Goal: Task Accomplishment & Management: Manage account settings

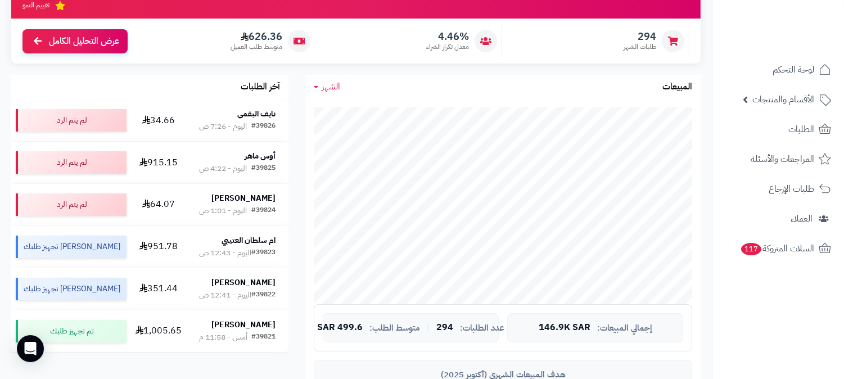
scroll to position [62, 0]
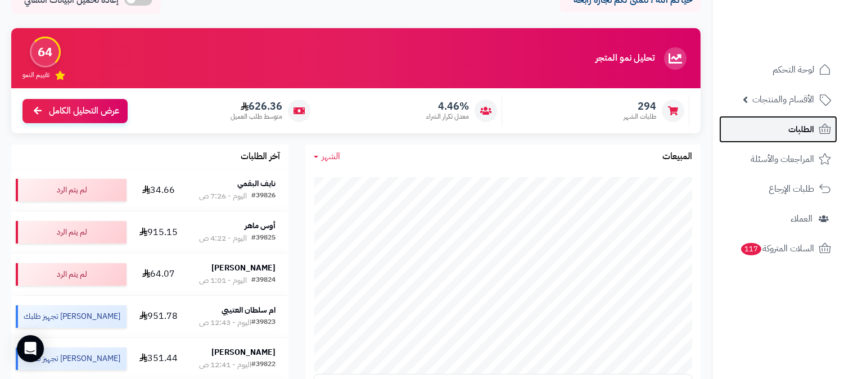
click at [801, 122] on span "الطلبات" at bounding box center [801, 129] width 26 height 16
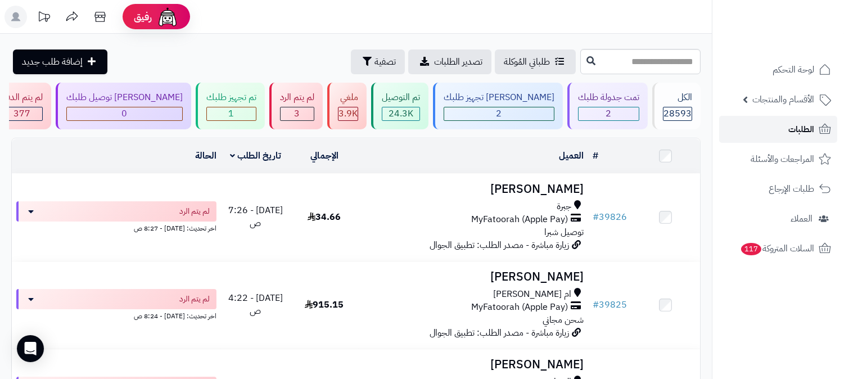
click at [797, 132] on span "الطلبات" at bounding box center [801, 129] width 26 height 16
click at [608, 105] on div "تمت جدولة طلبك 2" at bounding box center [607, 106] width 80 height 47
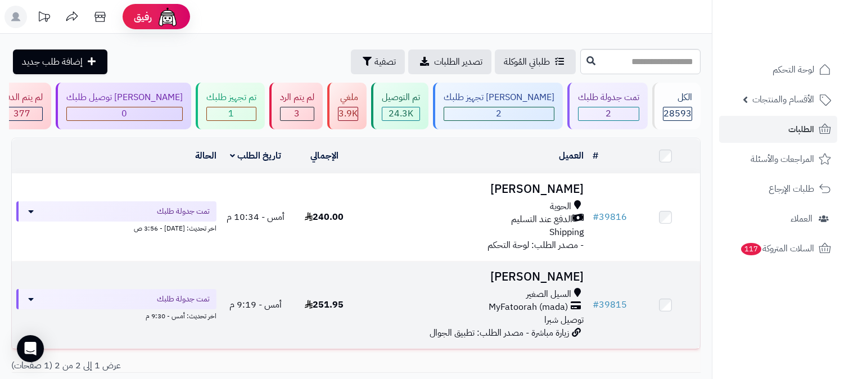
click at [549, 272] on h3 "وائل الطائفي" at bounding box center [473, 276] width 220 height 13
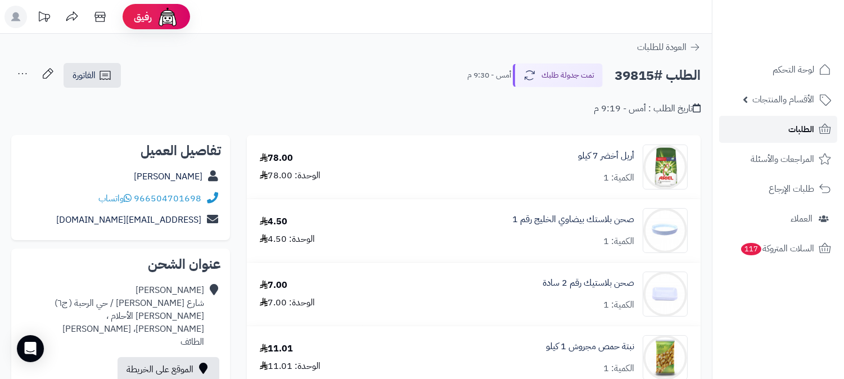
click at [799, 125] on span "الطلبات" at bounding box center [801, 129] width 26 height 16
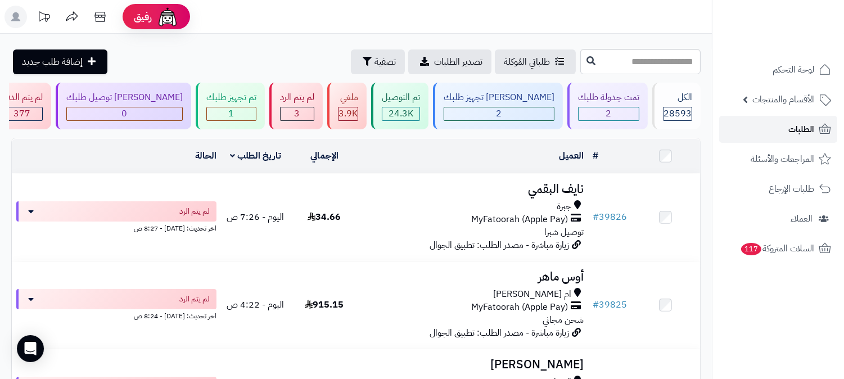
click at [782, 128] on link "الطلبات" at bounding box center [778, 129] width 118 height 27
click at [520, 111] on div "2" at bounding box center [499, 113] width 110 height 13
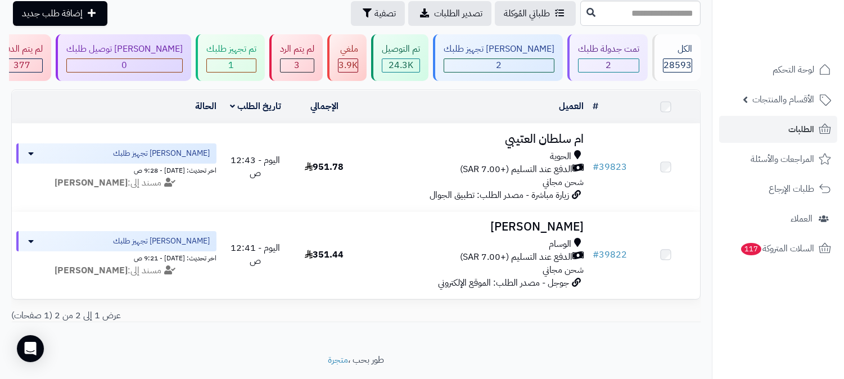
scroll to position [62, 0]
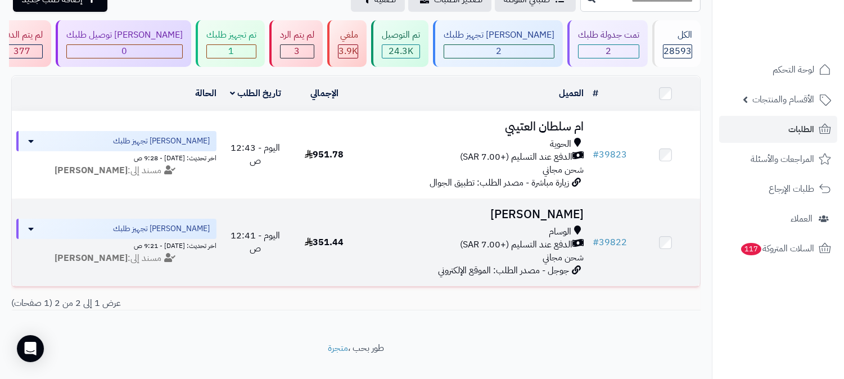
click at [551, 208] on h3 "[PERSON_NAME]" at bounding box center [473, 214] width 220 height 13
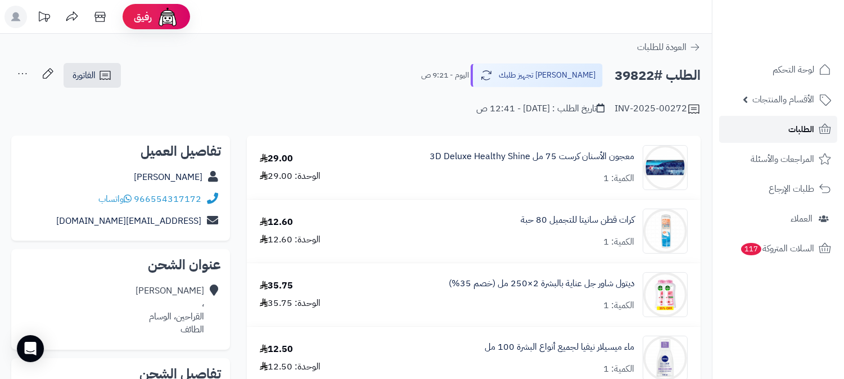
click at [773, 134] on link "الطلبات" at bounding box center [778, 129] width 118 height 27
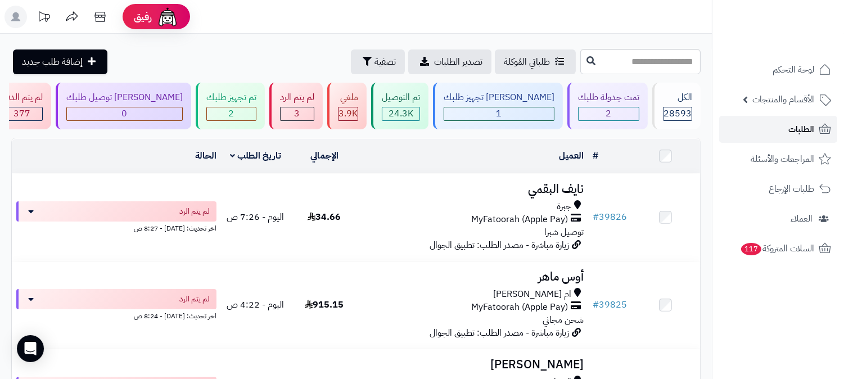
click at [785, 129] on link "الطلبات" at bounding box center [778, 129] width 118 height 27
click at [785, 134] on link "الطلبات" at bounding box center [778, 129] width 118 height 27
click at [808, 125] on span "الطلبات" at bounding box center [801, 129] width 26 height 16
click at [795, 130] on span "الطلبات" at bounding box center [801, 129] width 26 height 16
click at [802, 122] on span "الطلبات" at bounding box center [801, 129] width 26 height 16
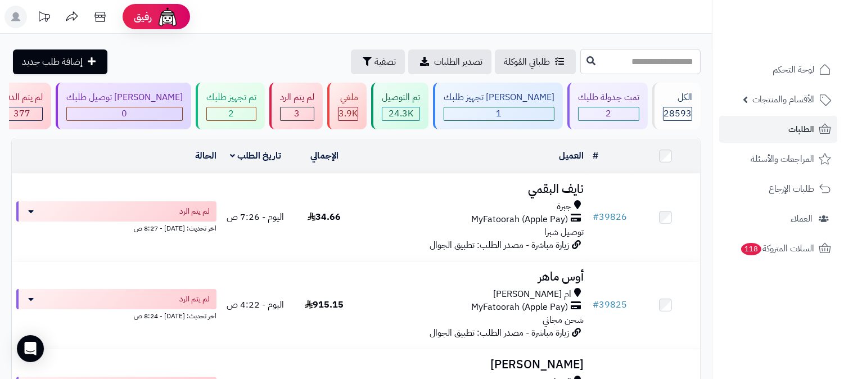
click at [659, 69] on input "text" at bounding box center [640, 61] width 120 height 25
type input "*****"
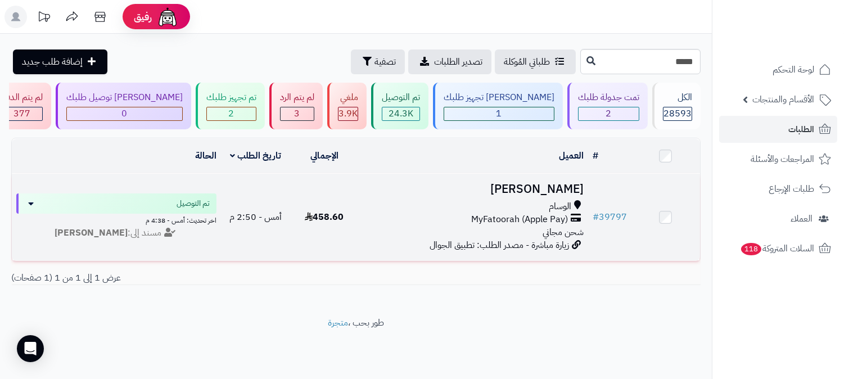
click at [536, 183] on h3 "فيصل الثقفي" at bounding box center [473, 189] width 220 height 13
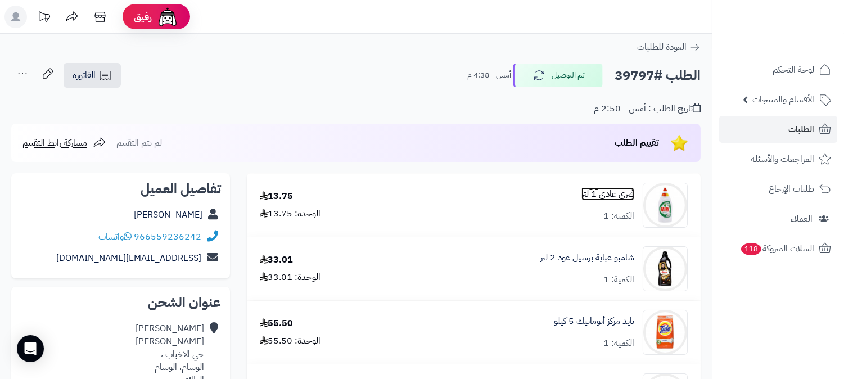
click at [617, 189] on link "فيري عادي 1 لتر" at bounding box center [607, 194] width 53 height 13
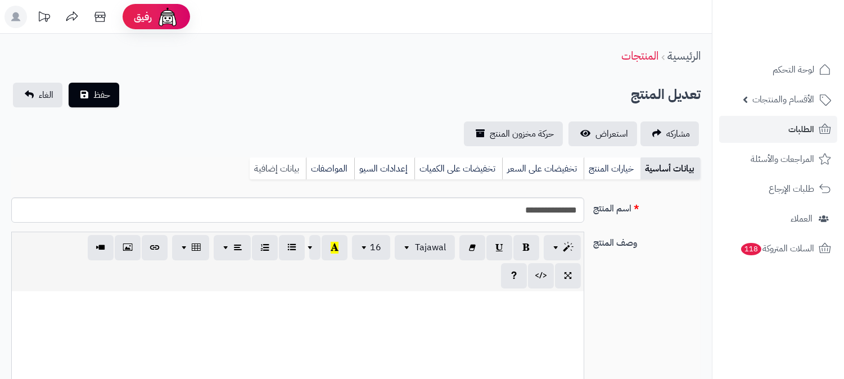
scroll to position [1124, 0]
click at [283, 169] on link "بيانات إضافية" at bounding box center [278, 168] width 56 height 22
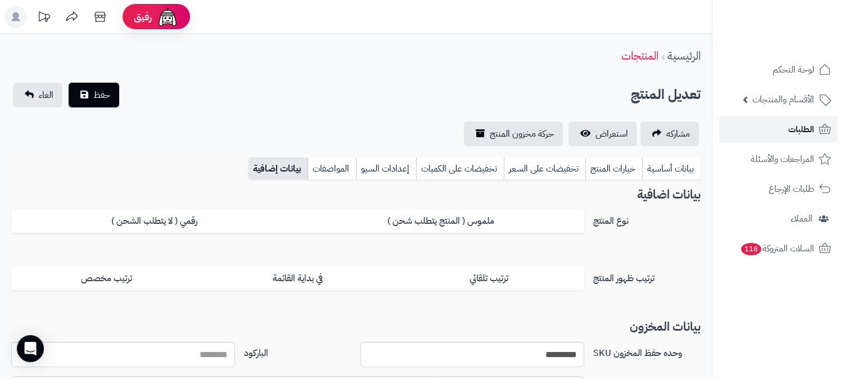
click at [800, 129] on span "الطلبات" at bounding box center [801, 129] width 26 height 16
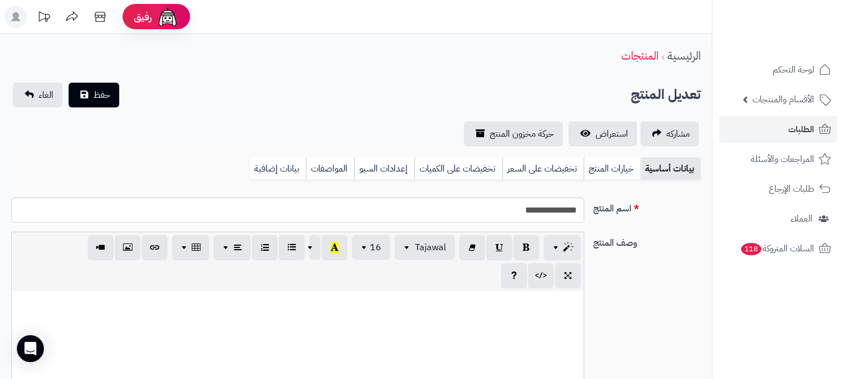
scroll to position [1129, 0]
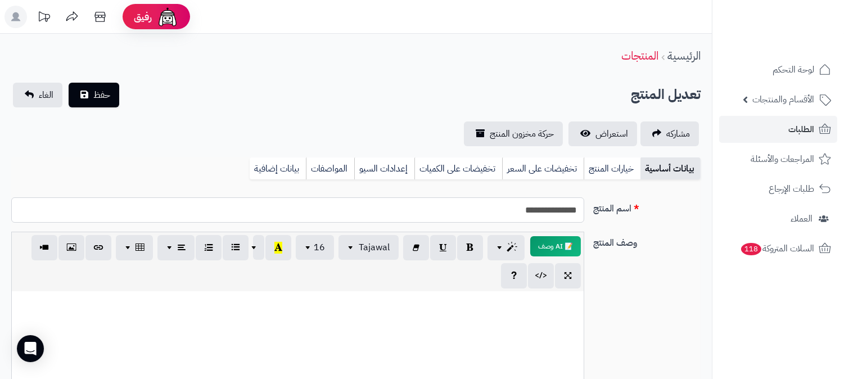
click at [555, 205] on input "**********" at bounding box center [297, 209] width 573 height 25
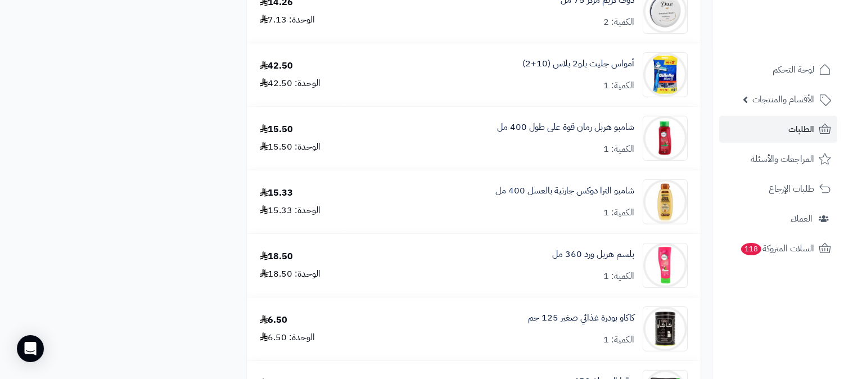
scroll to position [1061, 0]
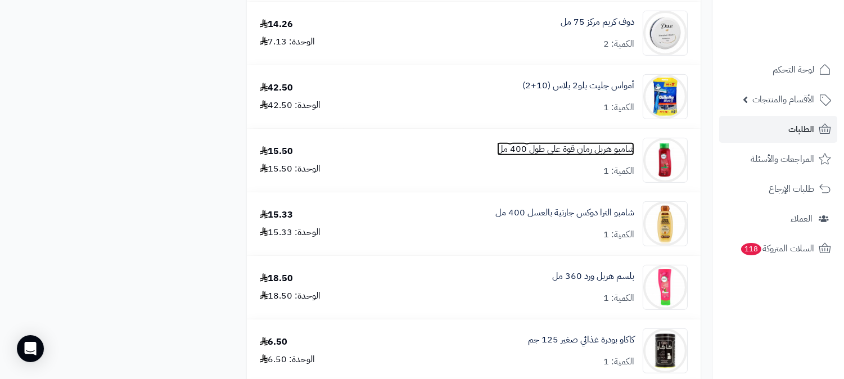
click at [575, 144] on link "شامبو هربل رمان قوة على طول 400 مل" at bounding box center [565, 149] width 137 height 13
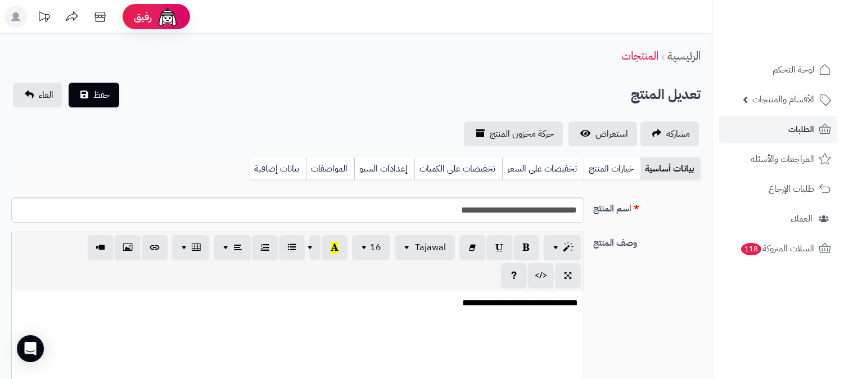
scroll to position [738, 0]
click at [521, 209] on input "**********" at bounding box center [297, 209] width 573 height 25
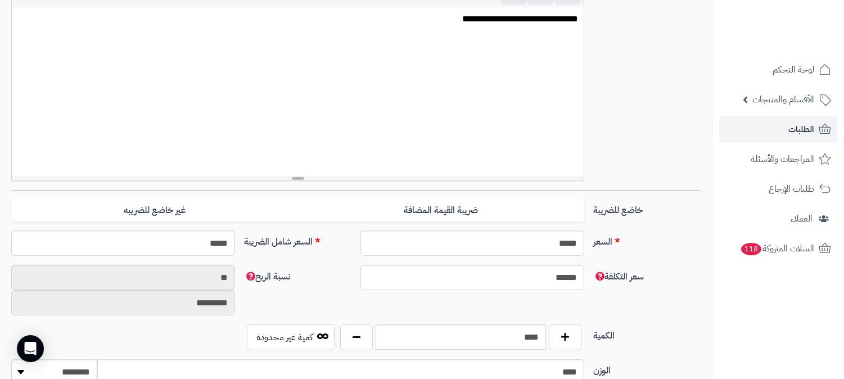
scroll to position [437, 0]
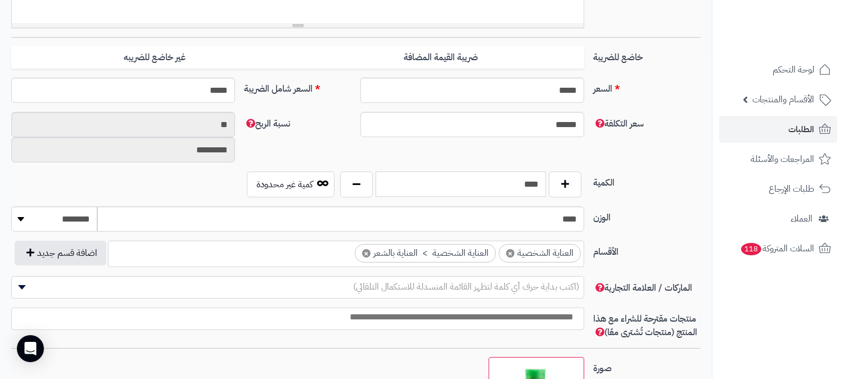
click at [523, 182] on input "****" at bounding box center [461, 183] width 170 height 25
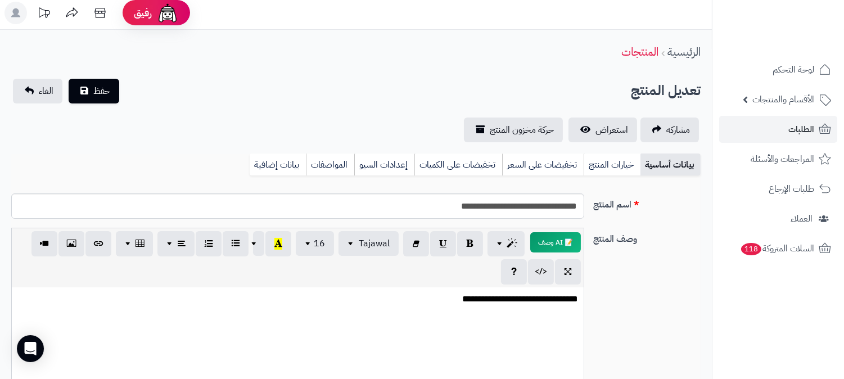
scroll to position [0, 0]
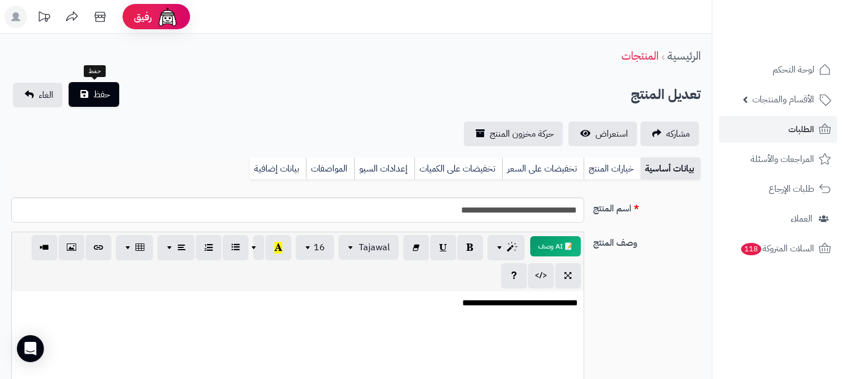
type input "*"
click at [103, 102] on button "حفظ" at bounding box center [94, 94] width 51 height 25
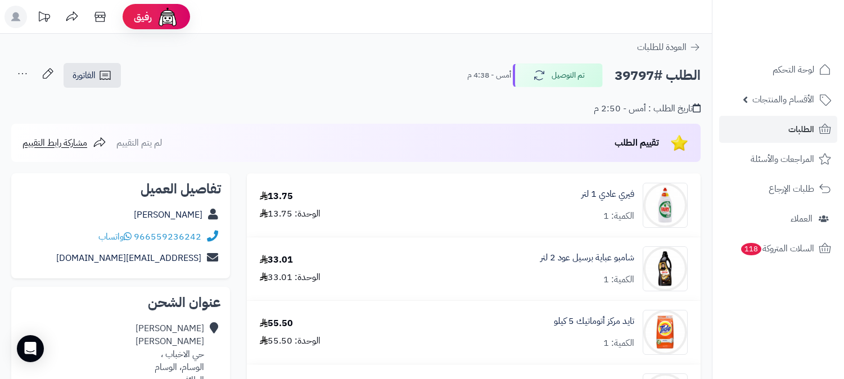
scroll to position [1061, 0]
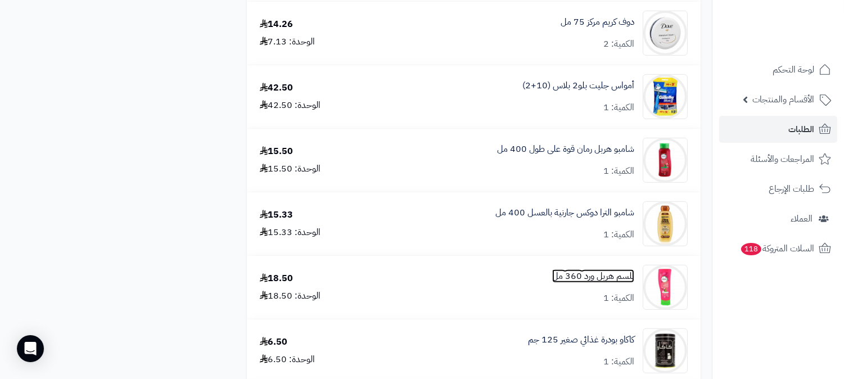
click at [595, 270] on link "بلسم هربل ورد 360 مل" at bounding box center [593, 276] width 82 height 13
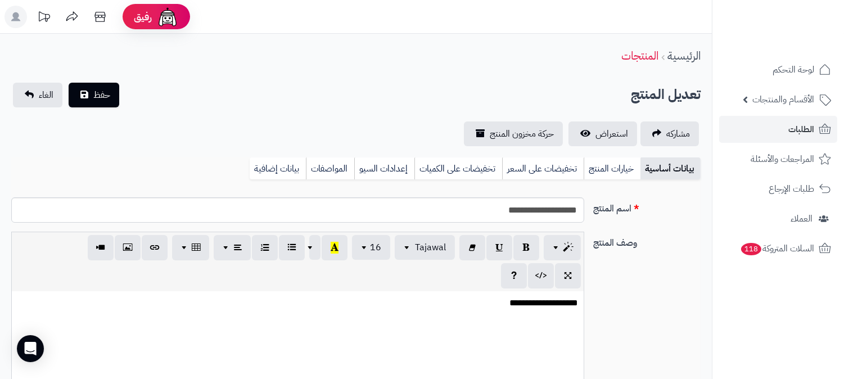
scroll to position [738, 0]
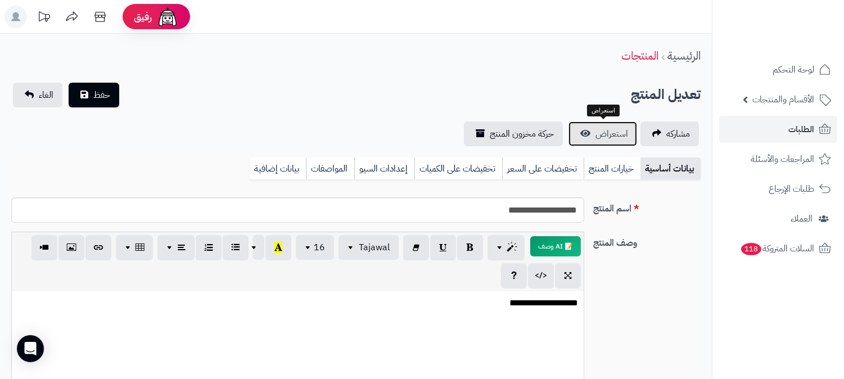
click at [608, 127] on span "استعراض" at bounding box center [611, 133] width 33 height 13
click at [537, 208] on input "**********" at bounding box center [297, 209] width 573 height 25
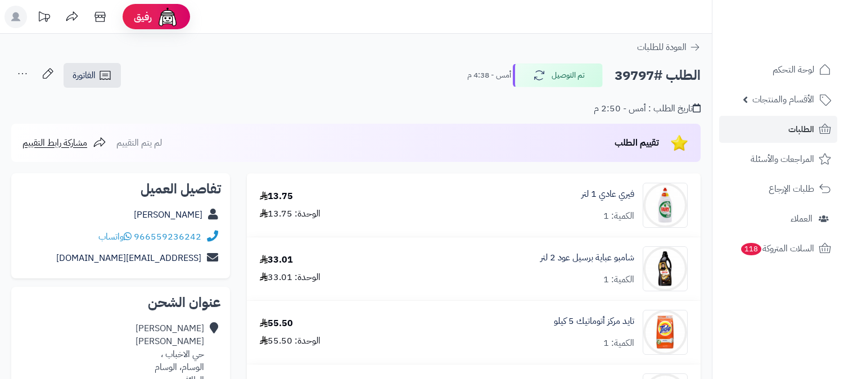
scroll to position [1061, 0]
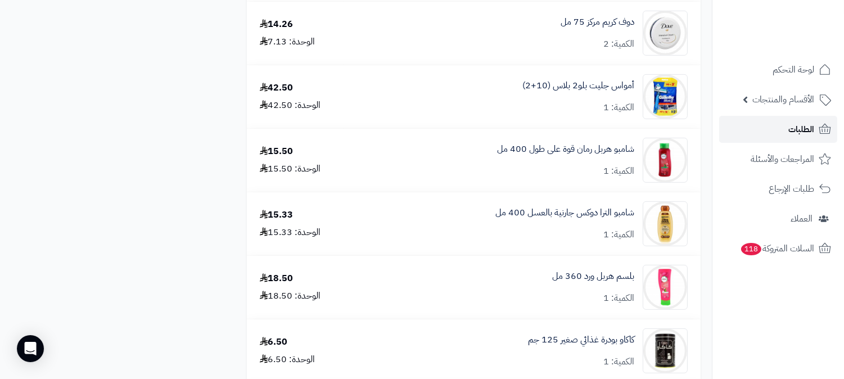
click at [812, 125] on span "الطلبات" at bounding box center [801, 129] width 26 height 16
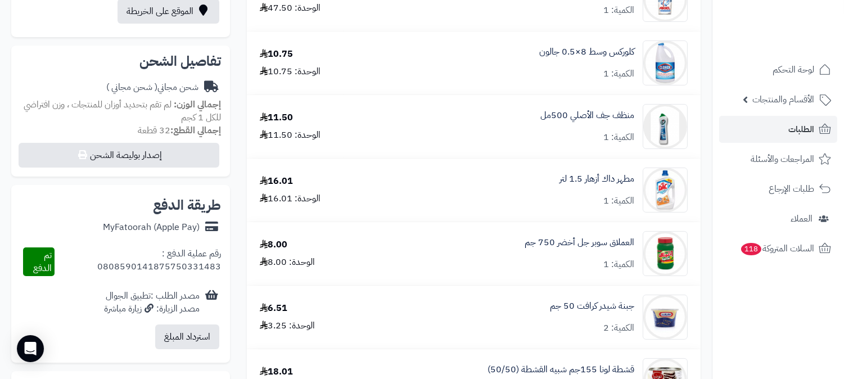
scroll to position [374, 0]
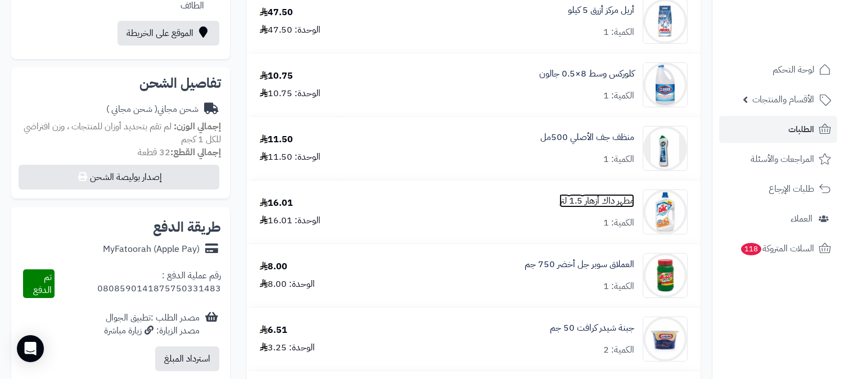
click at [604, 198] on link "مطهر داك أزهار 1.5 لتر" at bounding box center [596, 201] width 75 height 13
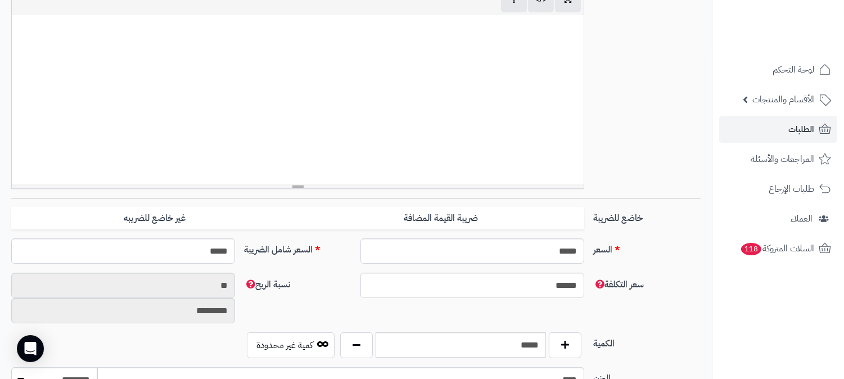
scroll to position [312, 0]
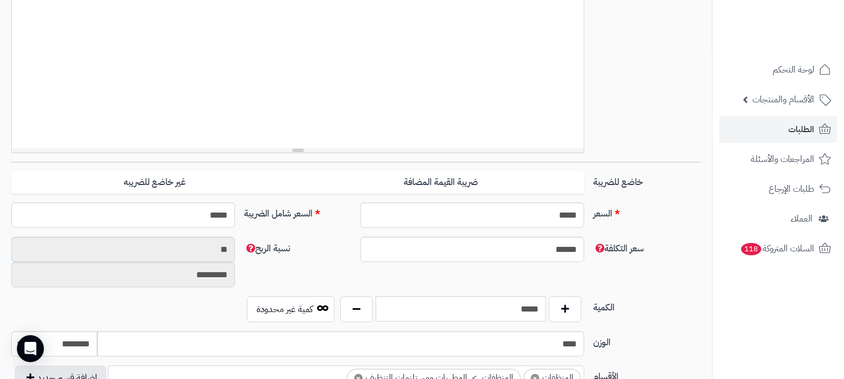
click at [515, 307] on input "*****" at bounding box center [461, 308] width 170 height 25
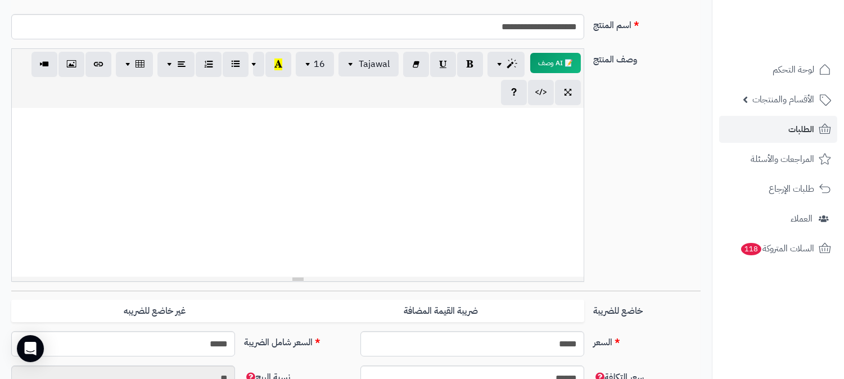
scroll to position [0, 0]
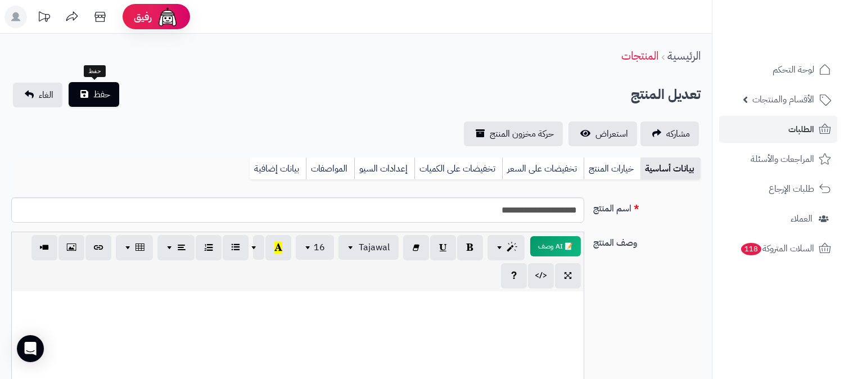
type input "*"
click at [91, 88] on button "حفظ" at bounding box center [94, 94] width 51 height 25
click at [269, 165] on link "بيانات إضافية" at bounding box center [278, 168] width 56 height 22
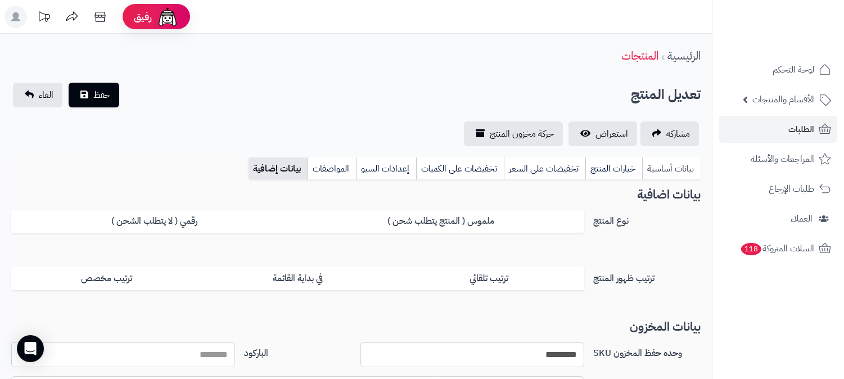
click at [668, 164] on link "بيانات أساسية" at bounding box center [671, 168] width 58 height 22
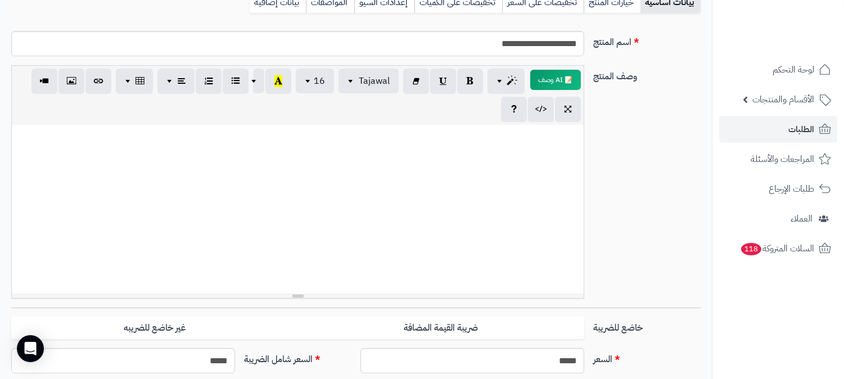
scroll to position [187, 0]
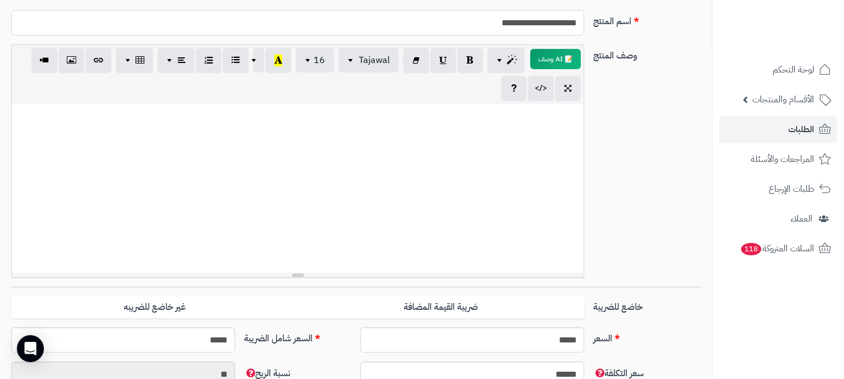
click at [527, 26] on input "**********" at bounding box center [297, 22] width 573 height 25
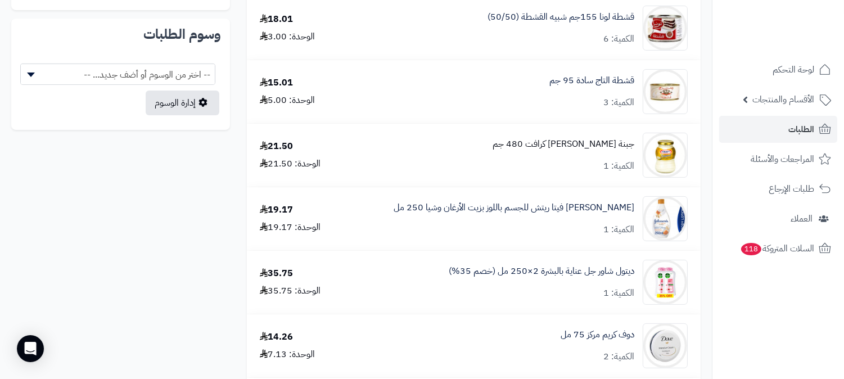
scroll to position [749, 0]
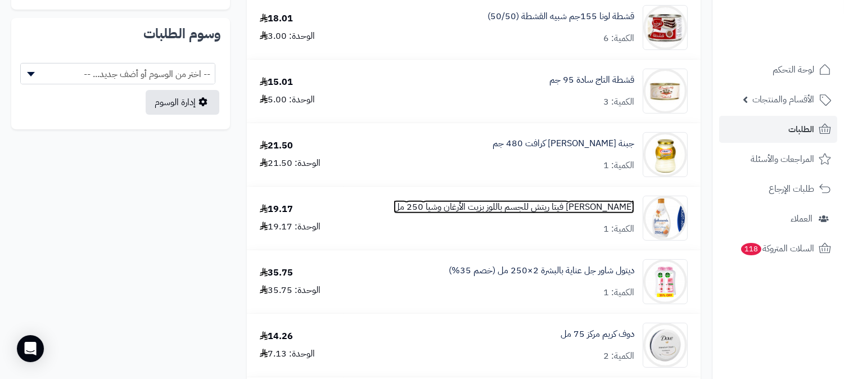
click at [561, 209] on link "لوشن جونسون فيتا ريتش للجسم باللوز بزيت الأرغان وشيا 250 مل" at bounding box center [514, 207] width 241 height 13
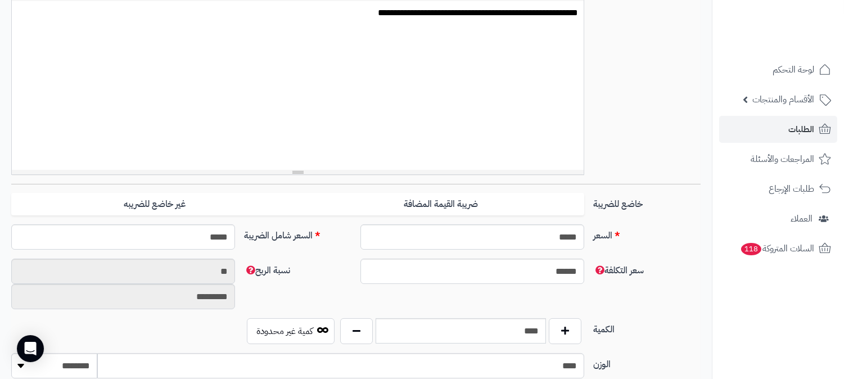
scroll to position [312, 0]
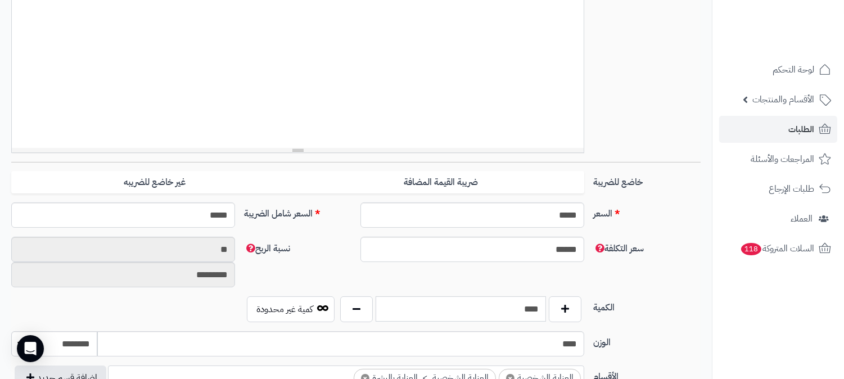
click at [518, 310] on input "****" at bounding box center [461, 308] width 170 height 25
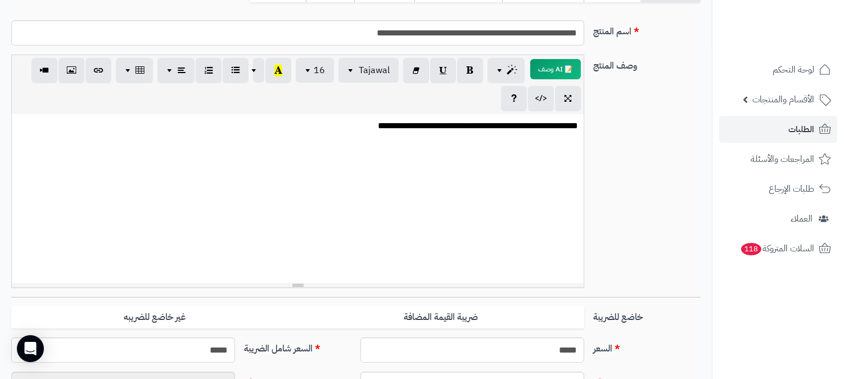
scroll to position [0, 0]
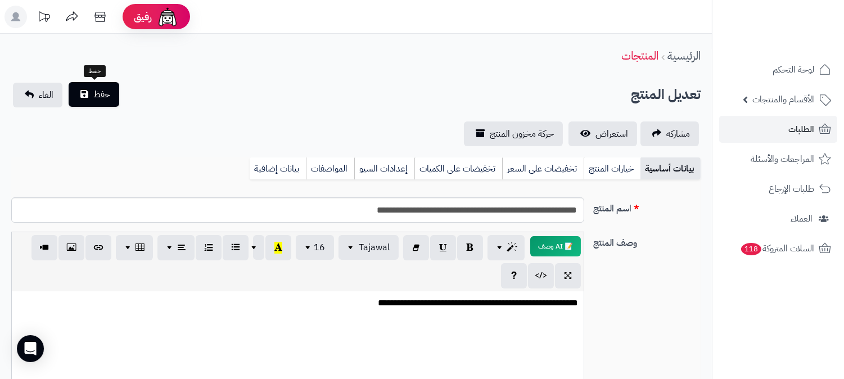
type input "*"
click at [85, 97] on button "حفظ" at bounding box center [94, 94] width 51 height 25
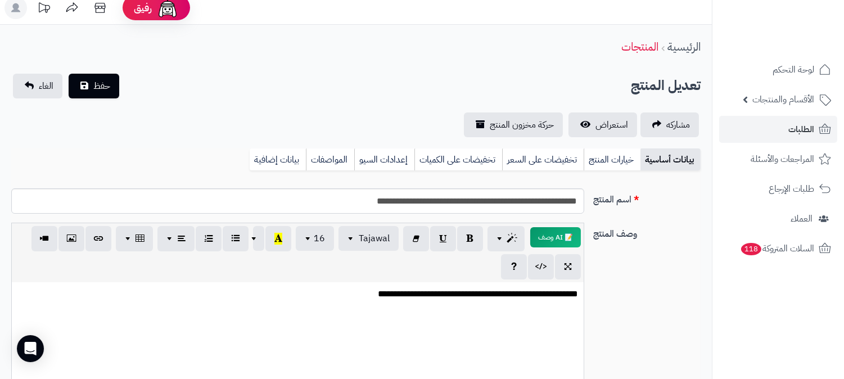
scroll to position [8, 0]
click at [514, 194] on input "**********" at bounding box center [297, 201] width 573 height 25
click at [497, 203] on input "**********" at bounding box center [297, 201] width 573 height 25
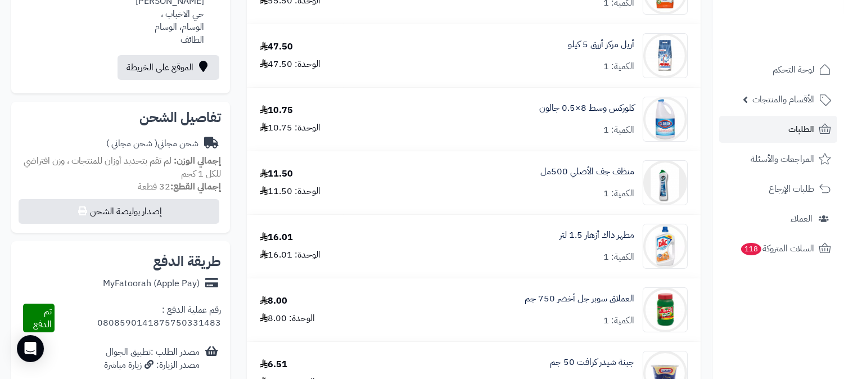
scroll to position [312, 0]
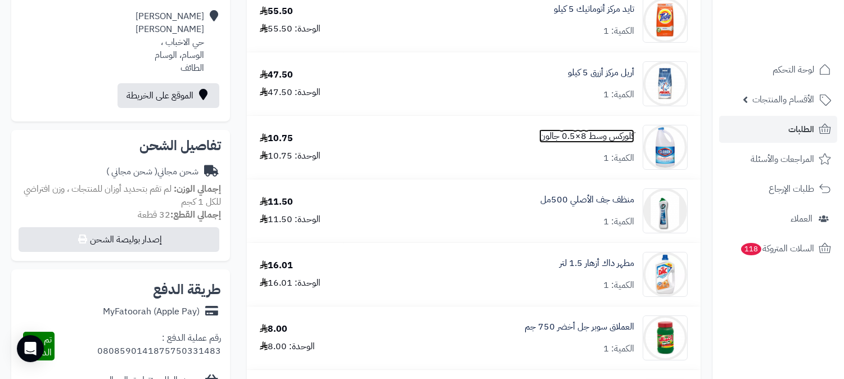
click at [571, 132] on link "كلوركس وسط 8×0.5 جالون" at bounding box center [586, 136] width 95 height 13
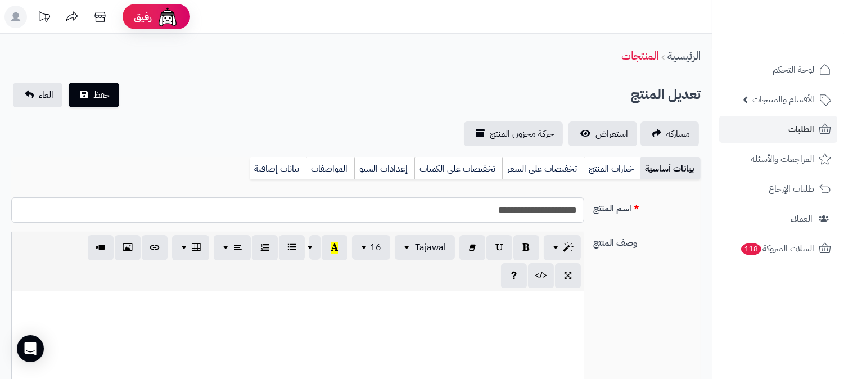
scroll to position [1124, 0]
click at [536, 209] on input "**********" at bounding box center [297, 209] width 573 height 25
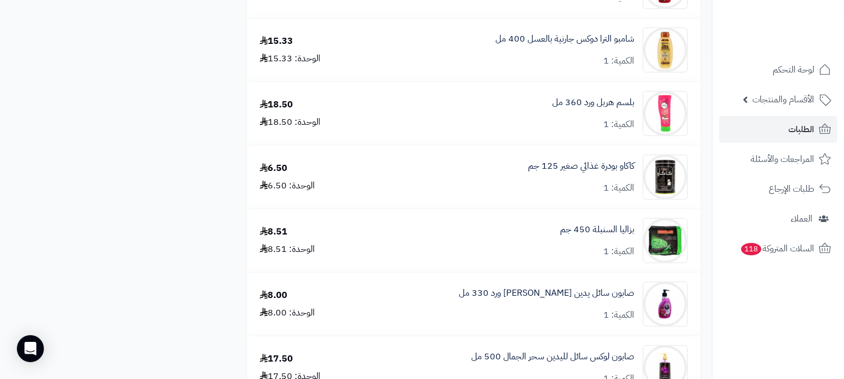
scroll to position [1249, 0]
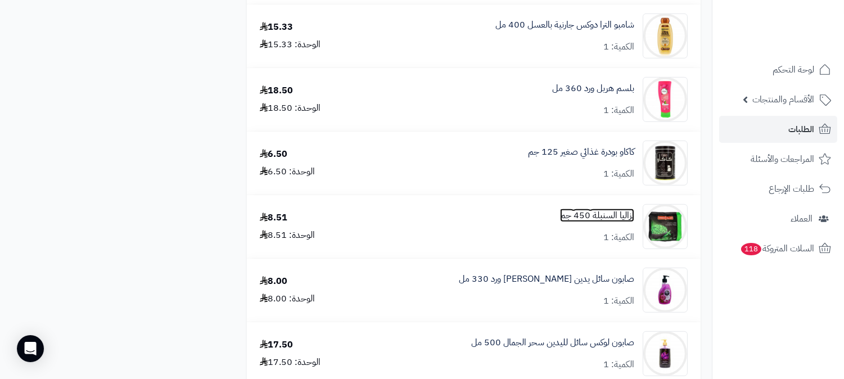
click at [613, 215] on link "بزاليا السنبلة 450 جم" at bounding box center [597, 215] width 74 height 13
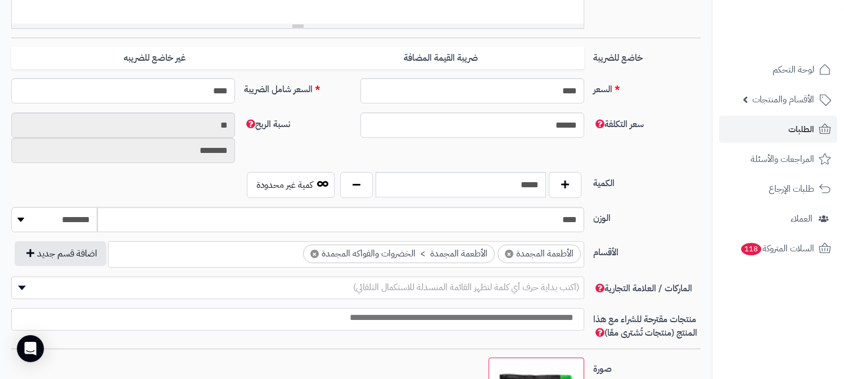
scroll to position [437, 0]
click at [530, 187] on input "*****" at bounding box center [461, 183] width 170 height 25
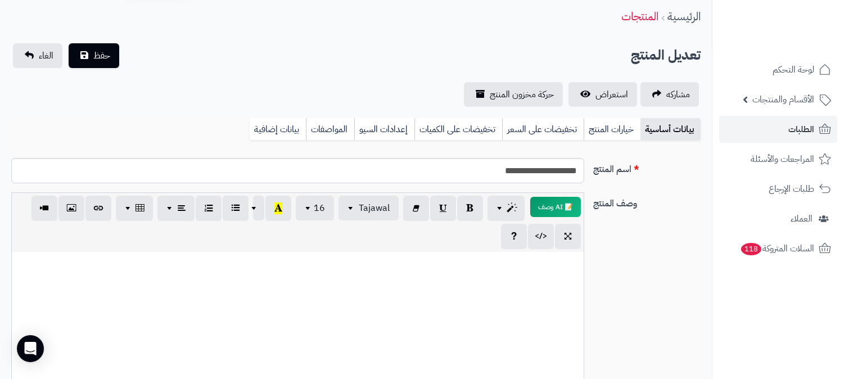
scroll to position [0, 0]
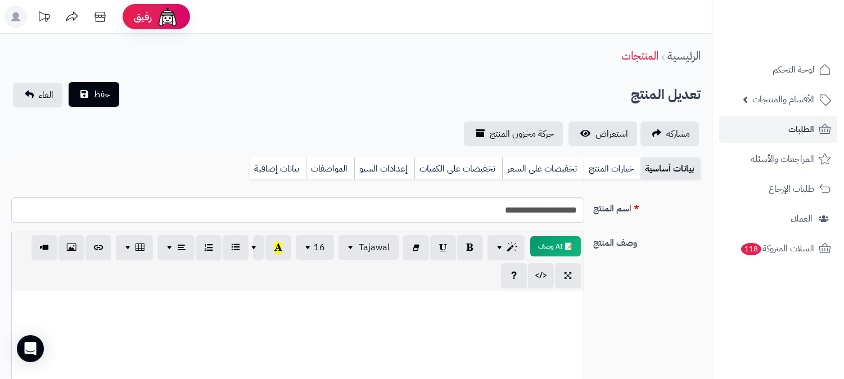
type input "*"
click at [103, 91] on span "حفظ" at bounding box center [101, 94] width 17 height 13
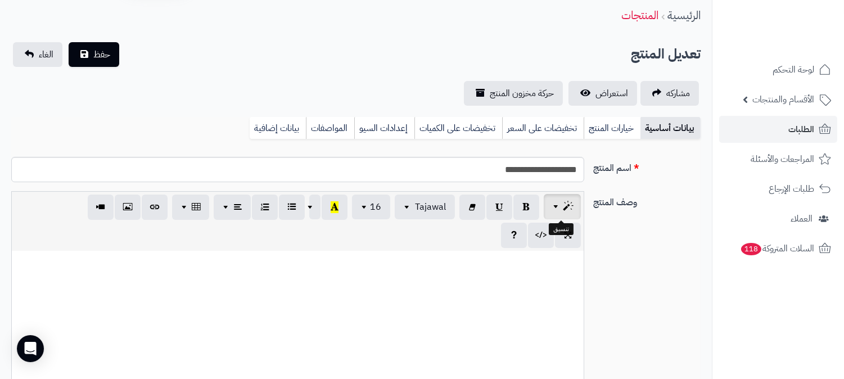
scroll to position [62, 0]
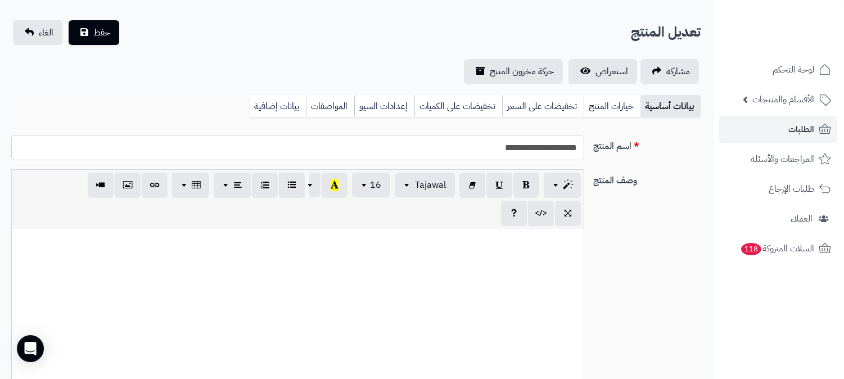
click at [551, 147] on input "**********" at bounding box center [297, 147] width 573 height 25
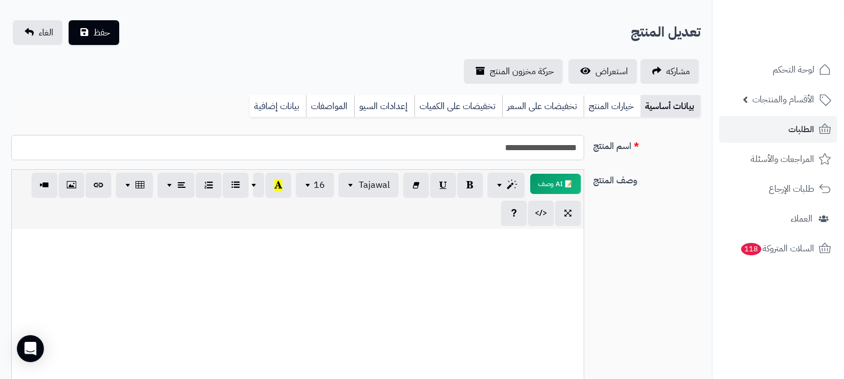
click at [551, 147] on input "**********" at bounding box center [297, 147] width 573 height 25
click at [278, 102] on link "بيانات إضافية" at bounding box center [278, 106] width 56 height 22
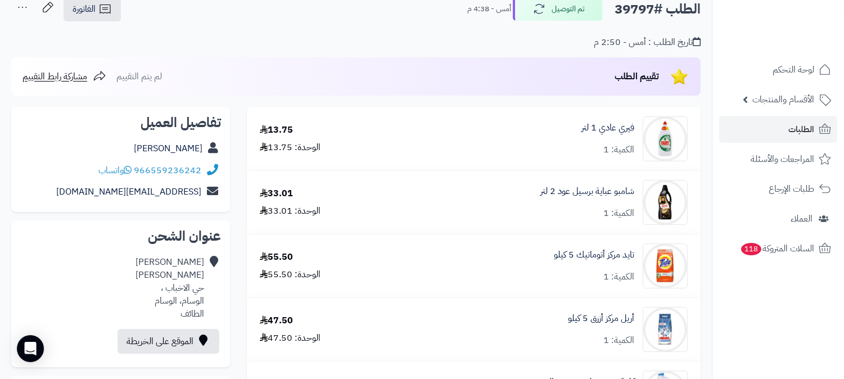
scroll to position [62, 0]
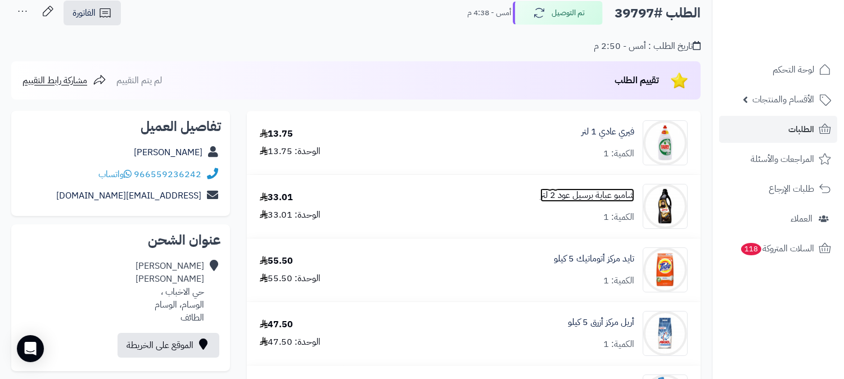
click at [572, 190] on link "شامبو عباية برسيل عود 2 لتر" at bounding box center [587, 195] width 94 height 13
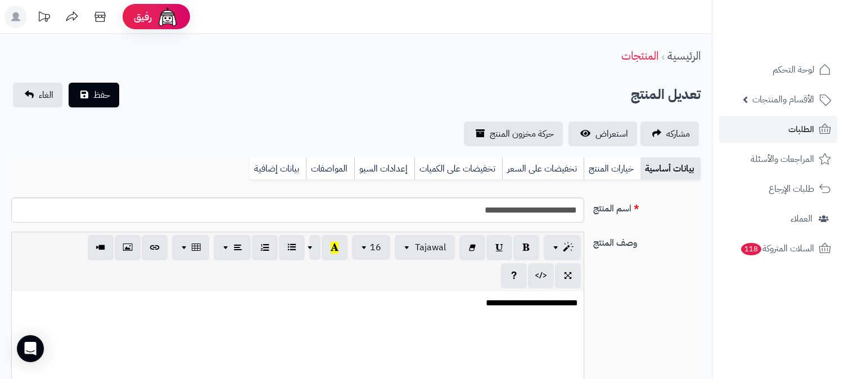
scroll to position [1124, 0]
click at [526, 210] on input "**********" at bounding box center [297, 209] width 573 height 25
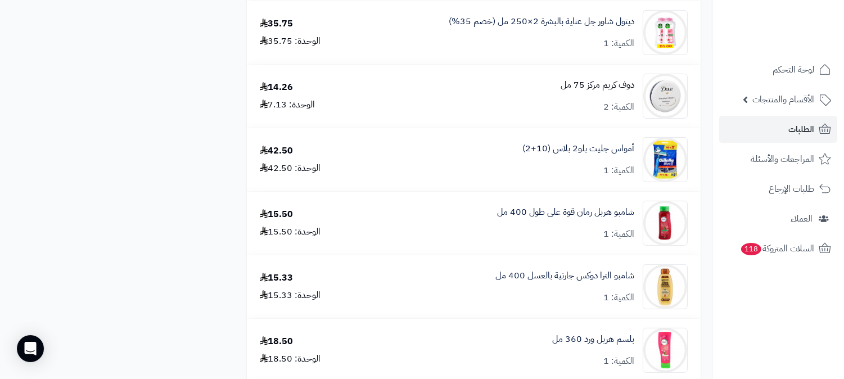
scroll to position [999, 0]
click at [566, 145] on link "أمواس جليت بلو2 بلاس (10+2)" at bounding box center [578, 148] width 112 height 13
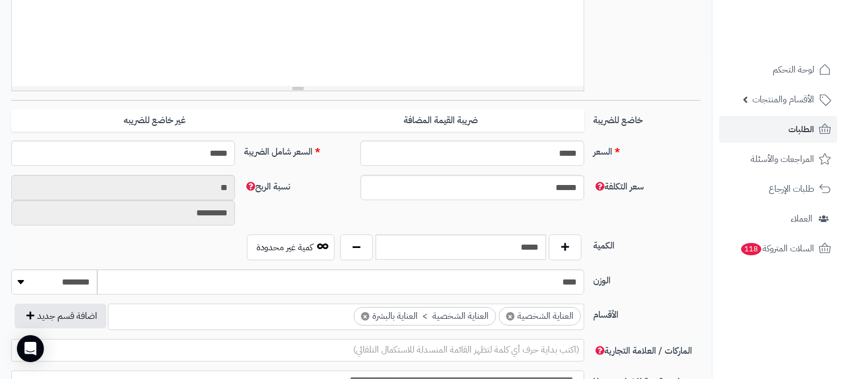
scroll to position [374, 0]
click at [525, 246] on input "*****" at bounding box center [461, 246] width 170 height 25
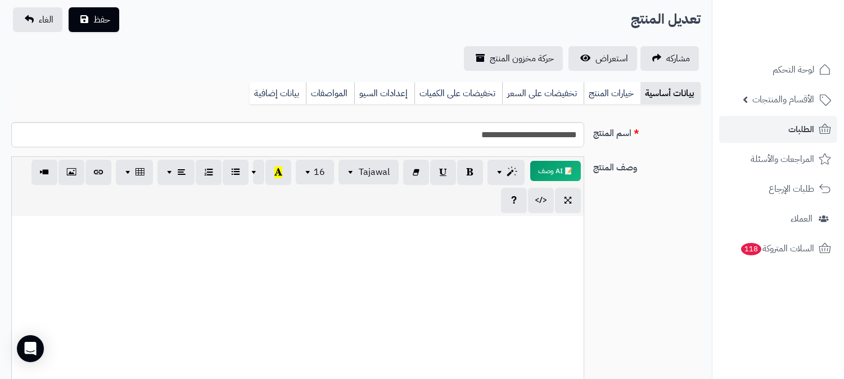
scroll to position [62, 0]
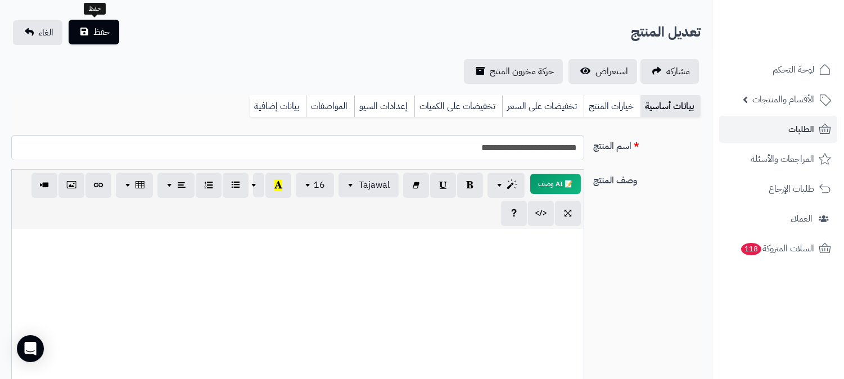
type input "*"
click at [98, 35] on span "حفظ" at bounding box center [101, 31] width 17 height 13
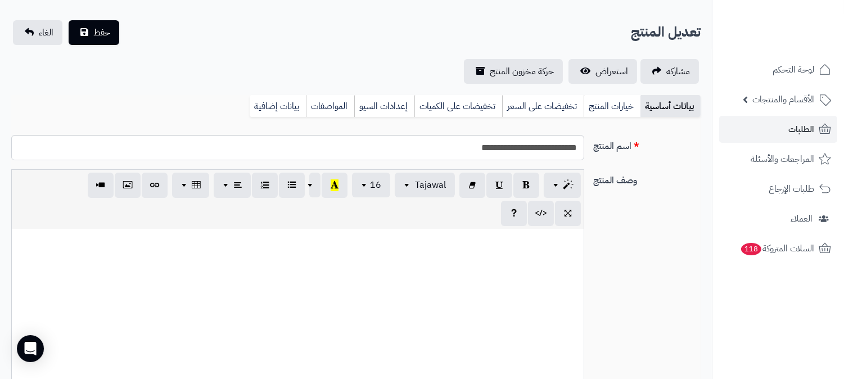
scroll to position [743, 0]
click at [510, 143] on input "**********" at bounding box center [297, 147] width 573 height 25
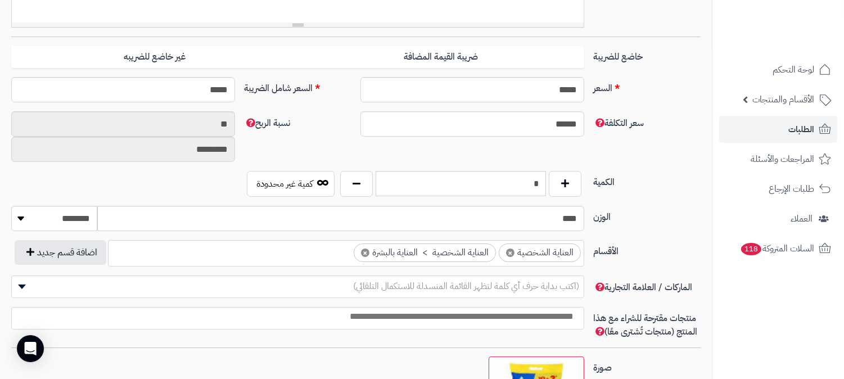
scroll to position [437, 0]
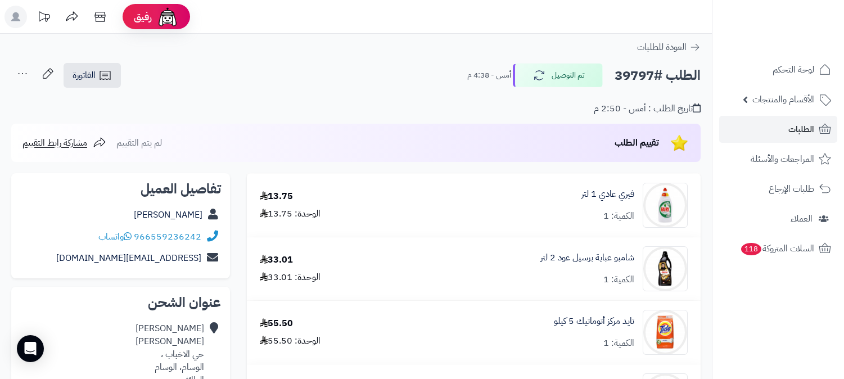
scroll to position [999, 0]
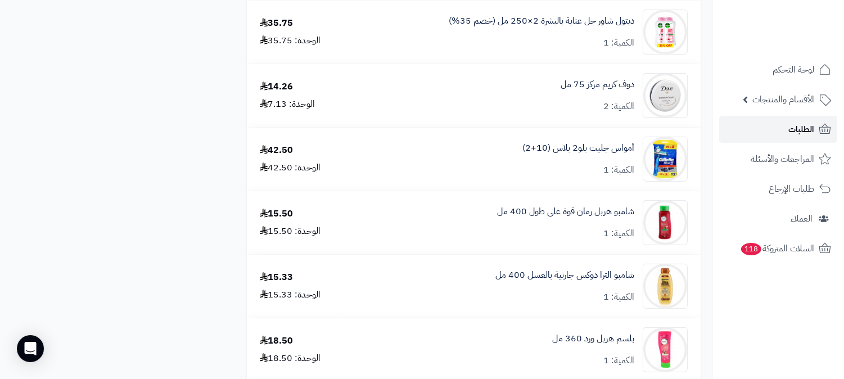
click at [800, 120] on link "الطلبات" at bounding box center [778, 129] width 118 height 27
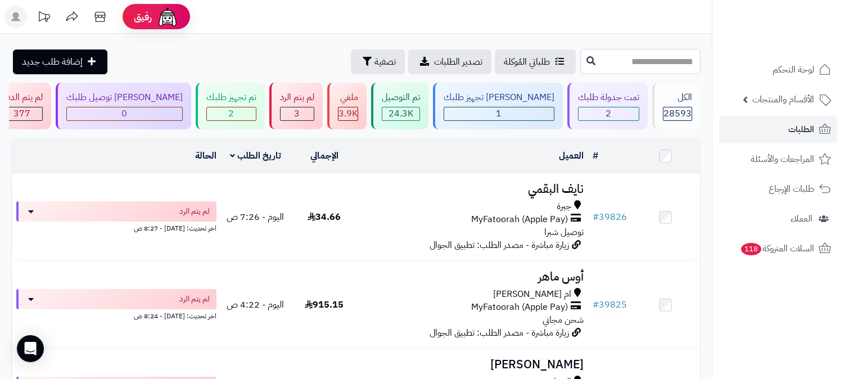
drag, startPoint x: 0, startPoint y: 0, endPoint x: 647, endPoint y: 62, distance: 650.0
click at [647, 62] on input "text" at bounding box center [640, 61] width 120 height 25
type input "*****"
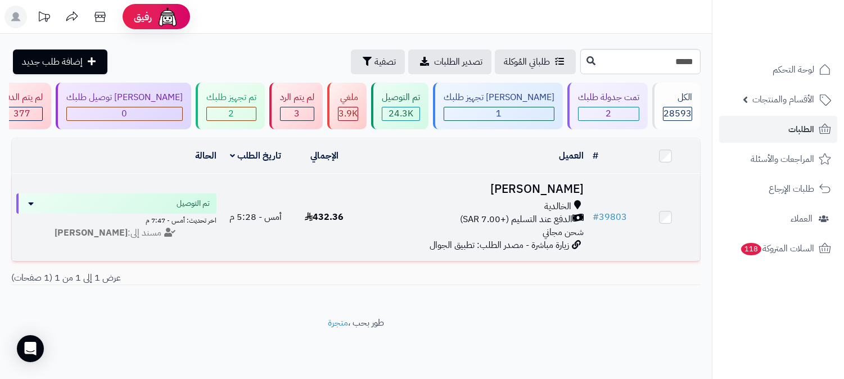
click at [540, 189] on h3 "[PERSON_NAME]" at bounding box center [473, 189] width 220 height 13
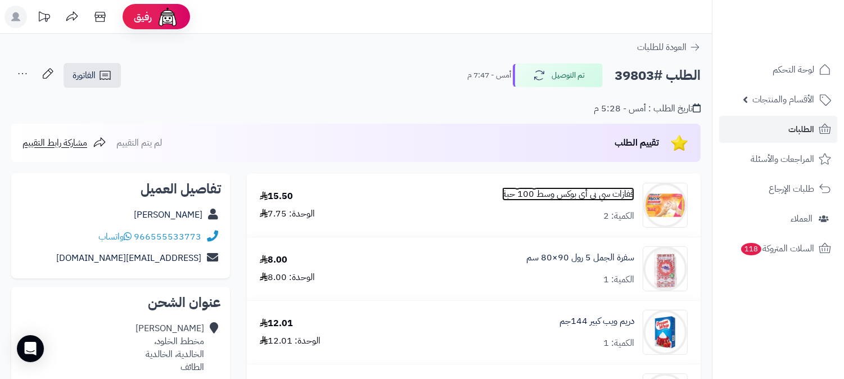
click at [575, 191] on link "قفازات سي بي أي بوكس وسط 100 حبة" at bounding box center [568, 194] width 132 height 13
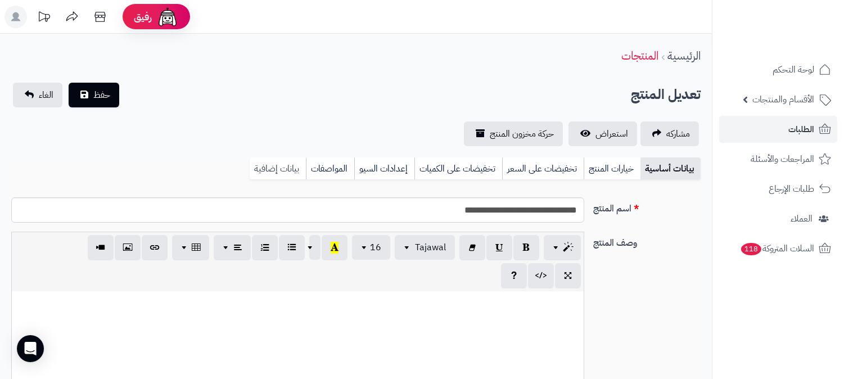
scroll to position [1124, 0]
click at [293, 161] on link "بيانات إضافية" at bounding box center [278, 168] width 56 height 22
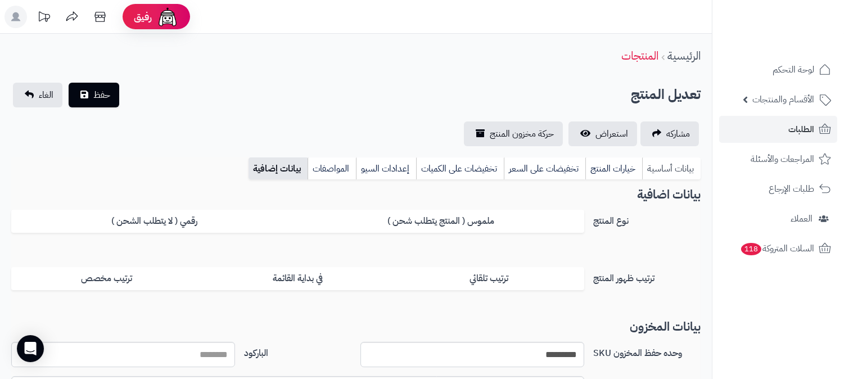
click at [666, 166] on link "بيانات أساسية" at bounding box center [671, 168] width 58 height 22
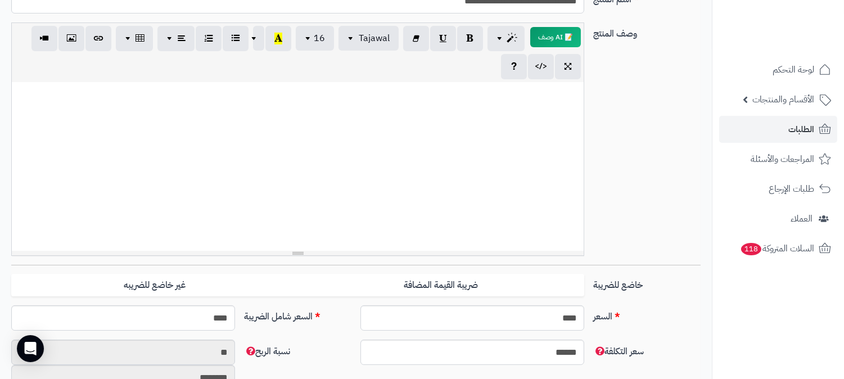
scroll to position [62, 0]
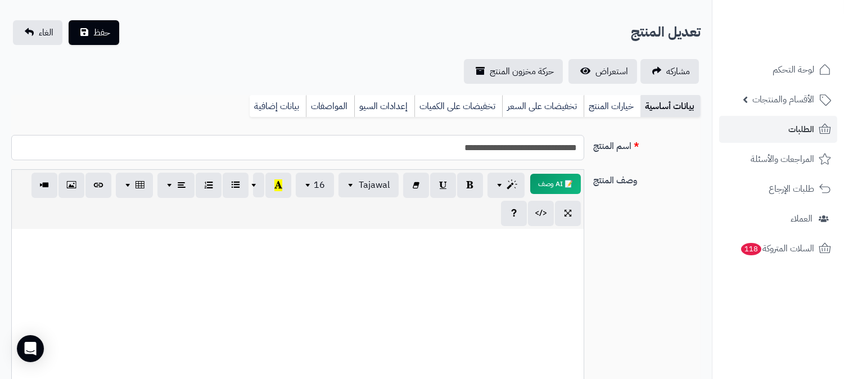
click at [497, 143] on input "**********" at bounding box center [297, 147] width 573 height 25
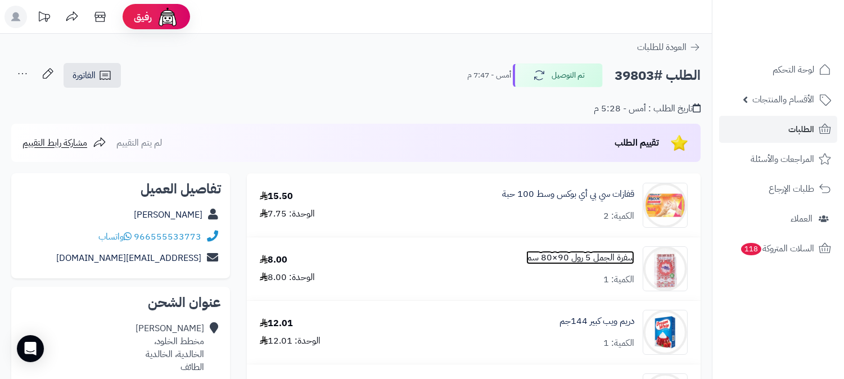
click at [572, 257] on link "سفرة الجمل 5 رول 90×80 سم" at bounding box center [580, 257] width 108 height 13
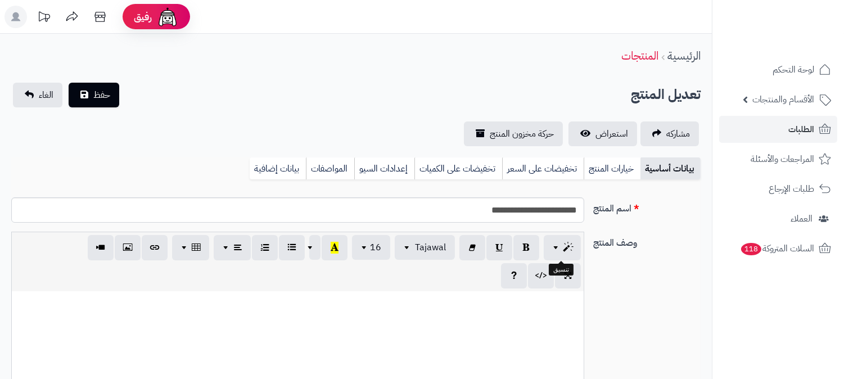
scroll to position [1124, 0]
click at [271, 161] on link "بيانات إضافية" at bounding box center [278, 168] width 56 height 22
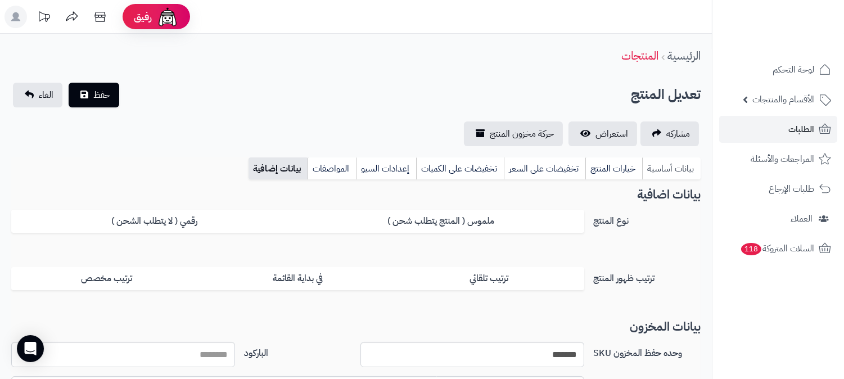
click at [665, 166] on link "بيانات أساسية" at bounding box center [671, 168] width 58 height 22
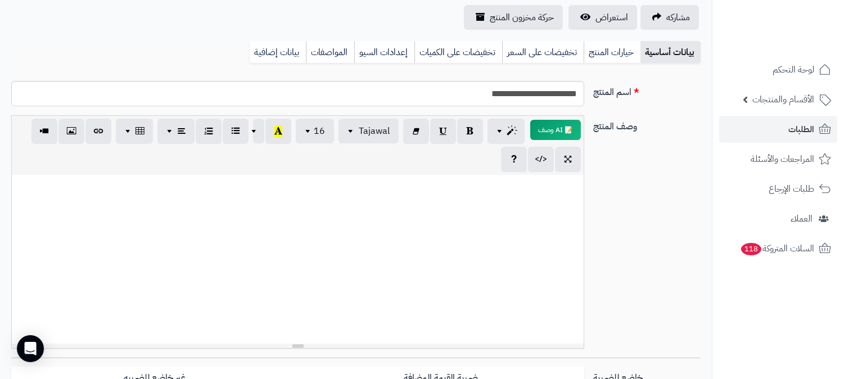
scroll to position [125, 0]
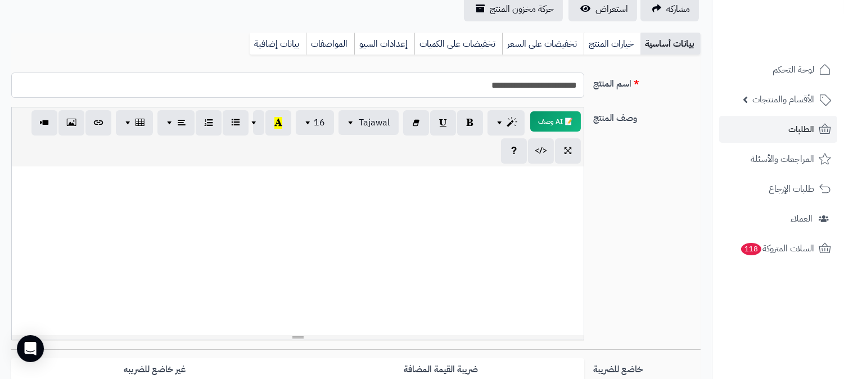
click at [527, 89] on input "**********" at bounding box center [297, 85] width 573 height 25
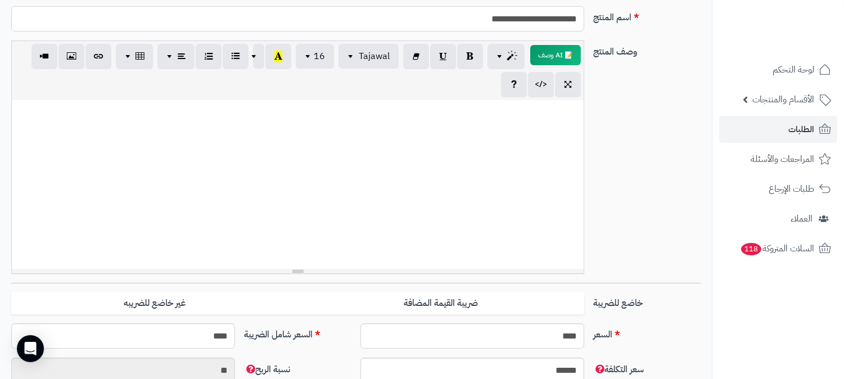
scroll to position [374, 0]
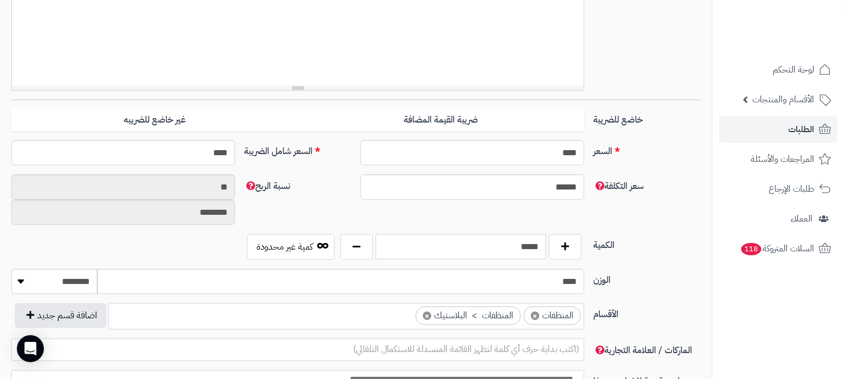
click at [524, 242] on input "*****" at bounding box center [461, 246] width 170 height 25
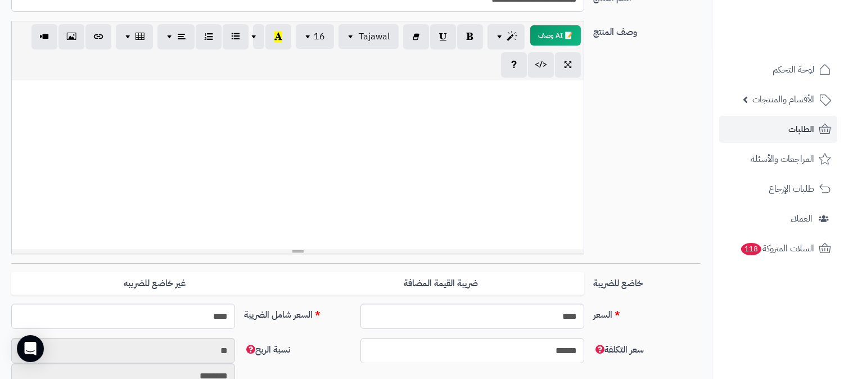
scroll to position [0, 0]
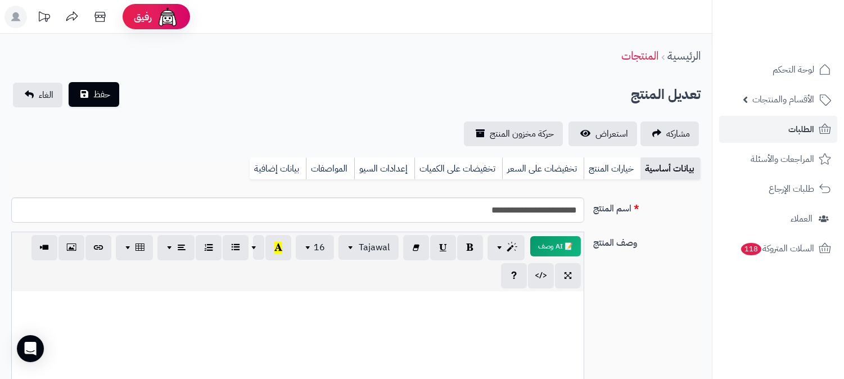
type input "*"
click at [105, 97] on span "حفظ" at bounding box center [101, 94] width 17 height 13
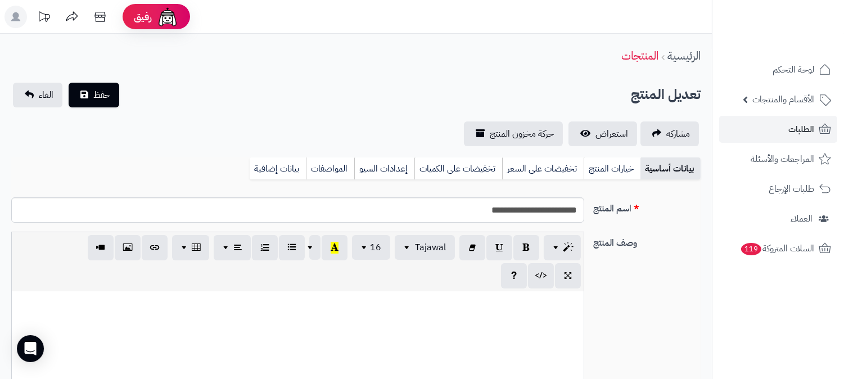
scroll to position [1129, 0]
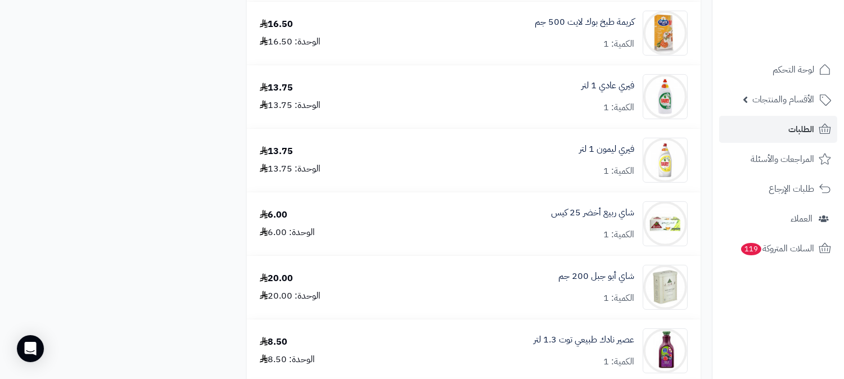
scroll to position [1124, 0]
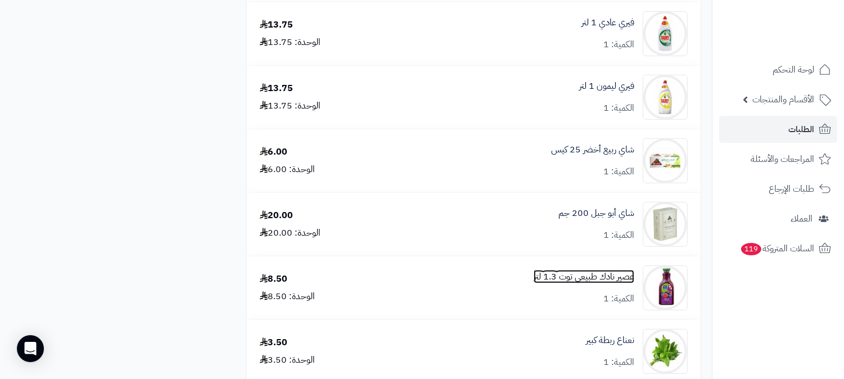
click at [601, 272] on link "عصير نادك طبيعي توت 1.3 لتر" at bounding box center [583, 276] width 101 height 13
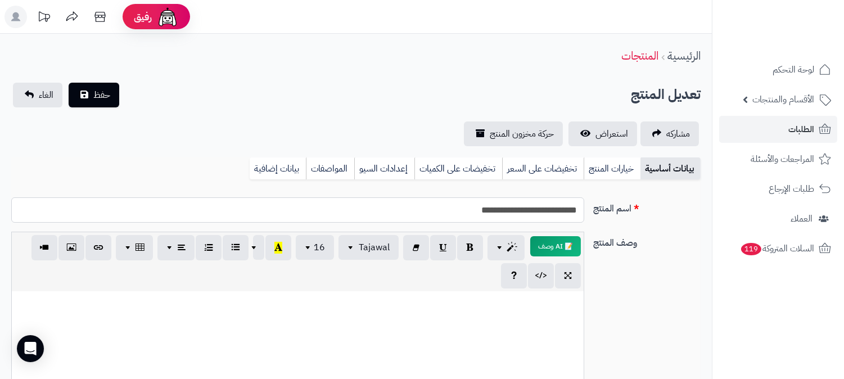
click at [514, 206] on input "**********" at bounding box center [297, 209] width 573 height 25
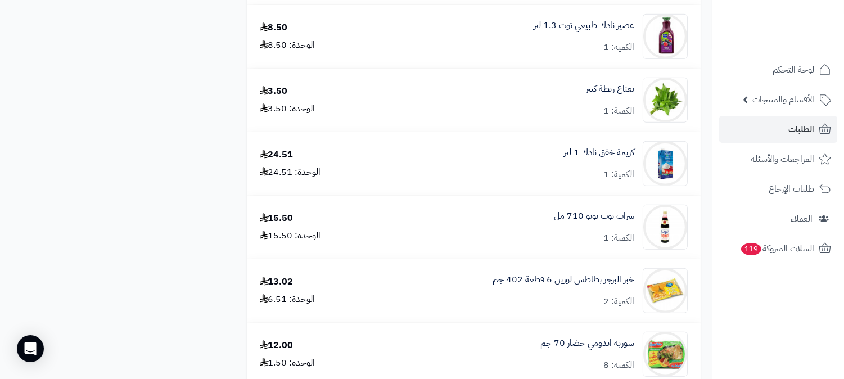
scroll to position [1374, 0]
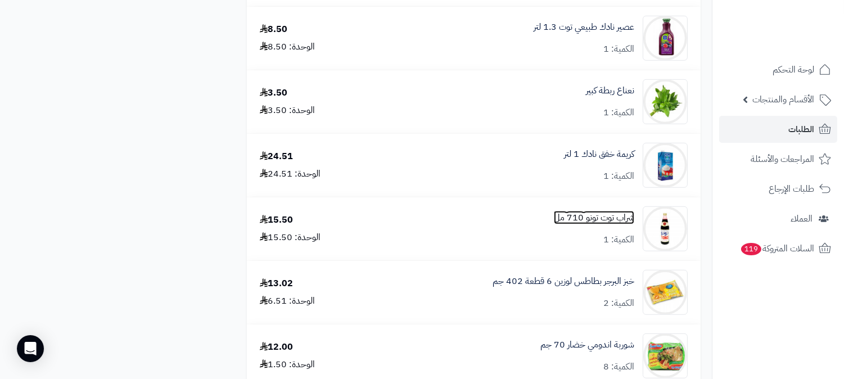
click at [610, 217] on link "شراب توت تونو 710 مل" at bounding box center [594, 217] width 80 height 13
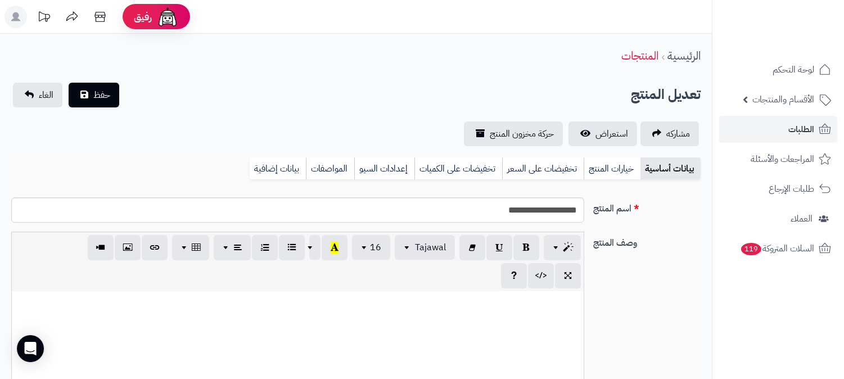
scroll to position [1038, 0]
click at [551, 206] on input "**********" at bounding box center [297, 209] width 573 height 25
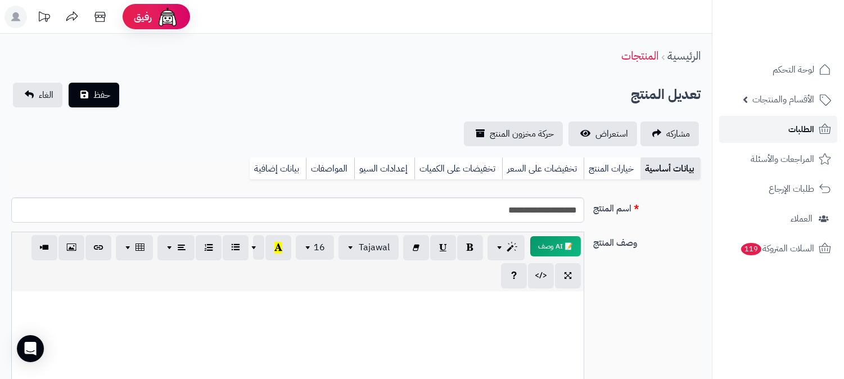
click at [803, 121] on span "الطلبات" at bounding box center [801, 129] width 26 height 16
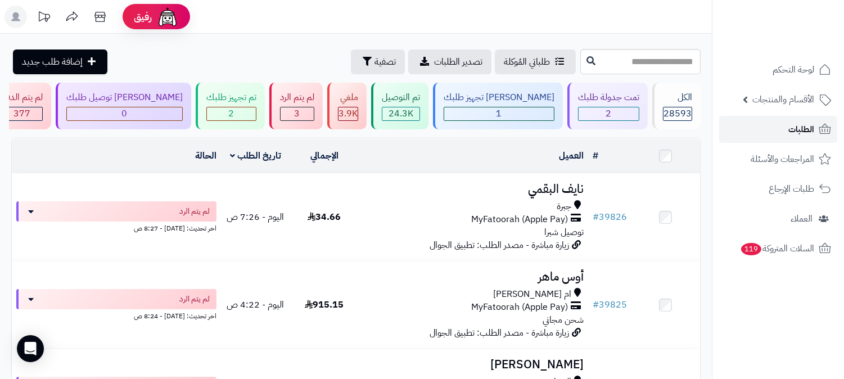
click at [771, 129] on link "الطلبات" at bounding box center [778, 129] width 118 height 27
click at [794, 130] on span "الطلبات" at bounding box center [801, 129] width 26 height 16
click at [784, 138] on link "الطلبات" at bounding box center [778, 129] width 118 height 27
click at [788, 123] on link "الطلبات" at bounding box center [778, 129] width 118 height 27
click at [820, 123] on icon at bounding box center [824, 129] width 13 height 13
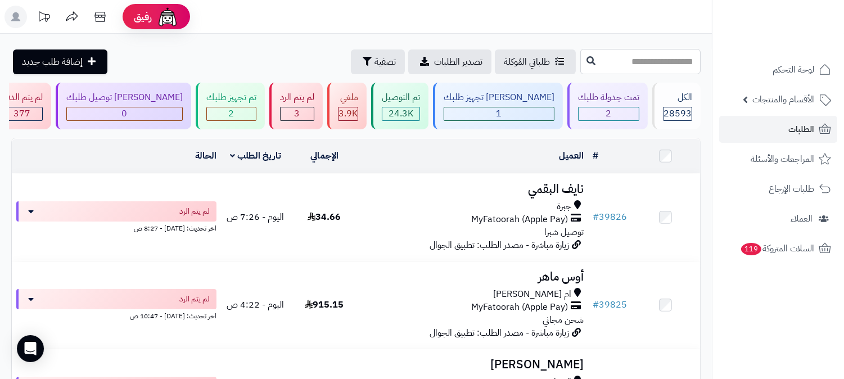
click at [648, 63] on input "text" at bounding box center [640, 61] width 120 height 25
type input "*****"
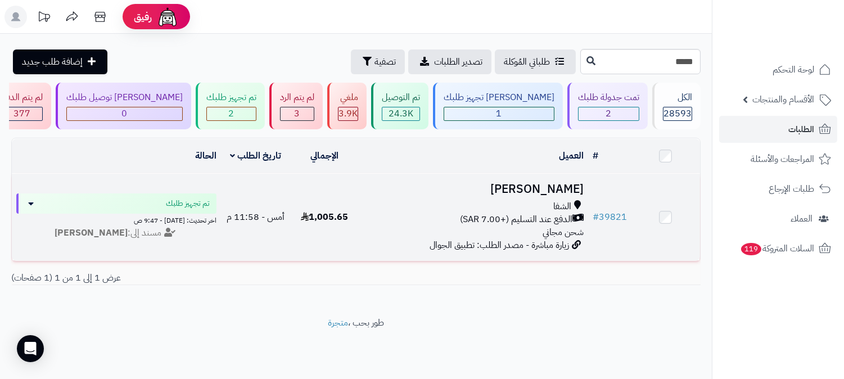
click at [530, 184] on h3 "[PERSON_NAME]" at bounding box center [473, 189] width 220 height 13
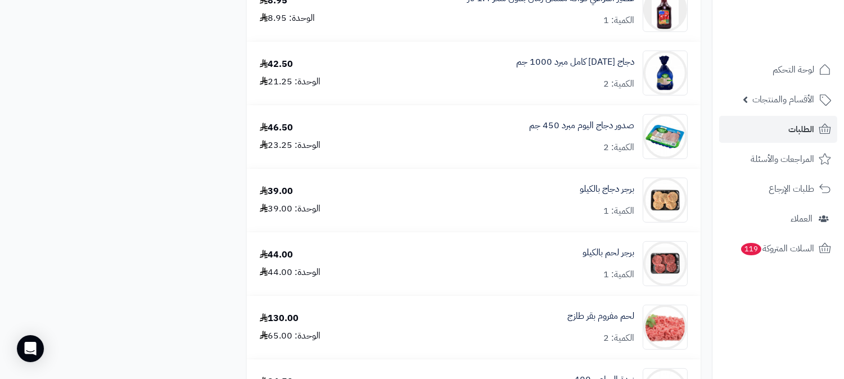
scroll to position [1561, 0]
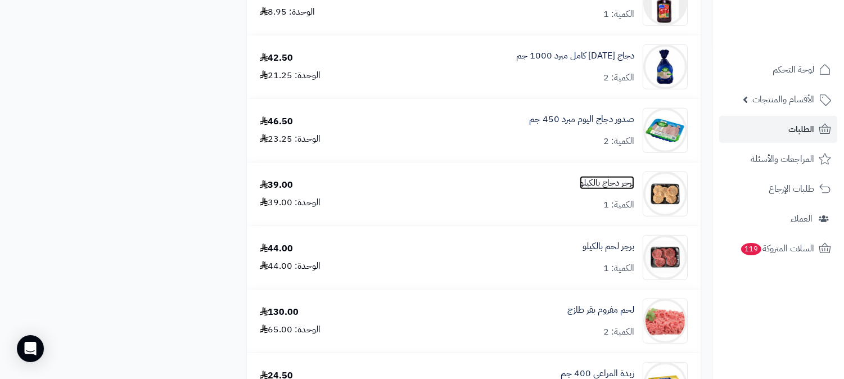
click at [608, 180] on link "برجر دجاج بالكيلو" at bounding box center [607, 183] width 55 height 13
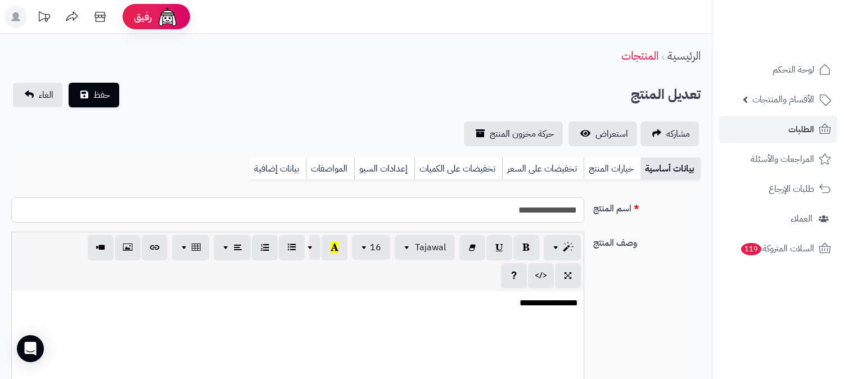
scroll to position [52, 0]
click at [547, 209] on input "**********" at bounding box center [297, 209] width 573 height 25
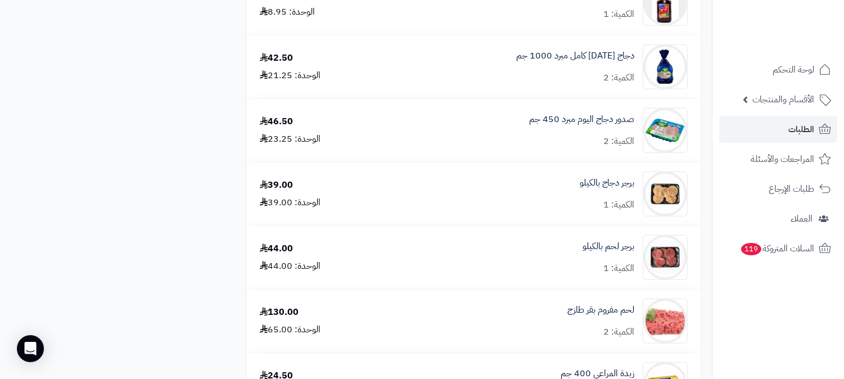
scroll to position [1561, 0]
click at [590, 246] on link "برجر لحم بالكيلو" at bounding box center [608, 246] width 52 height 13
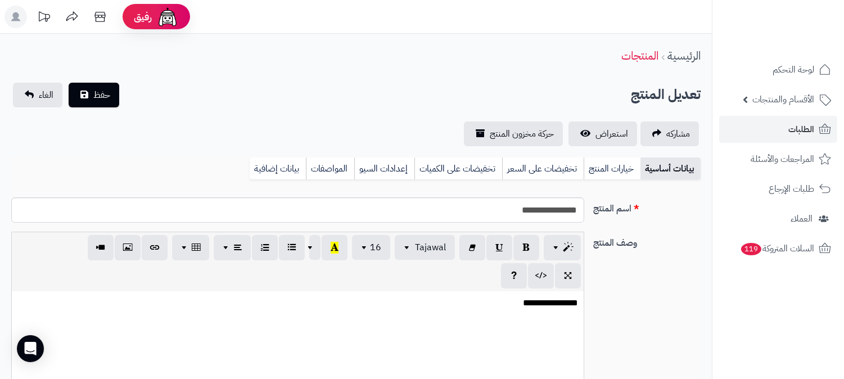
scroll to position [52, 0]
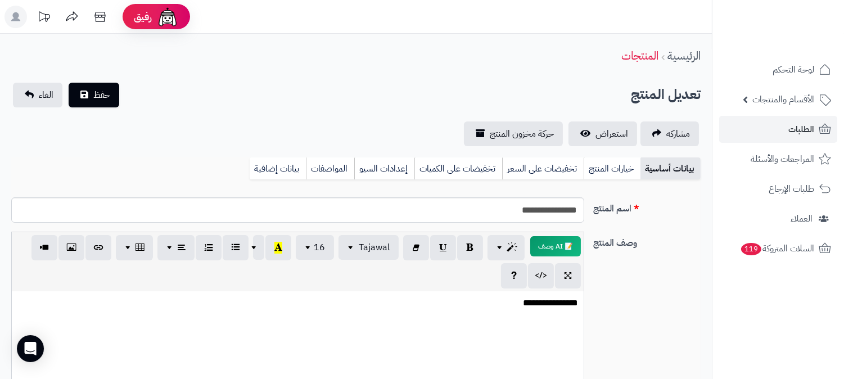
click at [540, 302] on div "**********" at bounding box center [298, 375] width 572 height 169
copy div "**********"
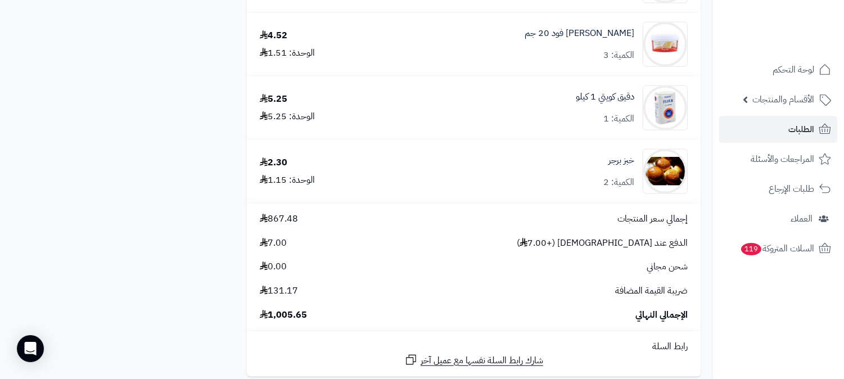
scroll to position [2685, 0]
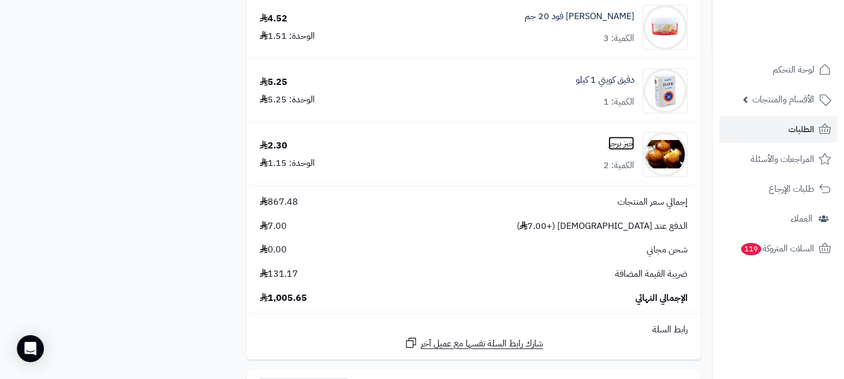
click at [615, 144] on link "خبز برجر" at bounding box center [621, 143] width 26 height 13
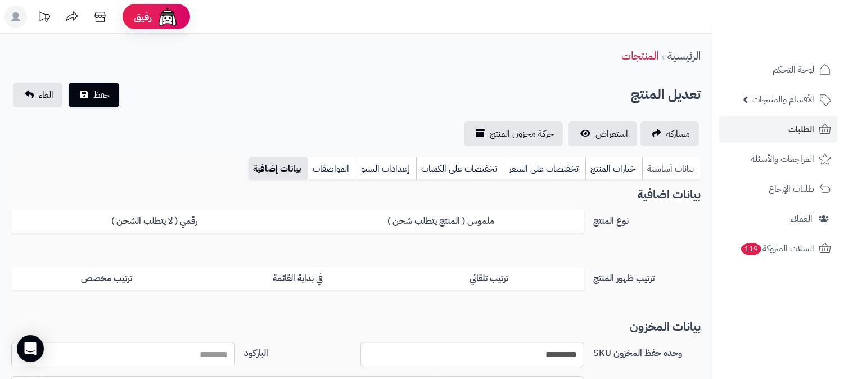
click at [677, 171] on link "بيانات أساسية" at bounding box center [671, 168] width 58 height 22
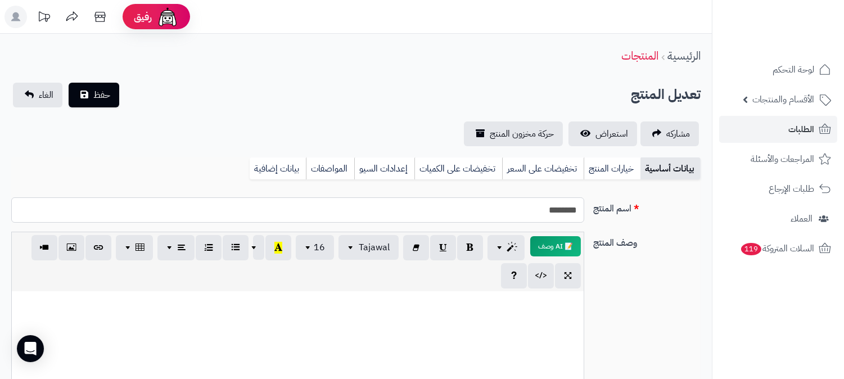
click at [560, 212] on input "********" at bounding box center [297, 209] width 573 height 25
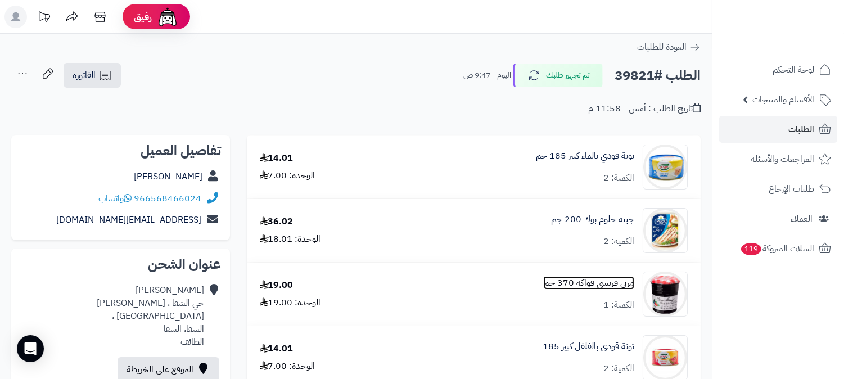
click at [601, 277] on link "مربي فرنسي فواكه 370 جم" at bounding box center [589, 283] width 91 height 13
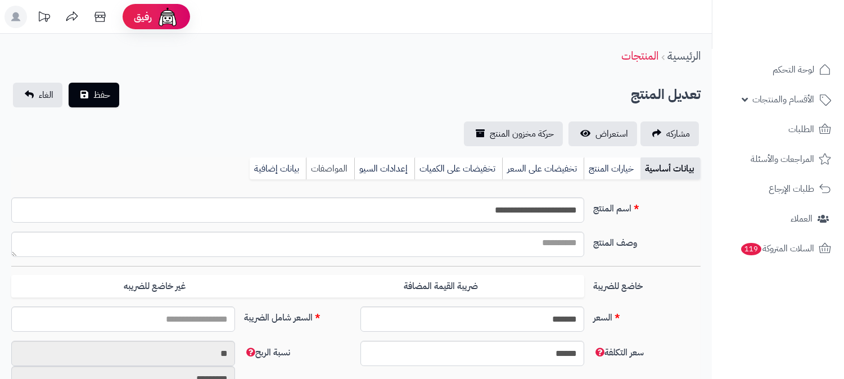
scroll to position [252, 0]
click at [277, 170] on link "بيانات إضافية" at bounding box center [278, 168] width 56 height 22
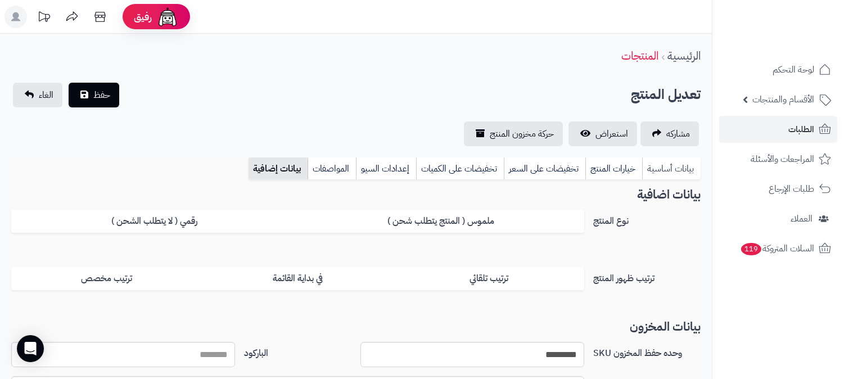
click at [662, 170] on link "بيانات أساسية" at bounding box center [671, 168] width 58 height 22
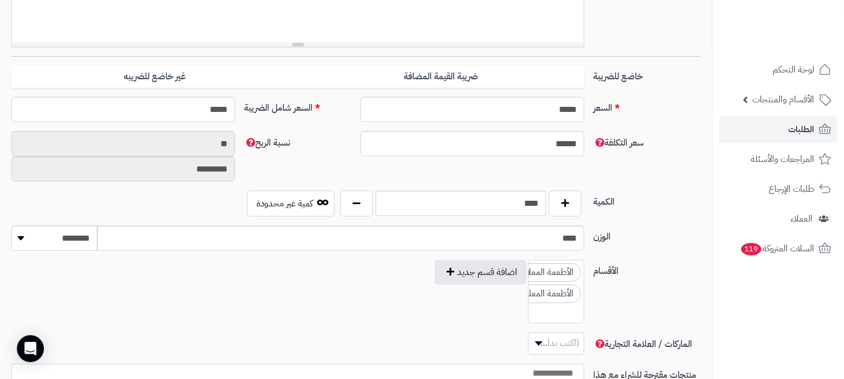
scroll to position [437, 0]
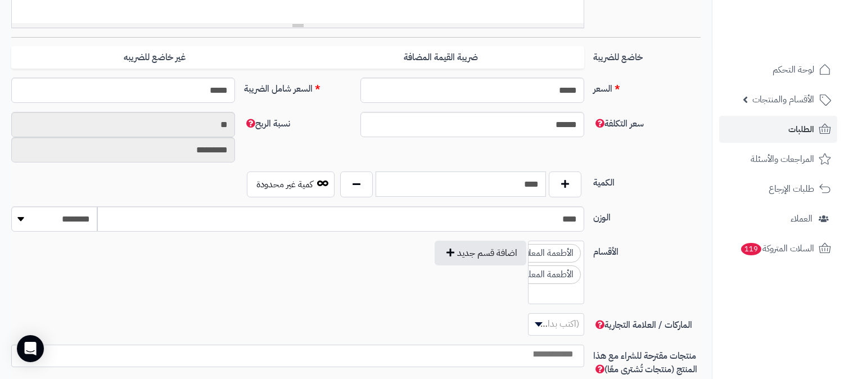
click at [536, 181] on input "****" at bounding box center [461, 183] width 170 height 25
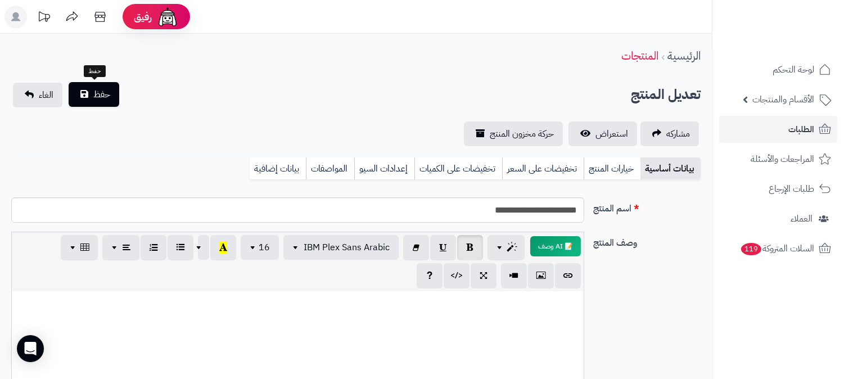
type input "*"
click at [108, 96] on span "حفظ" at bounding box center [101, 94] width 17 height 13
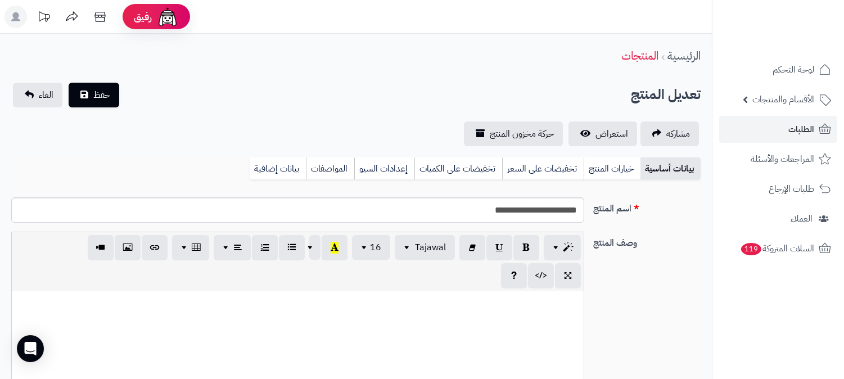
scroll to position [257, 0]
click at [510, 209] on input "**********" at bounding box center [297, 209] width 573 height 25
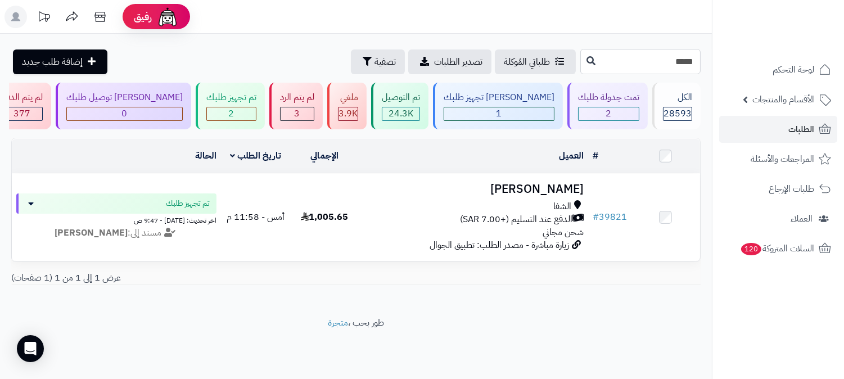
drag, startPoint x: 690, startPoint y: 59, endPoint x: 699, endPoint y: 57, distance: 9.2
click at [699, 57] on input "*****" at bounding box center [640, 61] width 120 height 25
type input "*****"
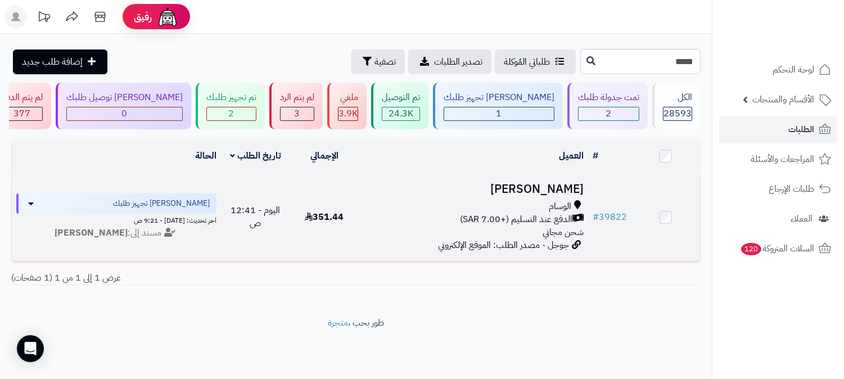
click at [541, 183] on h3 "[PERSON_NAME]" at bounding box center [473, 189] width 220 height 13
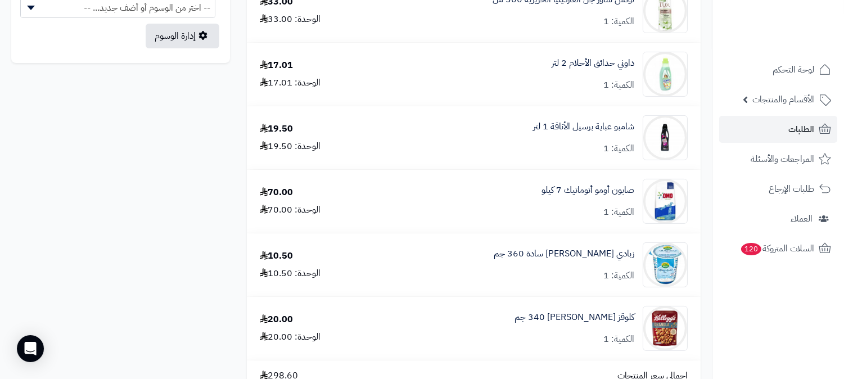
scroll to position [687, 0]
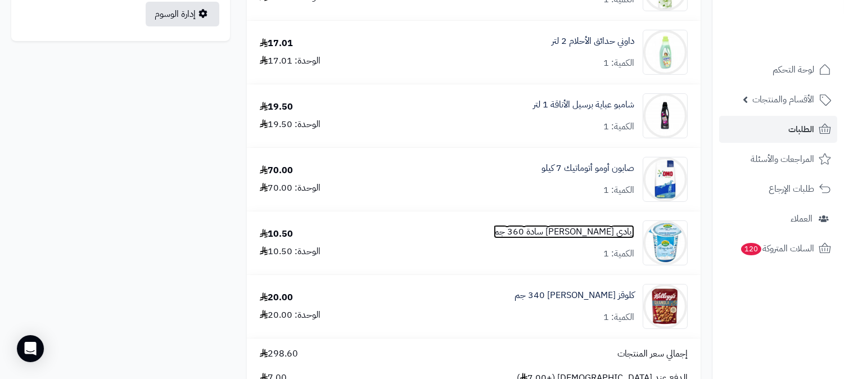
click at [595, 232] on link "زبادي ندى يوناني سادة 360 جم" at bounding box center [564, 231] width 141 height 13
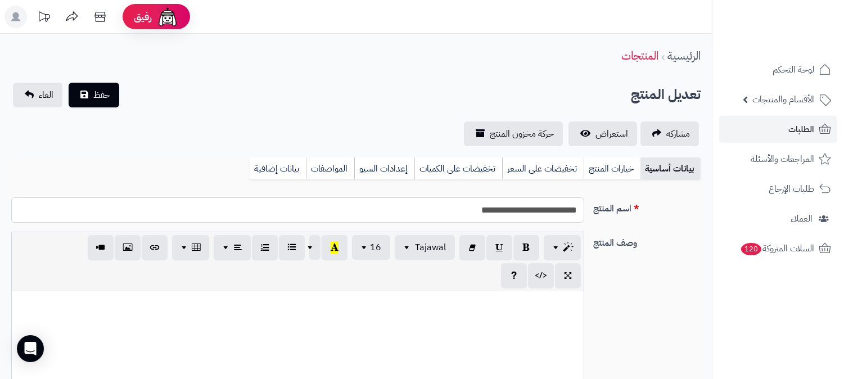
scroll to position [566, 0]
click at [519, 206] on input "**********" at bounding box center [297, 209] width 573 height 25
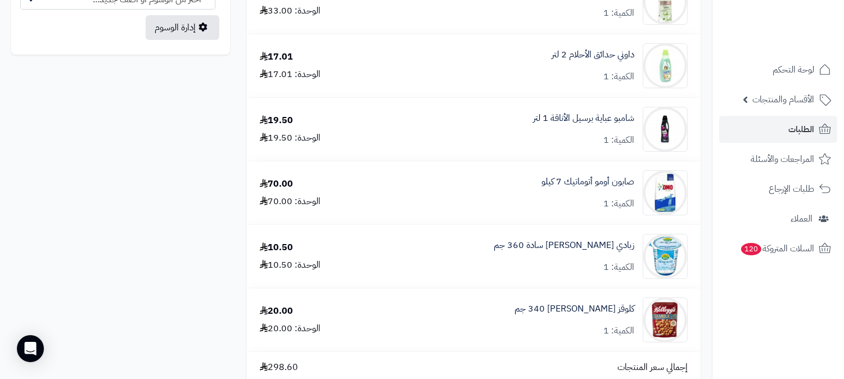
scroll to position [687, 0]
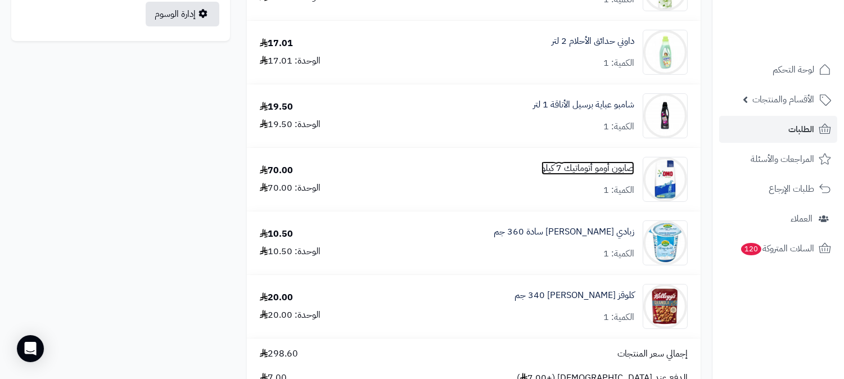
click at [580, 165] on link "صابون أومو أتوماتيك 7 كيلو" at bounding box center [587, 168] width 93 height 13
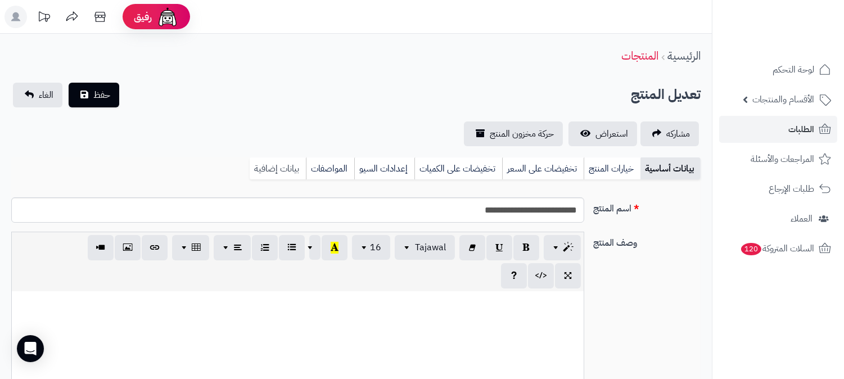
scroll to position [1124, 0]
click at [273, 161] on link "بيانات إضافية" at bounding box center [278, 168] width 56 height 22
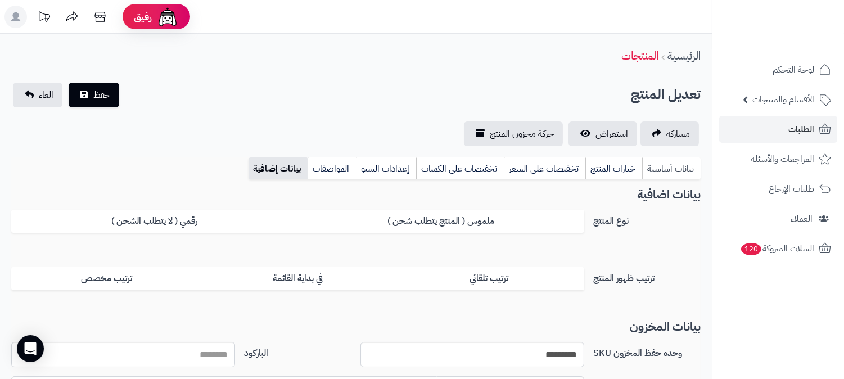
click at [676, 166] on link "بيانات أساسية" at bounding box center [671, 168] width 58 height 22
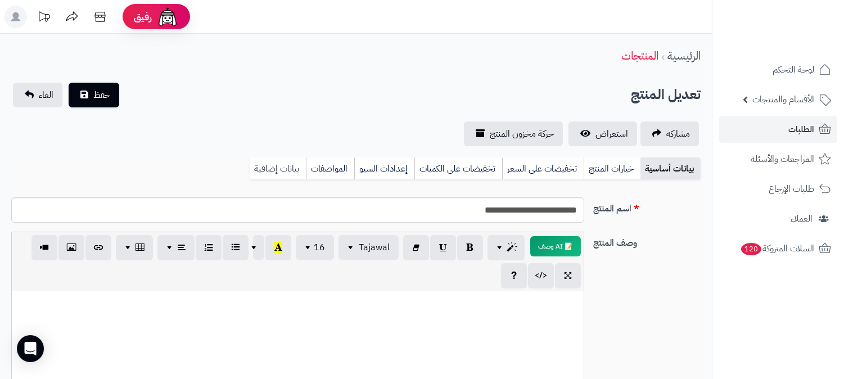
click at [282, 167] on link "بيانات إضافية" at bounding box center [278, 168] width 56 height 22
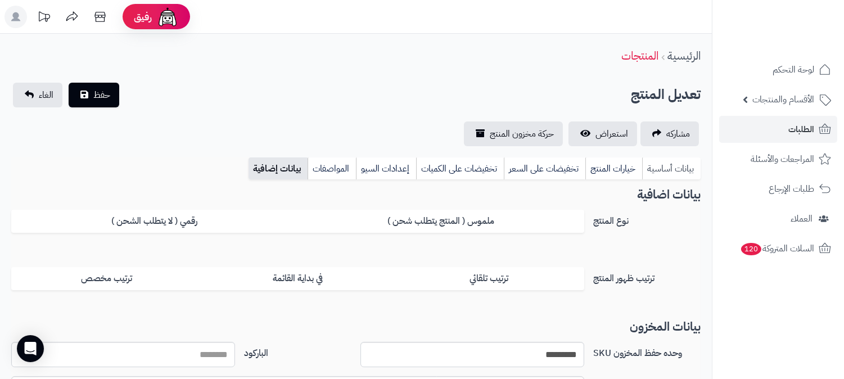
click at [671, 164] on link "بيانات أساسية" at bounding box center [671, 168] width 58 height 22
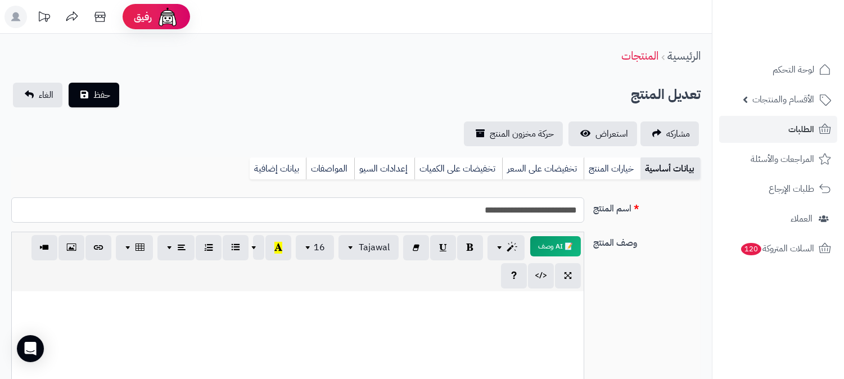
click at [516, 209] on input "**********" at bounding box center [297, 209] width 573 height 25
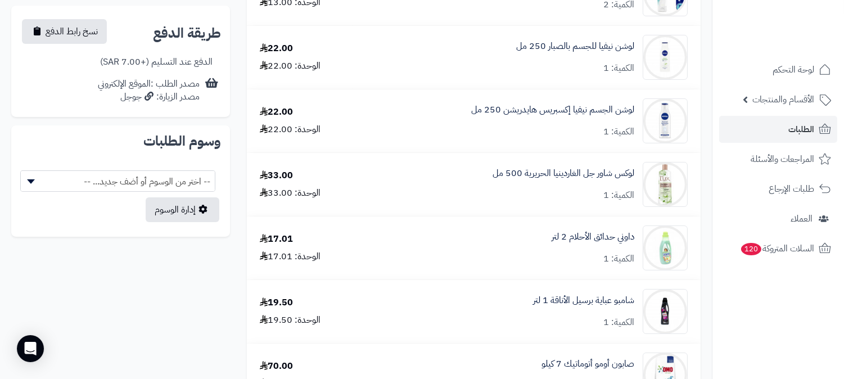
scroll to position [499, 0]
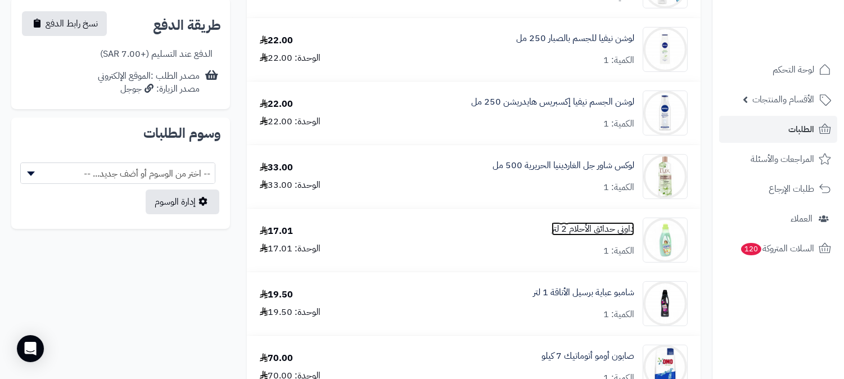
click at [599, 227] on link "داوني حدائق الأحلام 2 لتر" at bounding box center [592, 229] width 83 height 13
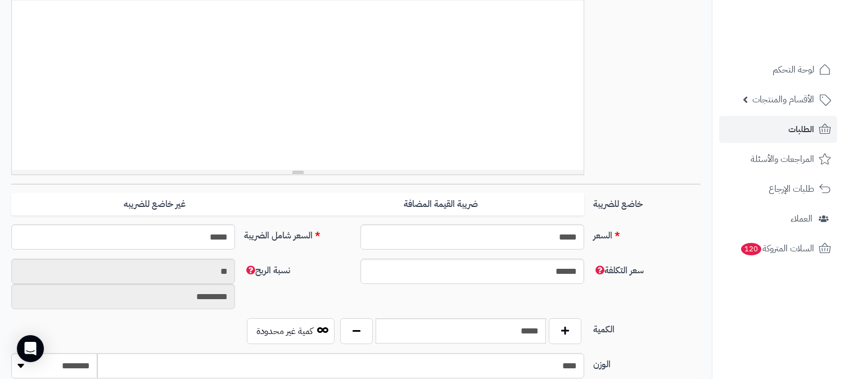
scroll to position [312, 0]
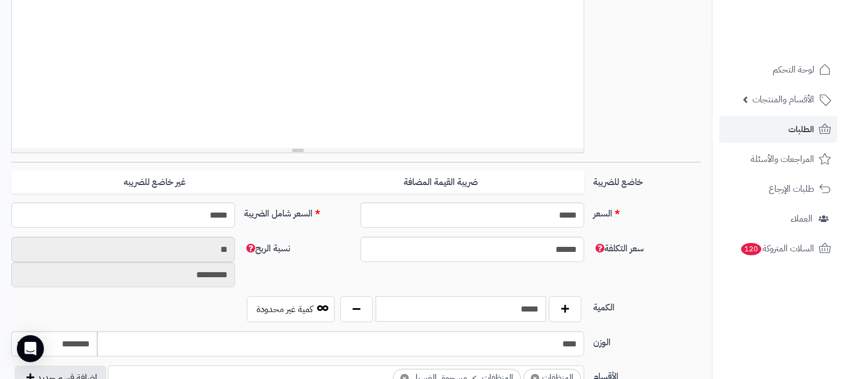
click at [524, 306] on input "*****" at bounding box center [461, 308] width 170 height 25
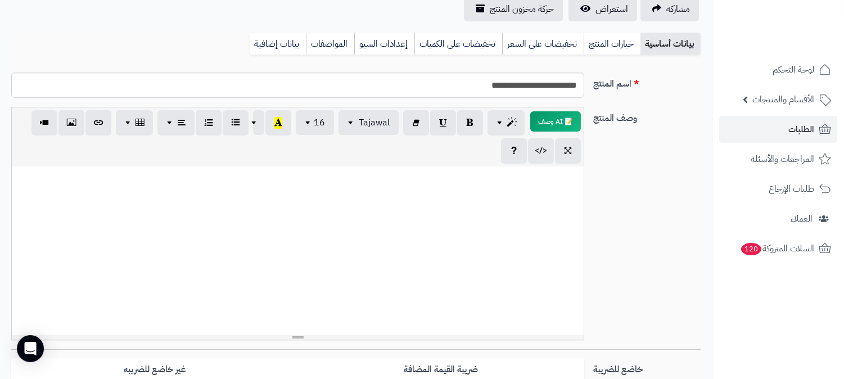
scroll to position [62, 0]
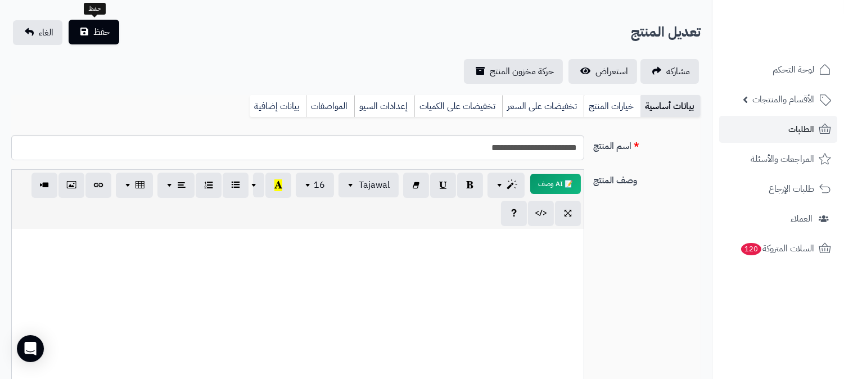
type input "*"
click at [89, 26] on button "حفظ" at bounding box center [94, 32] width 51 height 25
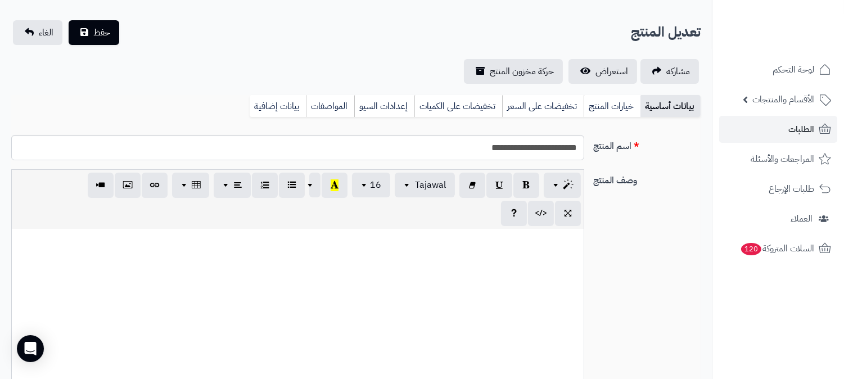
scroll to position [1129, 0]
click at [540, 153] on input "**********" at bounding box center [297, 147] width 573 height 25
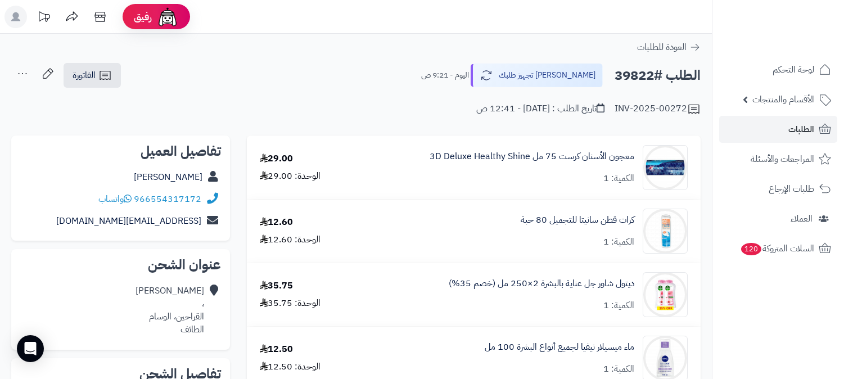
scroll to position [499, 0]
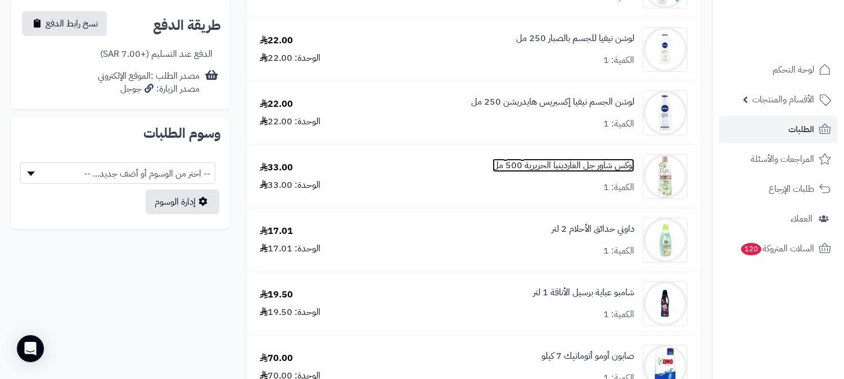
click at [582, 167] on link "لوكس شاور جل الغاردينيا الحريرية 500 مل" at bounding box center [563, 165] width 142 height 13
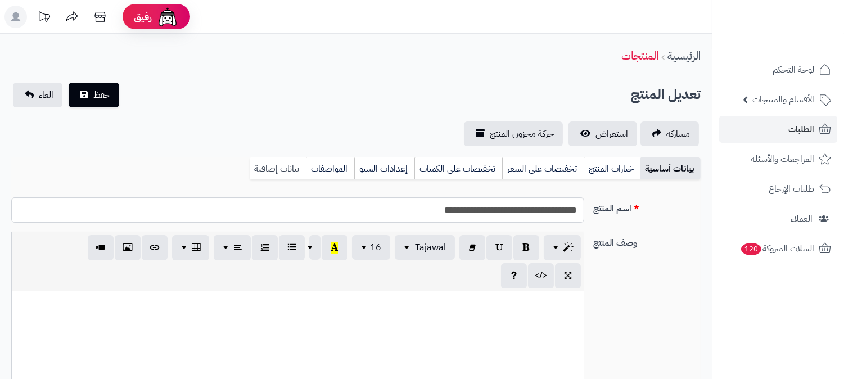
scroll to position [738, 0]
click at [294, 165] on link "بيانات إضافية" at bounding box center [278, 168] width 56 height 22
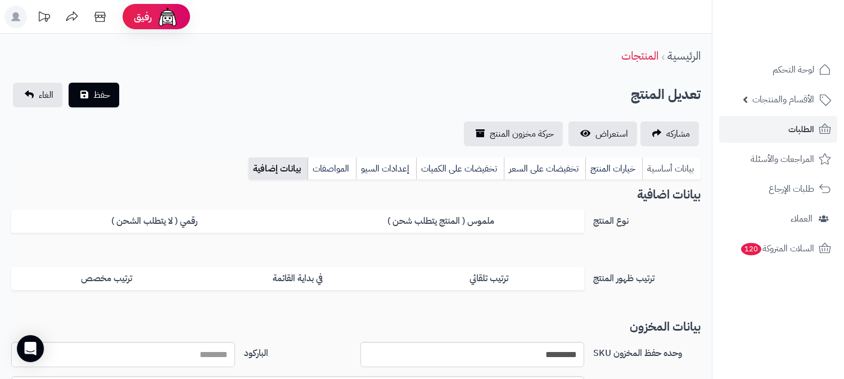
click at [670, 169] on link "بيانات أساسية" at bounding box center [671, 168] width 58 height 22
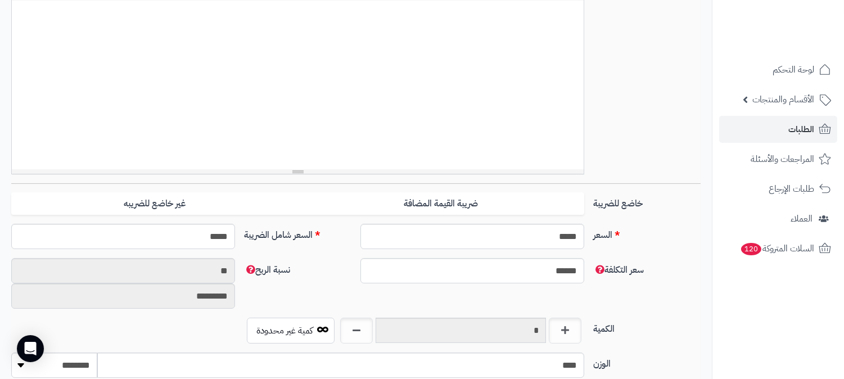
scroll to position [312, 0]
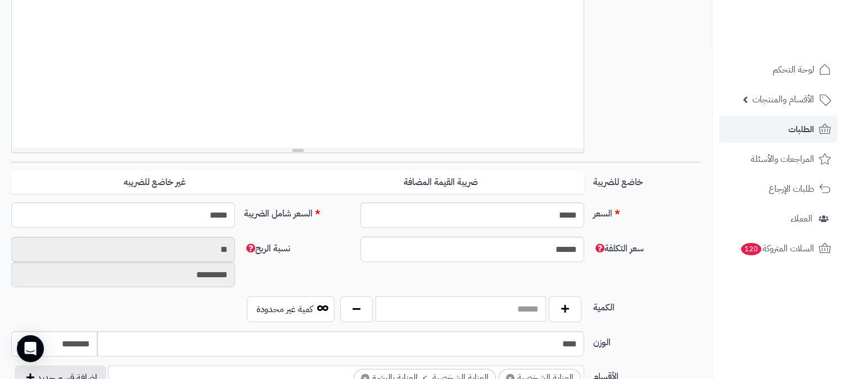
click at [482, 311] on input "text" at bounding box center [461, 308] width 170 height 25
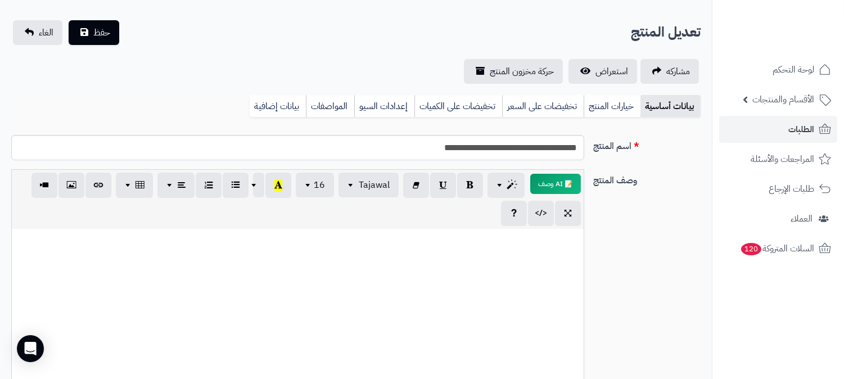
scroll to position [0, 0]
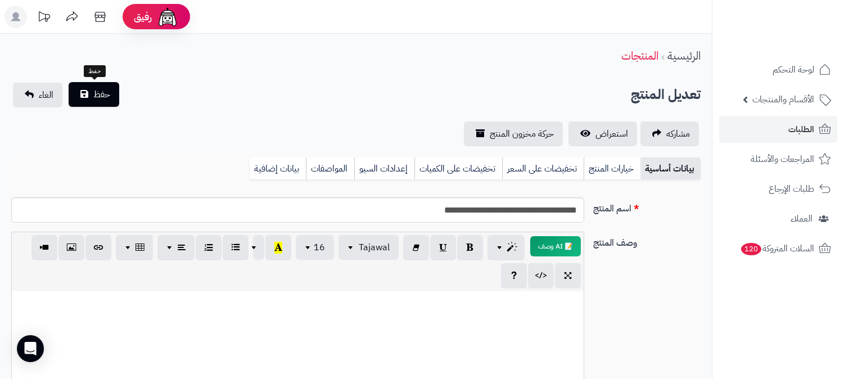
type input "*"
click at [96, 94] on span "حفظ" at bounding box center [101, 94] width 17 height 13
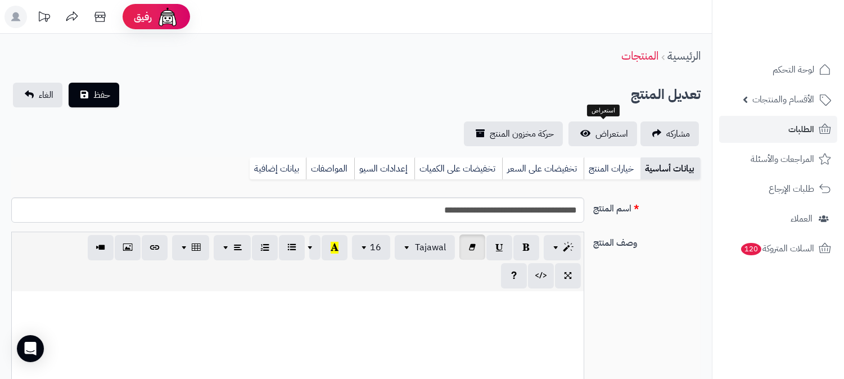
scroll to position [743, 0]
click at [491, 211] on input "**********" at bounding box center [297, 209] width 573 height 25
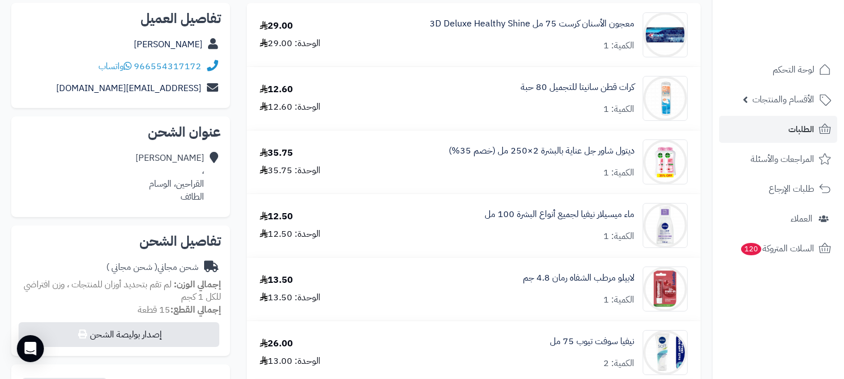
scroll to position [125, 0]
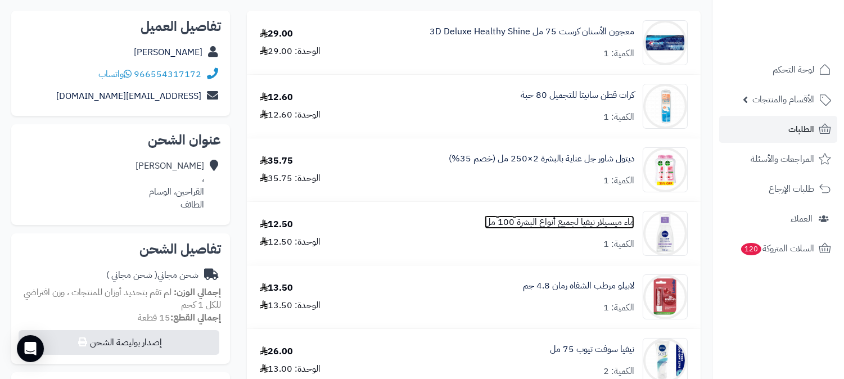
click at [578, 218] on link "ماء ميسيلار نيفيا لجميع أنواع البشرة 100 مل" at bounding box center [560, 222] width 150 height 13
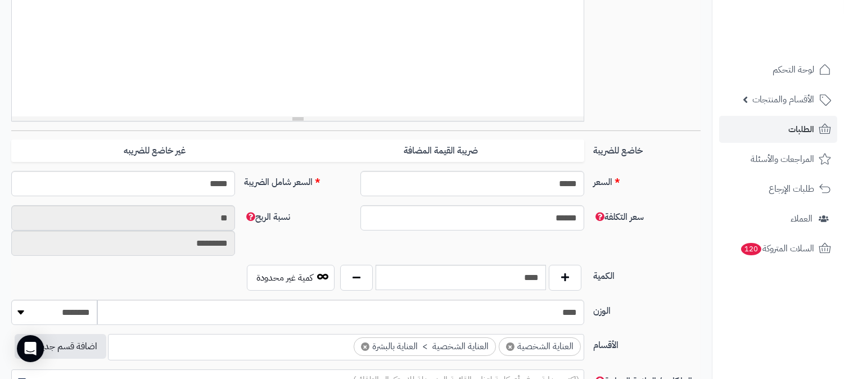
scroll to position [374, 0]
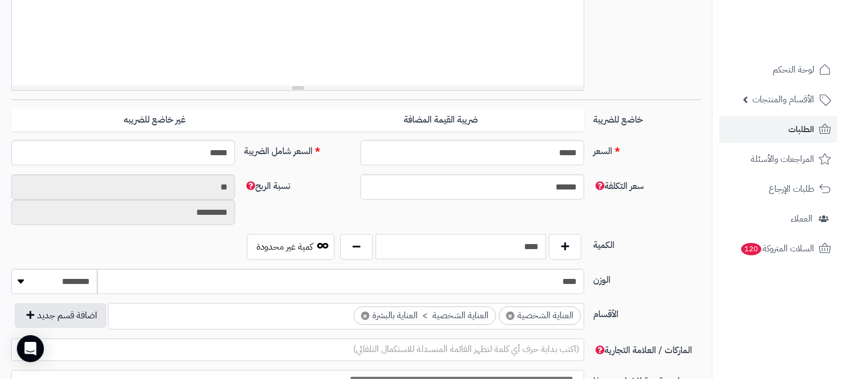
click at [519, 244] on input "****" at bounding box center [461, 246] width 170 height 25
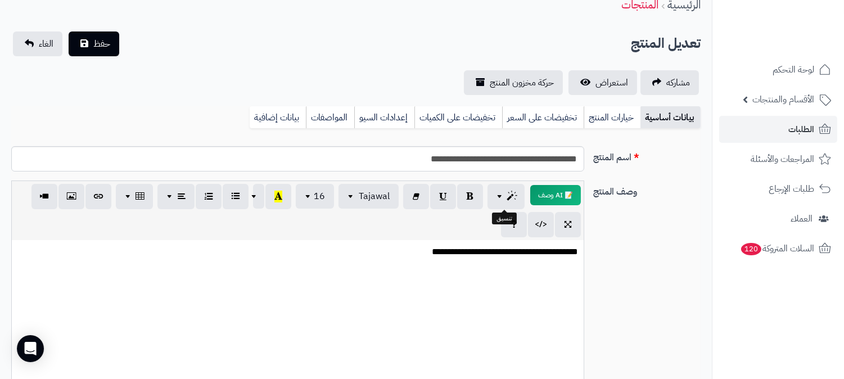
scroll to position [0, 0]
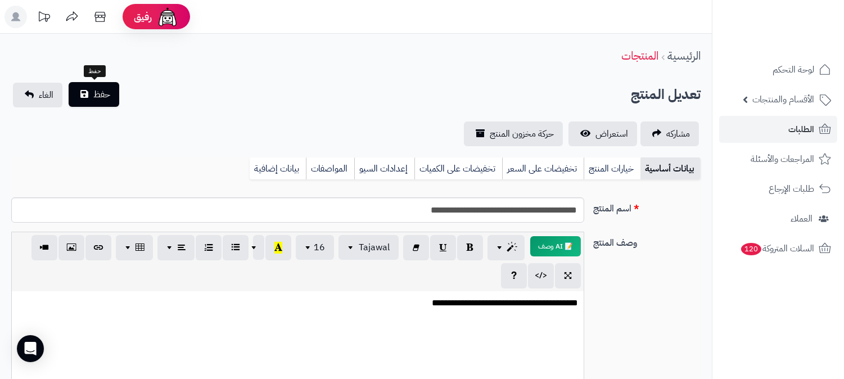
type input "*"
click at [93, 91] on span "حفظ" at bounding box center [101, 94] width 17 height 13
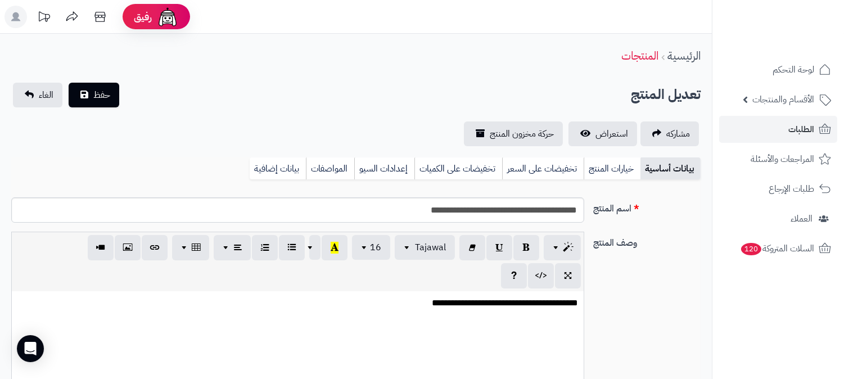
scroll to position [743, 0]
click at [537, 211] on input "**********" at bounding box center [297, 209] width 573 height 25
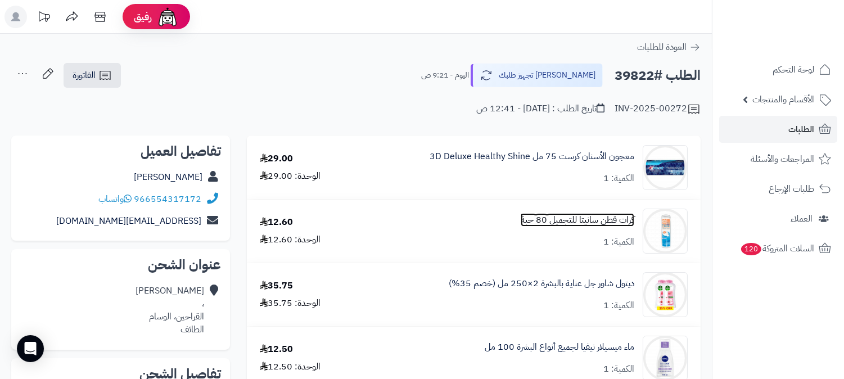
click at [579, 217] on link "كرات قطن سانيتا للتجميل 80 حبة" at bounding box center [578, 220] width 114 height 13
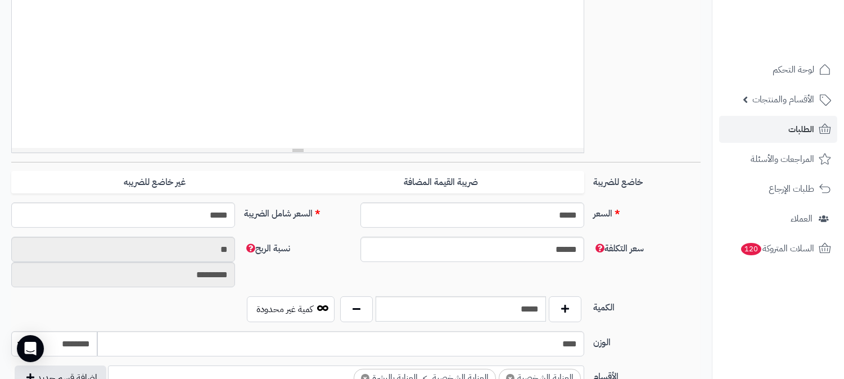
scroll to position [738, 0]
click at [525, 300] on input "*****" at bounding box center [461, 308] width 170 height 25
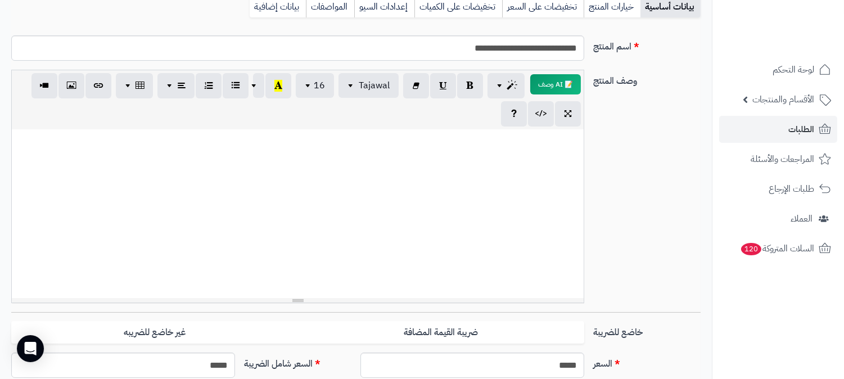
scroll to position [0, 0]
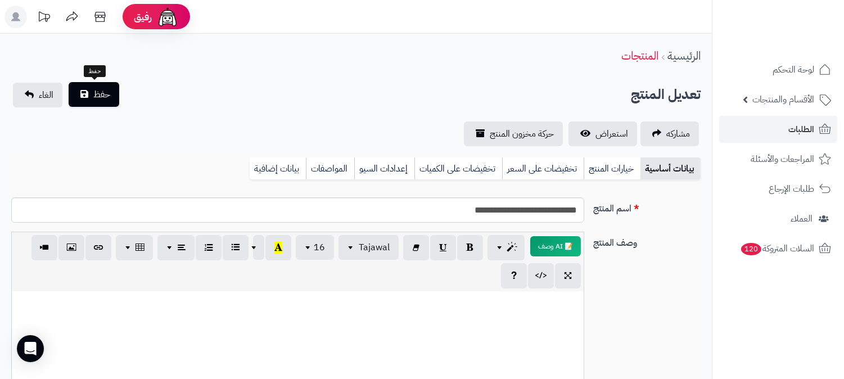
type input "*"
click at [97, 94] on span "حفظ" at bounding box center [101, 94] width 17 height 13
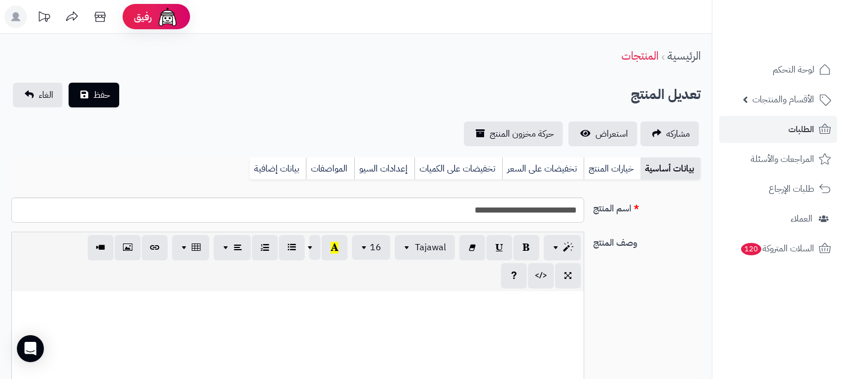
scroll to position [743, 0]
click at [524, 216] on input "**********" at bounding box center [297, 209] width 573 height 25
click at [524, 218] on input "**********" at bounding box center [297, 209] width 573 height 25
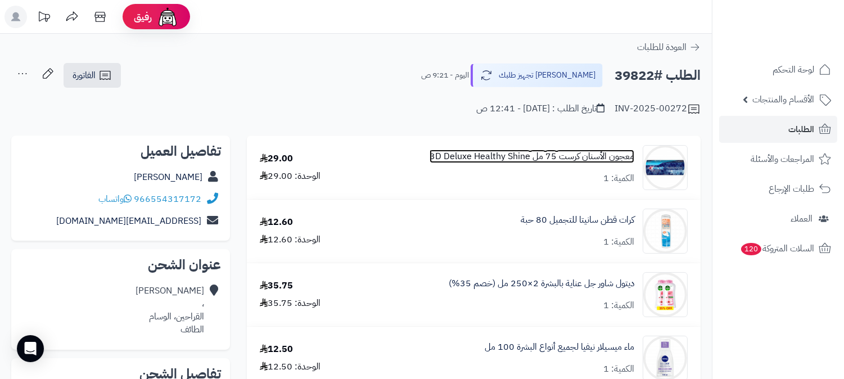
click at [548, 154] on link "معجون الأسنان كرست 75 مل 3D Deluxe Healthy Shine" at bounding box center [531, 156] width 205 height 13
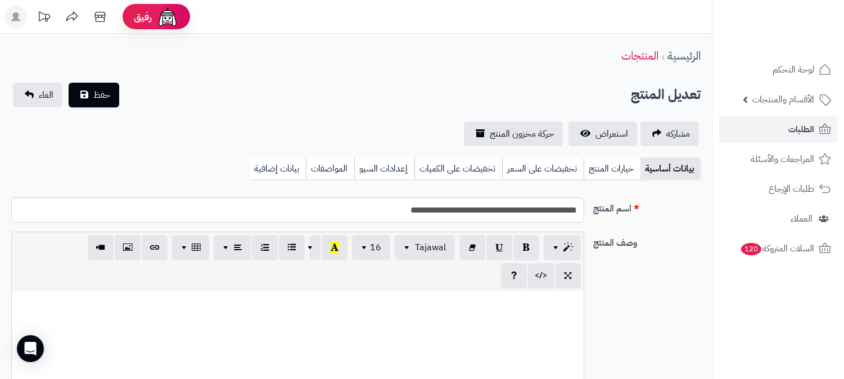
scroll to position [738, 0]
click at [285, 167] on link "بيانات إضافية" at bounding box center [278, 168] width 56 height 22
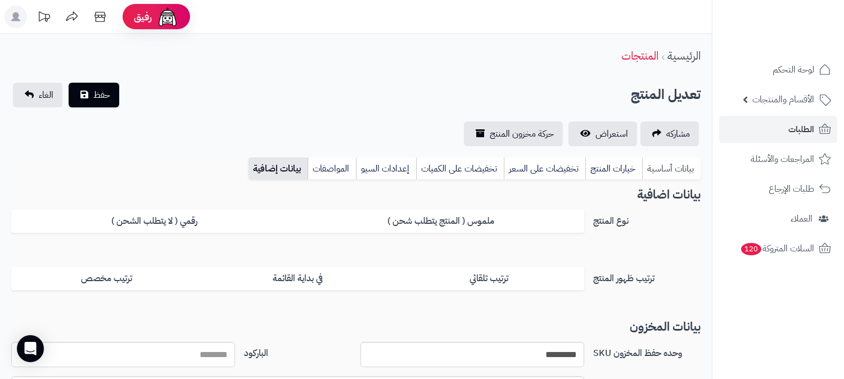
click at [662, 166] on link "بيانات أساسية" at bounding box center [671, 168] width 58 height 22
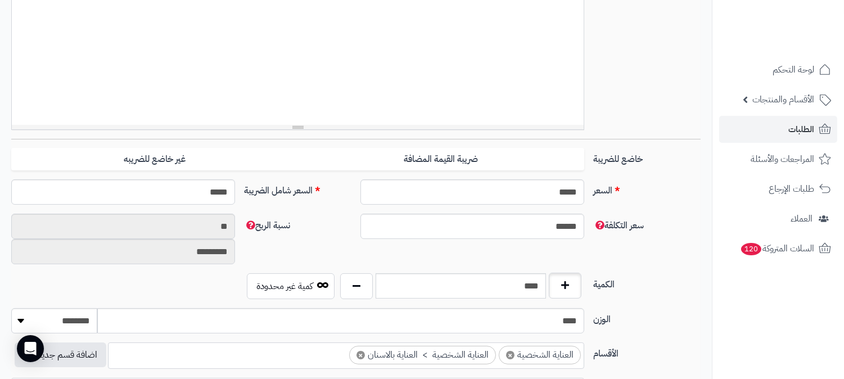
scroll to position [374, 0]
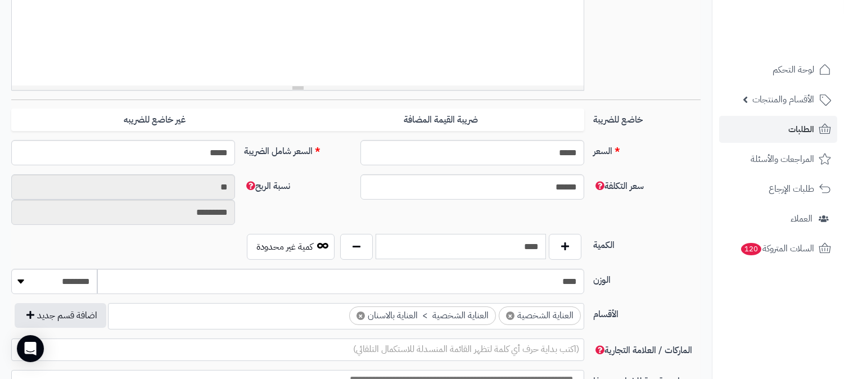
click at [531, 244] on input "****" at bounding box center [461, 246] width 170 height 25
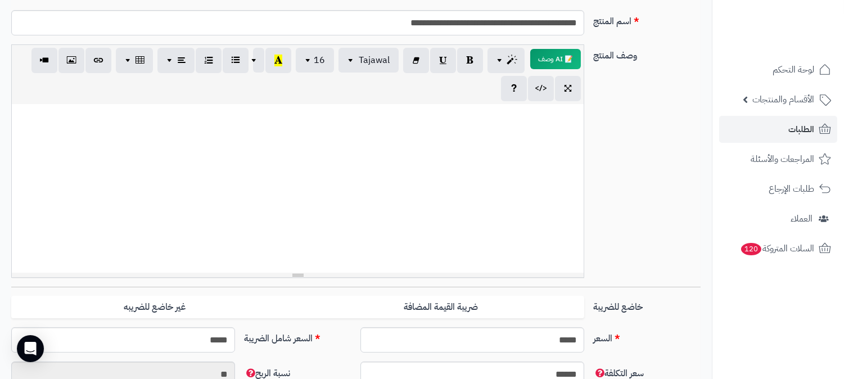
scroll to position [0, 0]
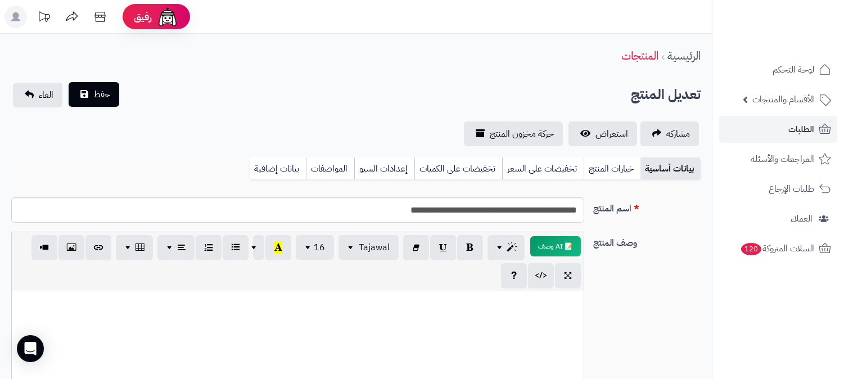
type input "*"
click at [98, 96] on span "حفظ" at bounding box center [101, 94] width 17 height 13
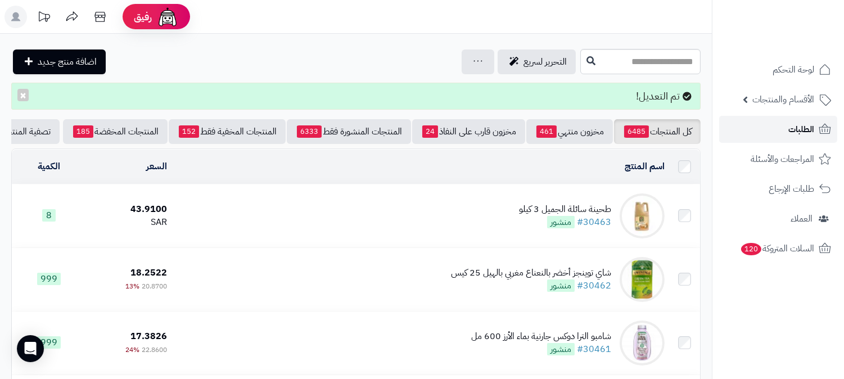
click at [797, 124] on span "الطلبات" at bounding box center [801, 129] width 26 height 16
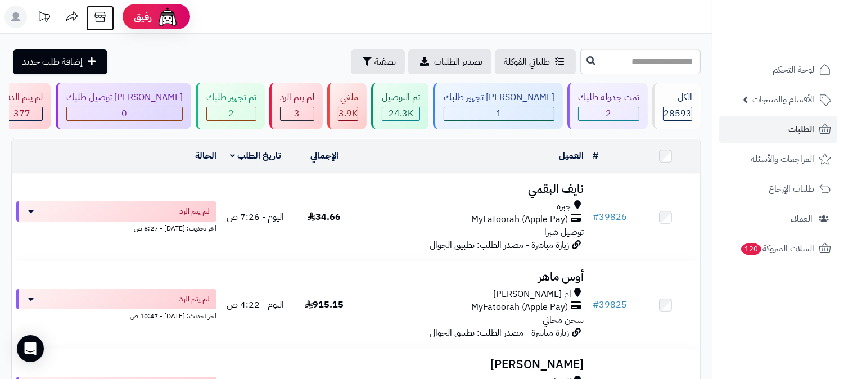
click at [105, 15] on icon at bounding box center [99, 17] width 11 height 10
click at [804, 97] on span "الأقسام والمنتجات" at bounding box center [783, 100] width 62 height 16
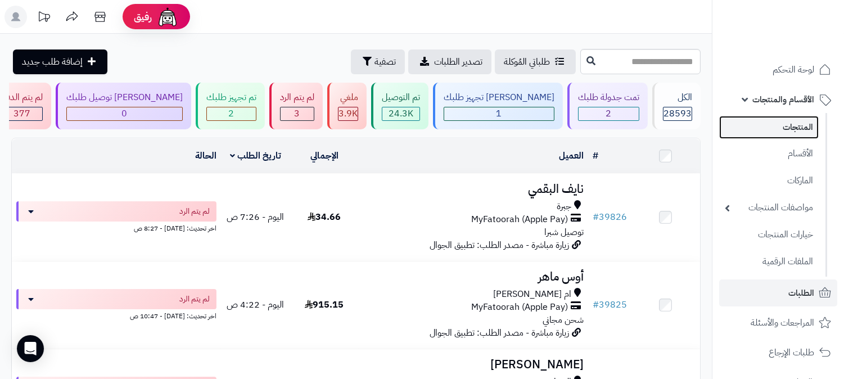
click at [791, 120] on link "المنتجات" at bounding box center [768, 127] width 99 height 23
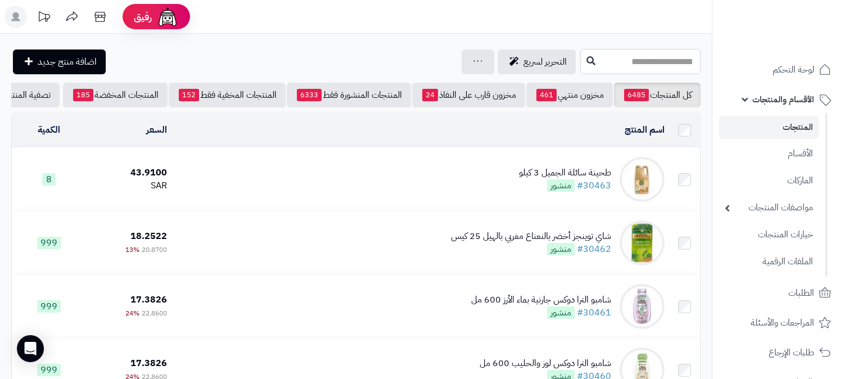
click at [619, 57] on input "text" at bounding box center [640, 61] width 120 height 25
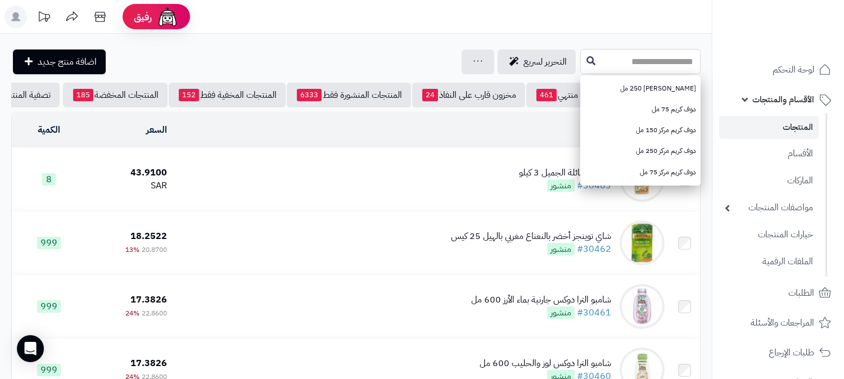
paste input "**********"
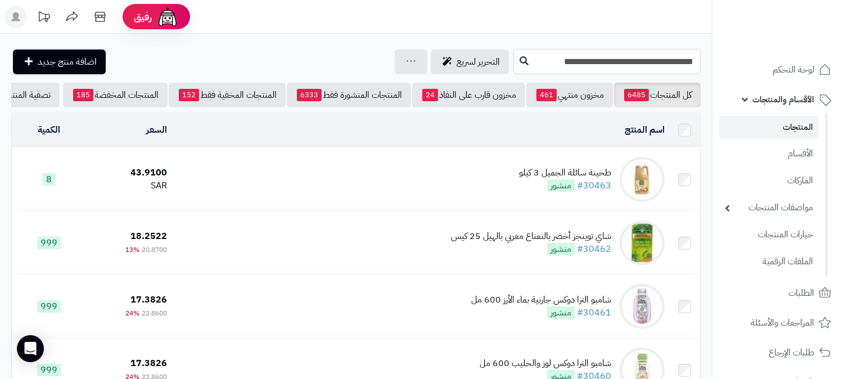
click at [611, 67] on input "**********" at bounding box center [606, 61] width 187 height 25
click at [532, 57] on input "**********" at bounding box center [606, 61] width 187 height 25
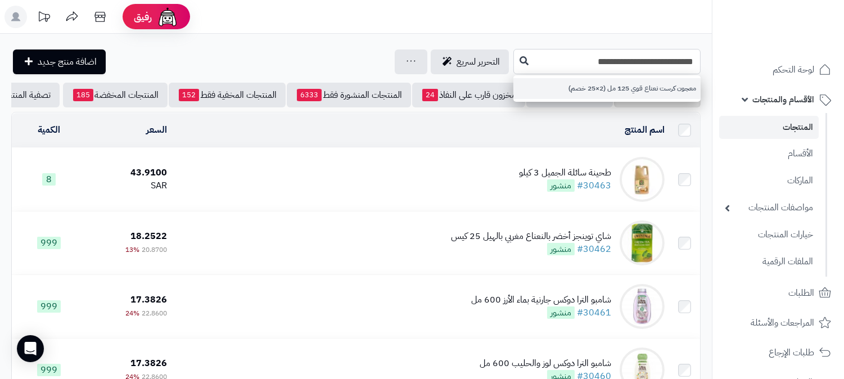
type input "**********"
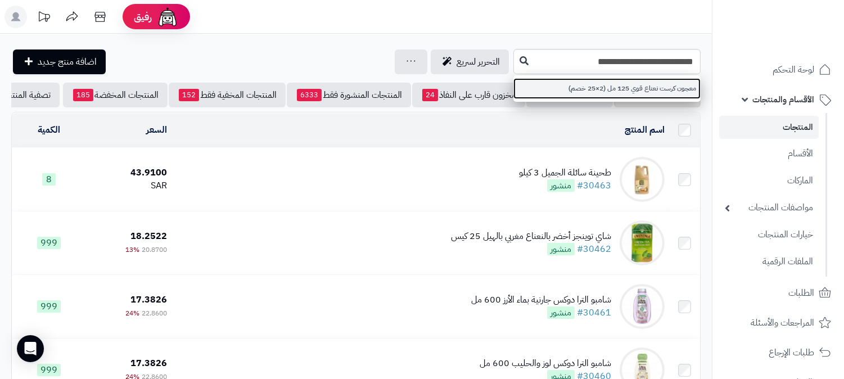
click at [554, 83] on link "معجون كرست نعناع قوي 125 مل (2×25 خصم)" at bounding box center [606, 88] width 187 height 21
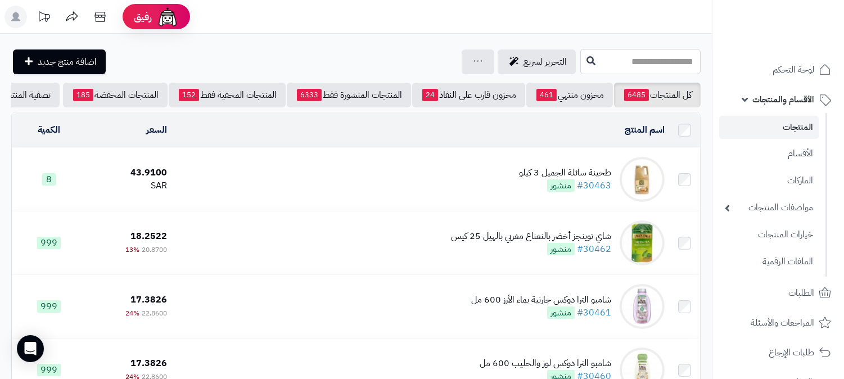
click at [641, 54] on input "text" at bounding box center [640, 61] width 120 height 25
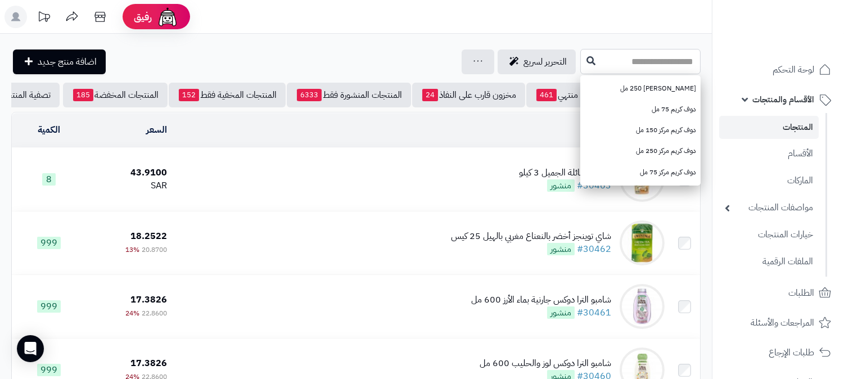
paste input "**********"
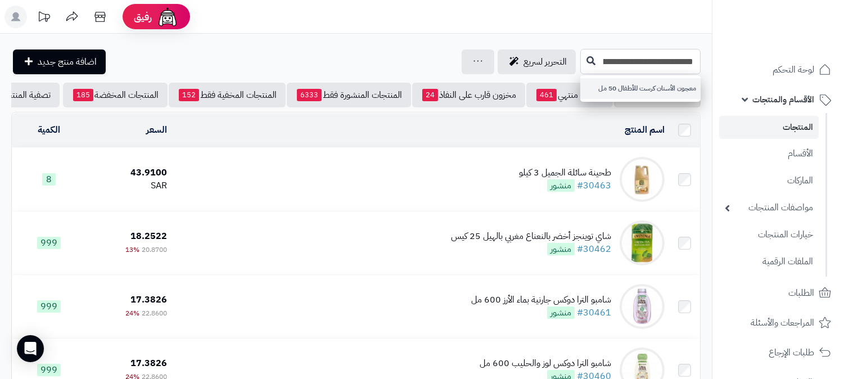
type input "**********"
click at [667, 92] on link "معجون الأسنان كرست للأطفال 50 مل" at bounding box center [640, 88] width 120 height 21
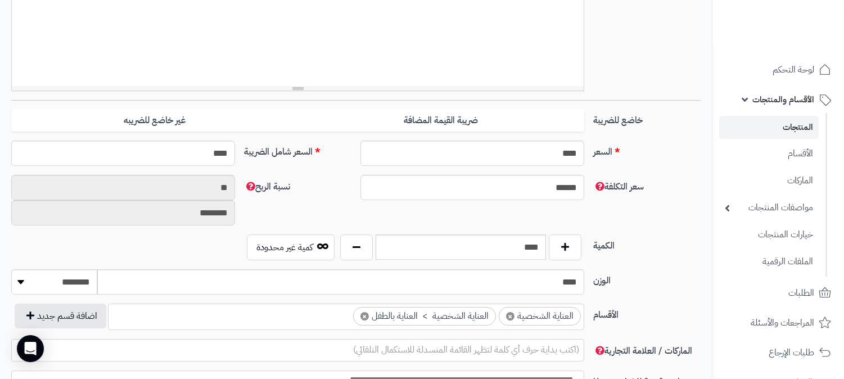
scroll to position [374, 0]
click at [531, 248] on input "****" at bounding box center [461, 246] width 170 height 25
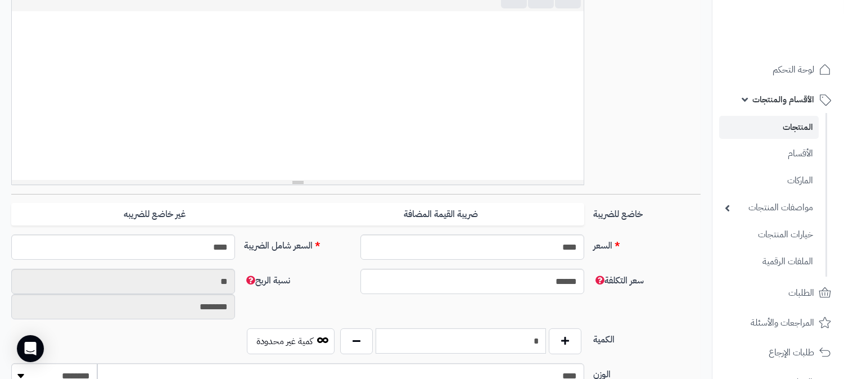
scroll to position [125, 0]
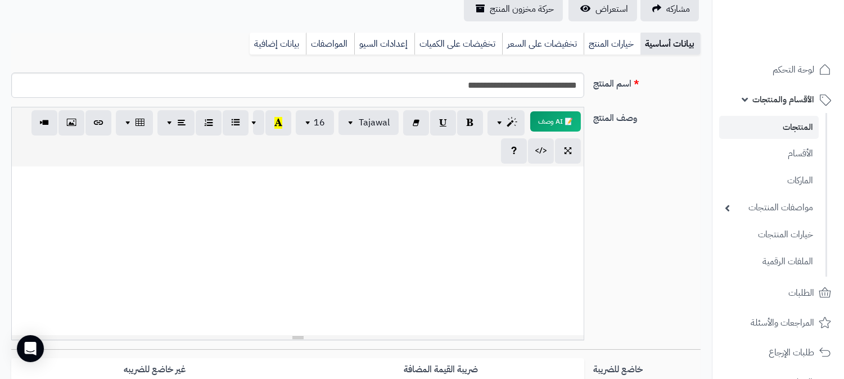
type input "*"
click at [521, 89] on input "**********" at bounding box center [297, 85] width 573 height 25
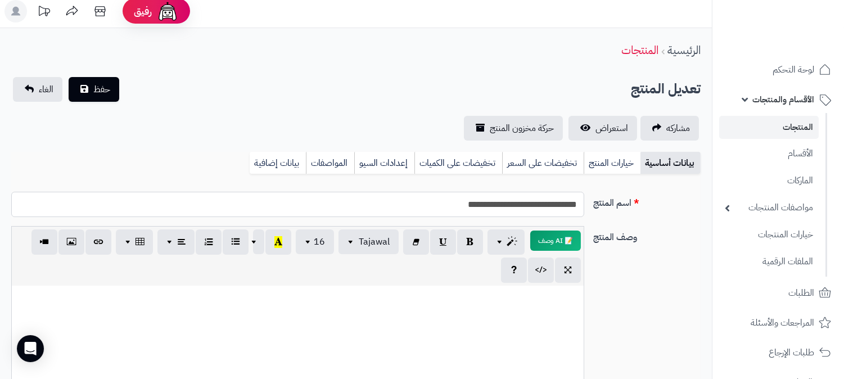
scroll to position [0, 0]
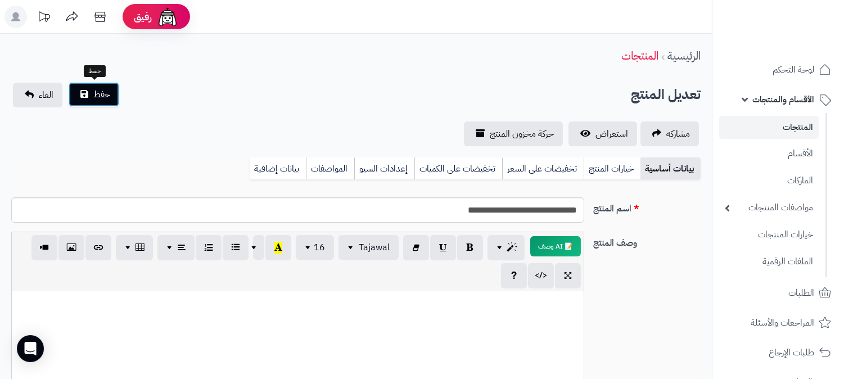
click at [101, 91] on span "حفظ" at bounding box center [101, 94] width 17 height 13
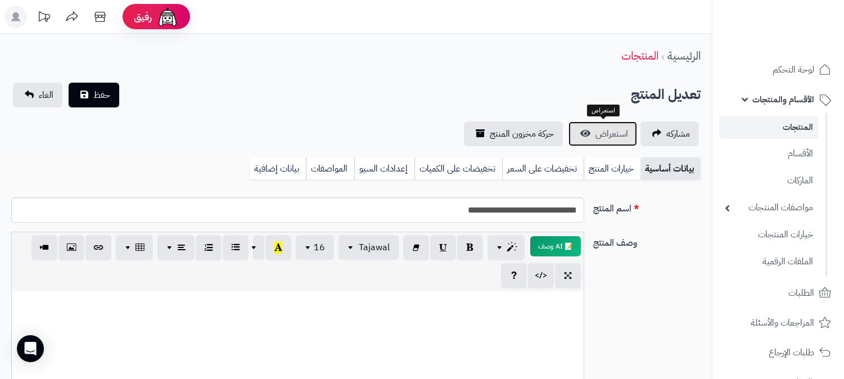
click at [608, 131] on span "استعراض" at bounding box center [611, 133] width 33 height 13
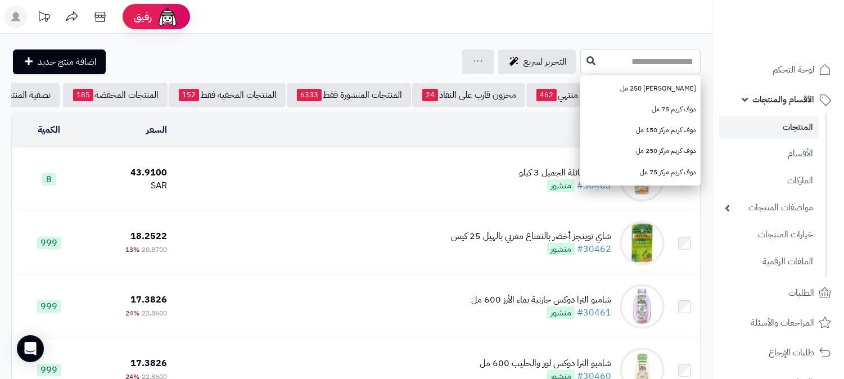
paste input "**********"
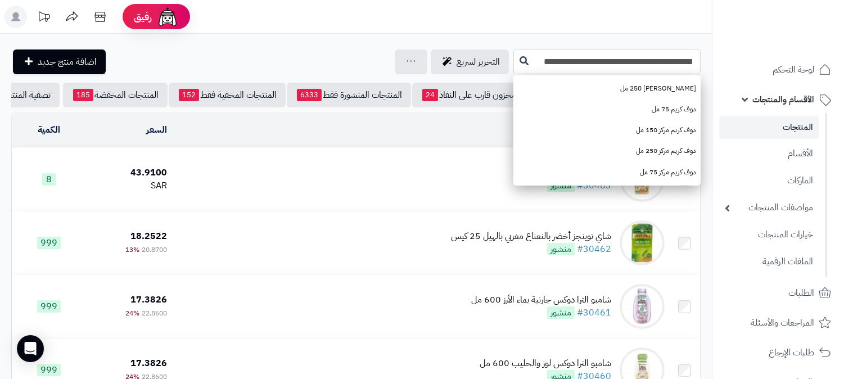
scroll to position [0, -20]
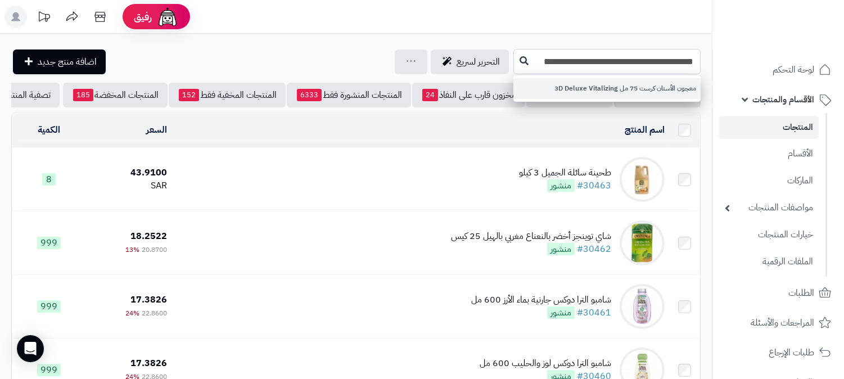
type input "**********"
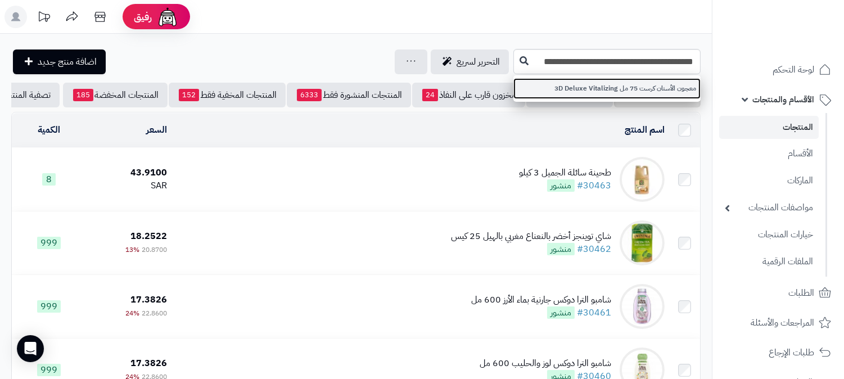
scroll to position [0, 0]
click at [596, 93] on link "معجون الأسنان كرست 75 مل 3D Deluxe Vitalizing" at bounding box center [606, 88] width 187 height 21
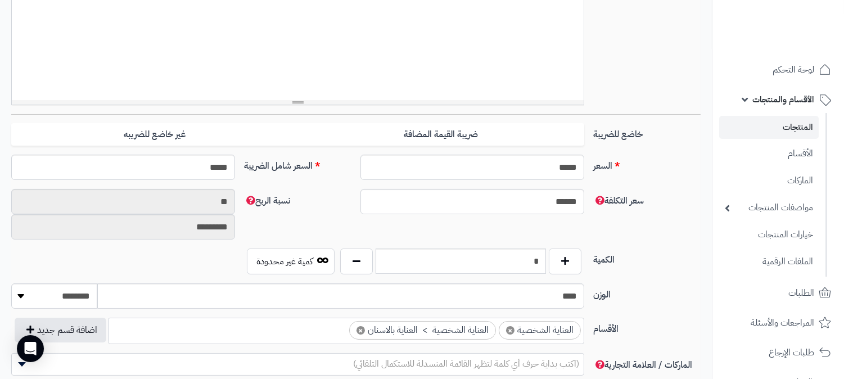
scroll to position [187, 0]
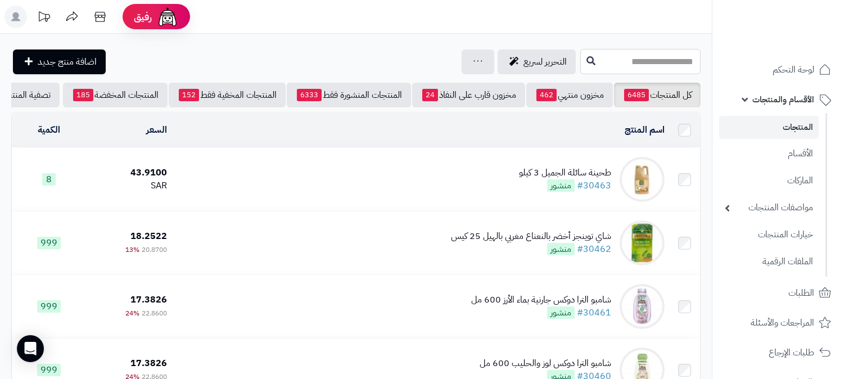
click at [641, 62] on input "text" at bounding box center [640, 61] width 120 height 25
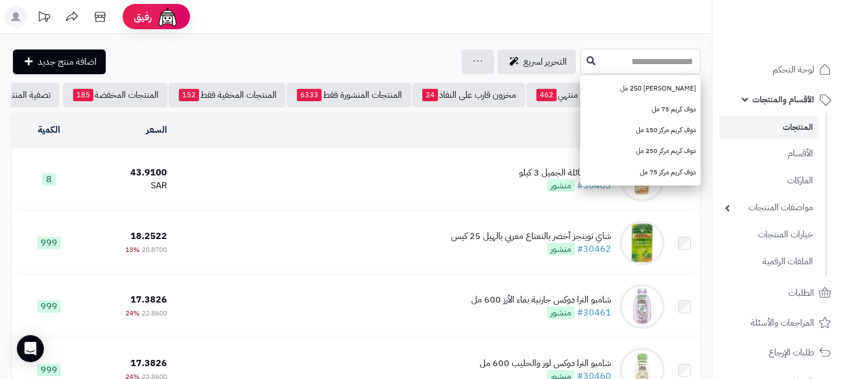
paste input "**********"
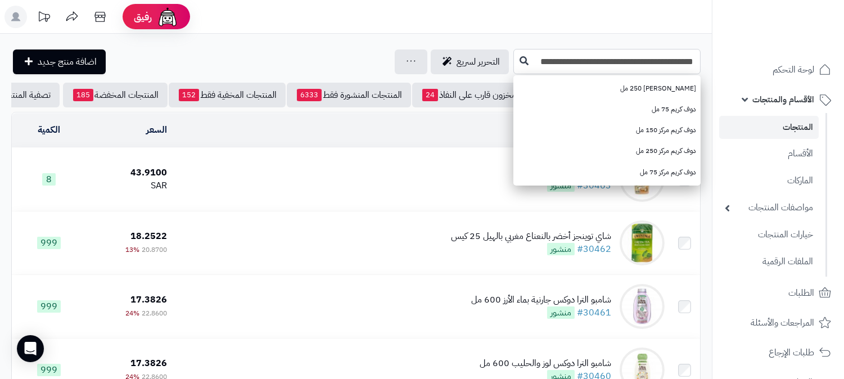
scroll to position [0, -20]
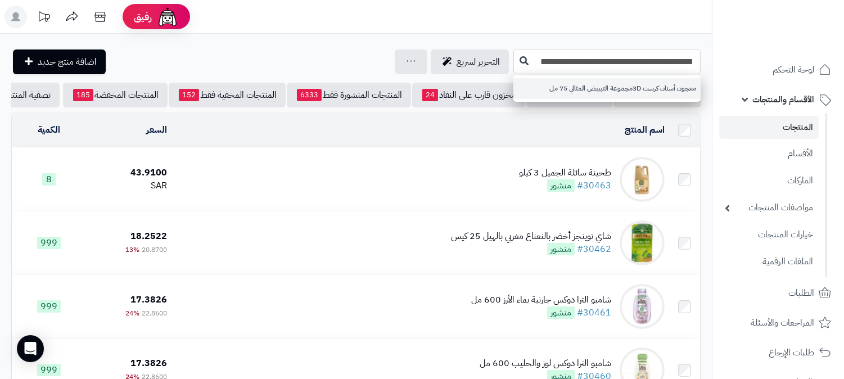
type input "**********"
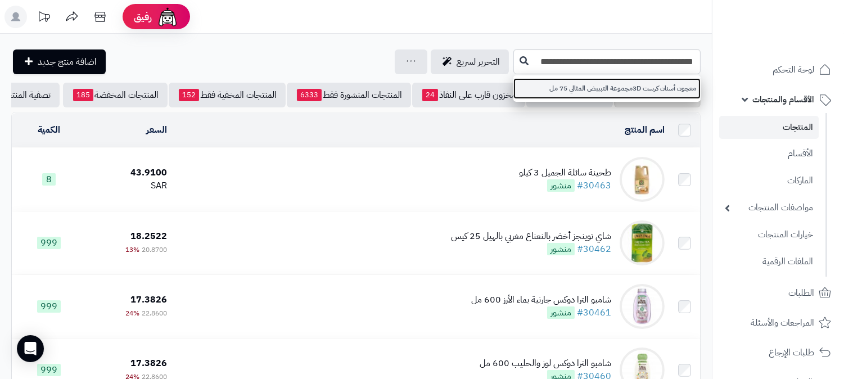
scroll to position [0, 0]
click at [582, 83] on link "معجون أسنان كرست 3Dمجموعة التبييض المثالي 75 مل" at bounding box center [606, 88] width 187 height 21
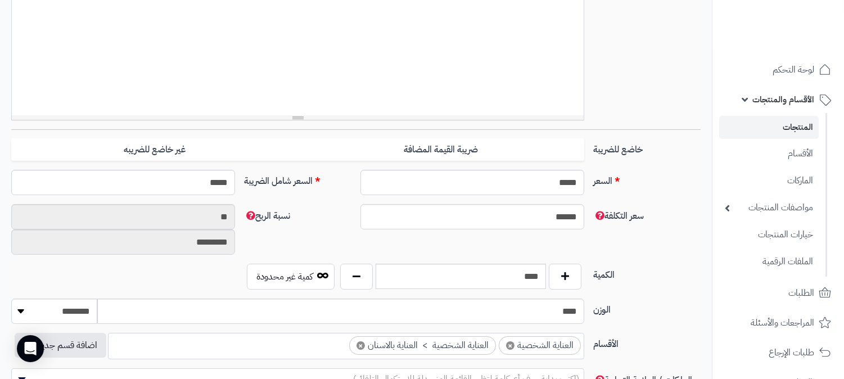
scroll to position [374, 0]
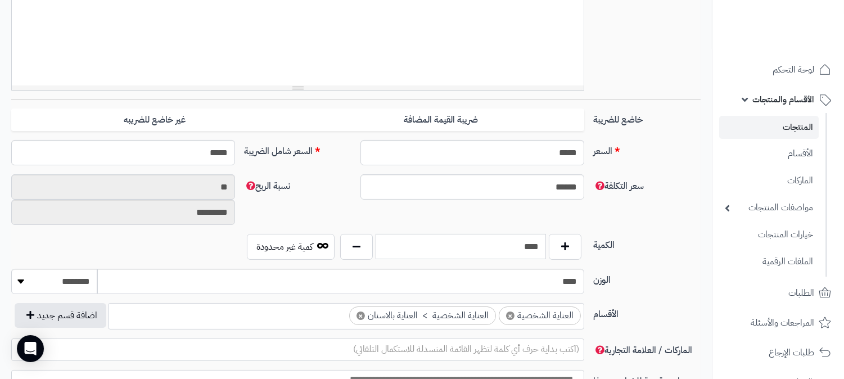
click at [523, 251] on input "****" at bounding box center [461, 246] width 170 height 25
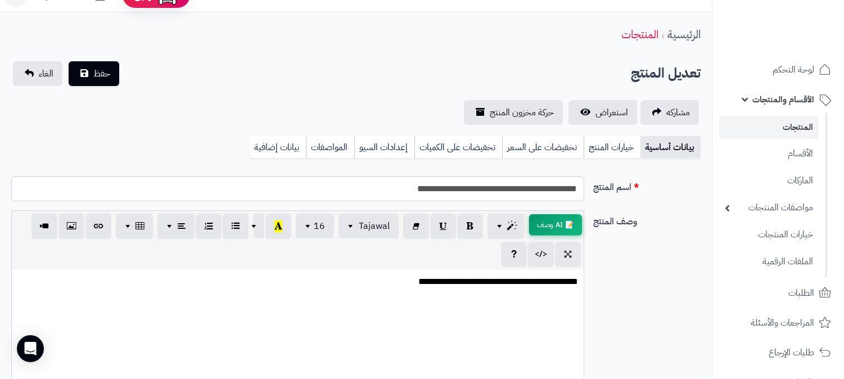
scroll to position [0, 0]
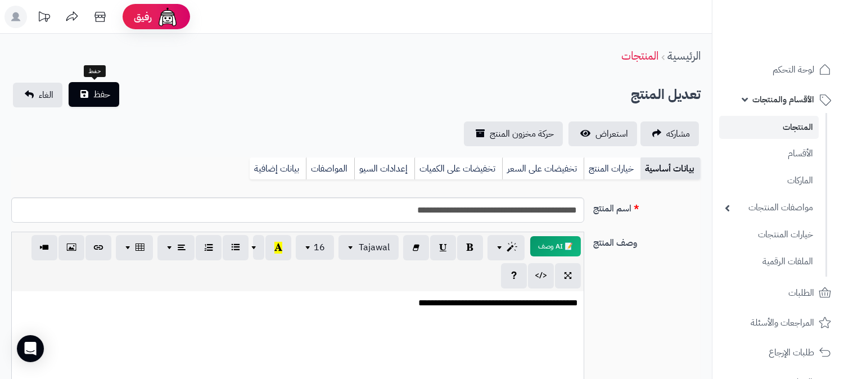
type input "*"
click at [98, 92] on span "حفظ" at bounding box center [101, 94] width 17 height 13
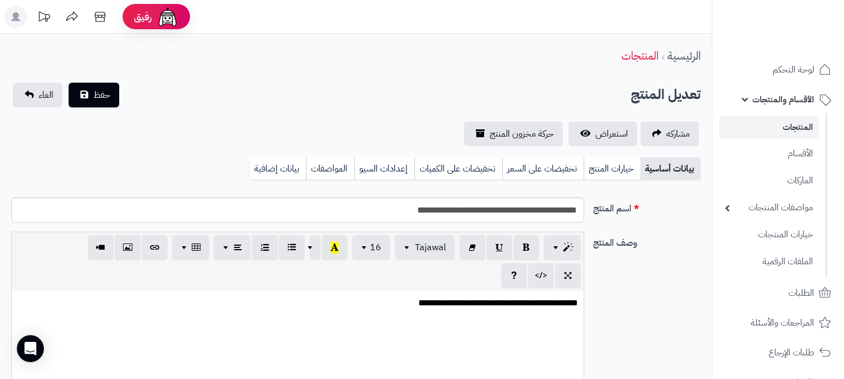
scroll to position [743, 0]
click at [502, 207] on input "**********" at bounding box center [297, 209] width 573 height 25
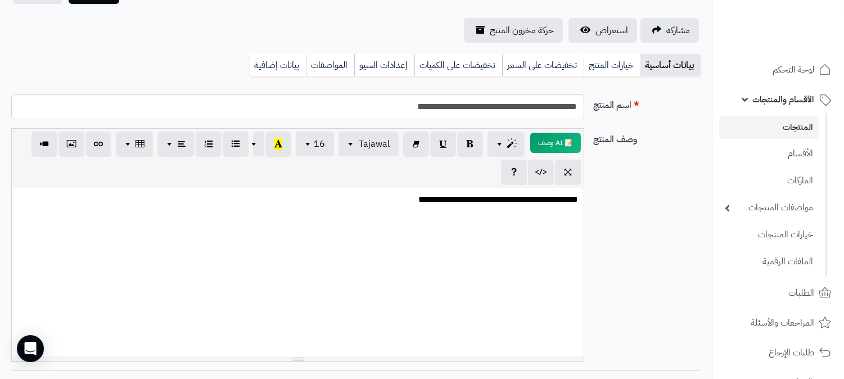
scroll to position [71, 0]
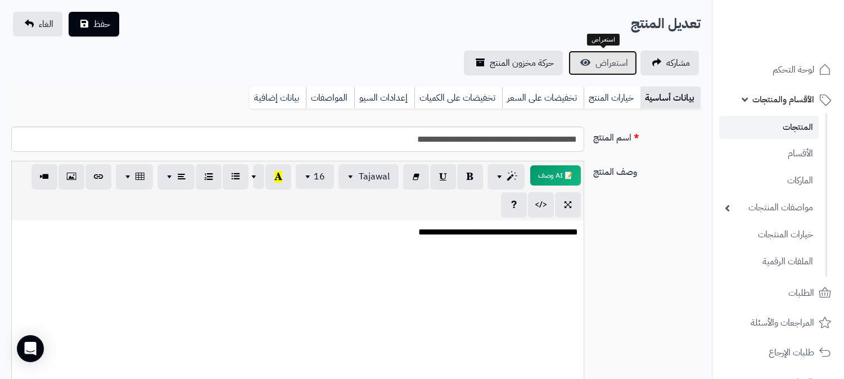
click at [616, 62] on span "استعراض" at bounding box center [611, 62] width 33 height 13
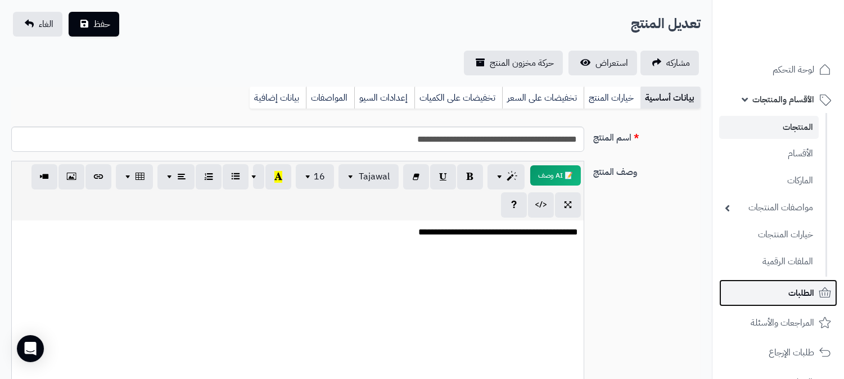
click at [791, 287] on span "الطلبات" at bounding box center [801, 293] width 26 height 16
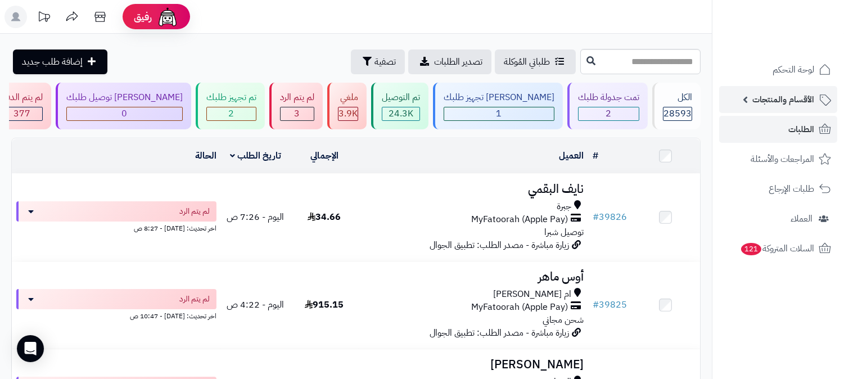
click at [800, 93] on span "الأقسام والمنتجات" at bounding box center [783, 100] width 62 height 16
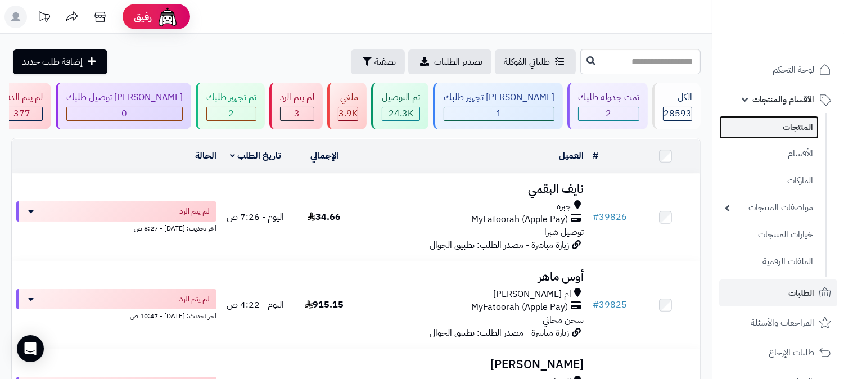
click at [772, 126] on link "المنتجات" at bounding box center [768, 127] width 99 height 23
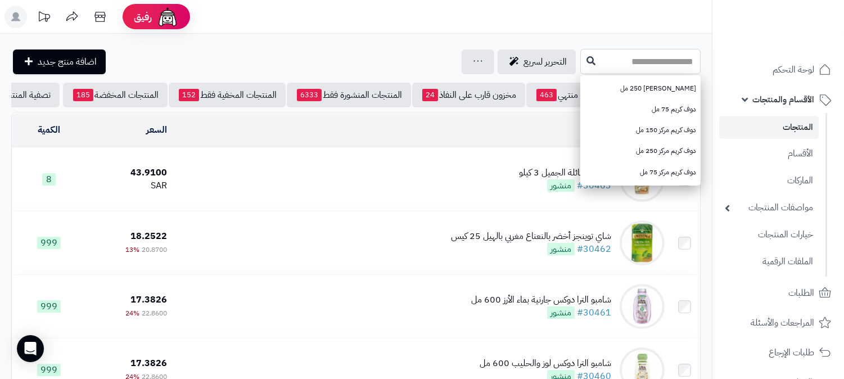
paste input "**********"
type input "**********"
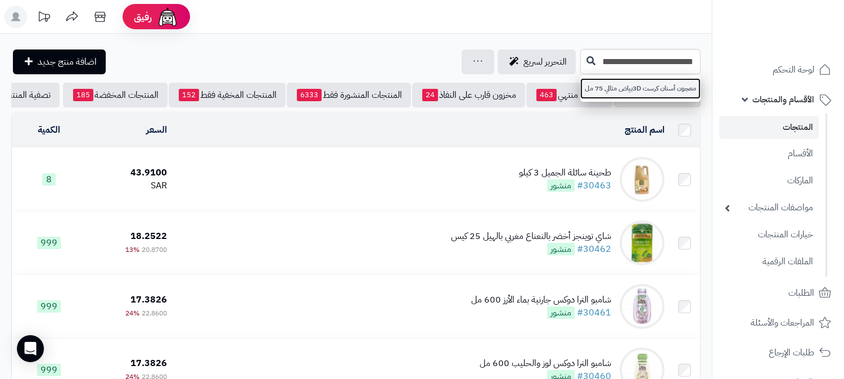
click at [580, 82] on link "معجون أسنان كرست 3Dبياض مثالي 75 مل" at bounding box center [640, 88] width 120 height 21
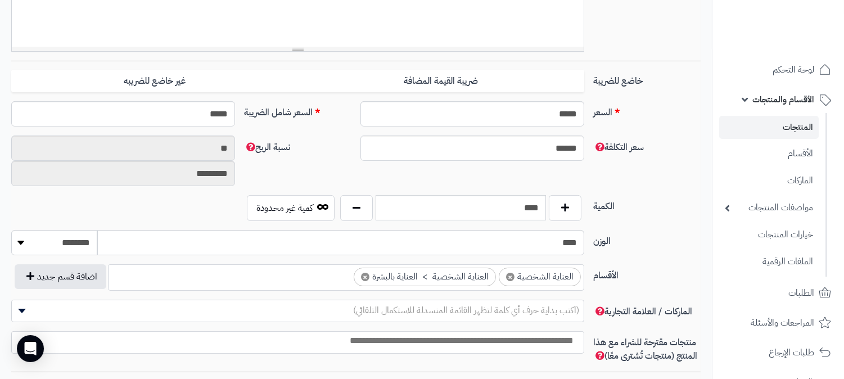
scroll to position [437, 0]
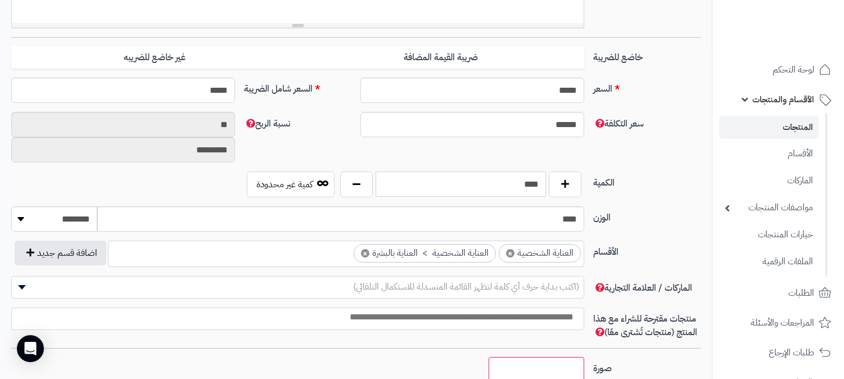
click at [519, 184] on input "****" at bounding box center [461, 183] width 170 height 25
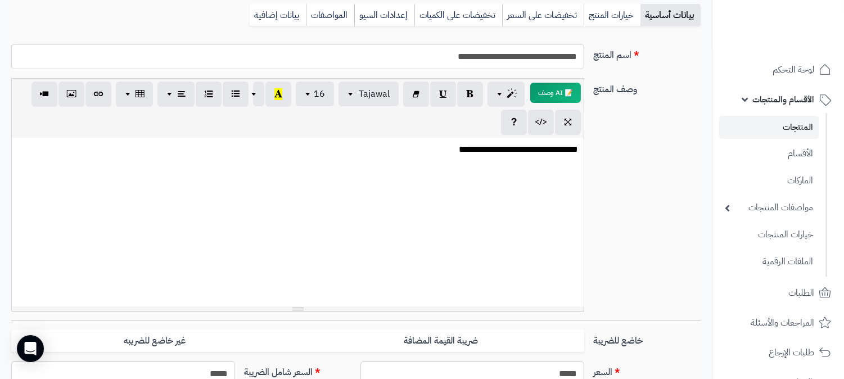
scroll to position [125, 0]
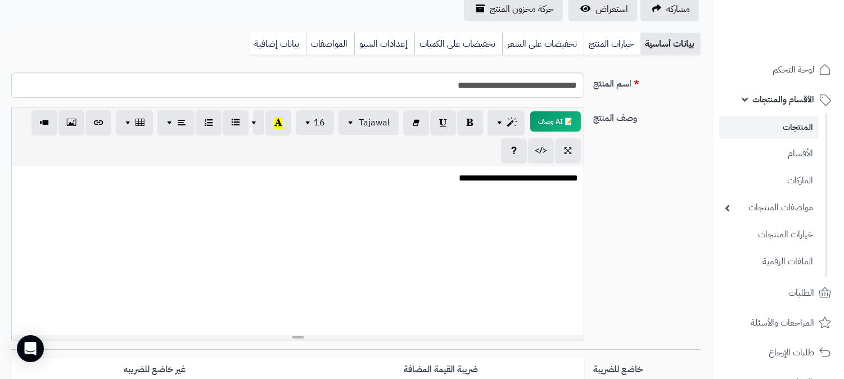
type input "*"
click at [510, 86] on input "**********" at bounding box center [297, 85] width 573 height 25
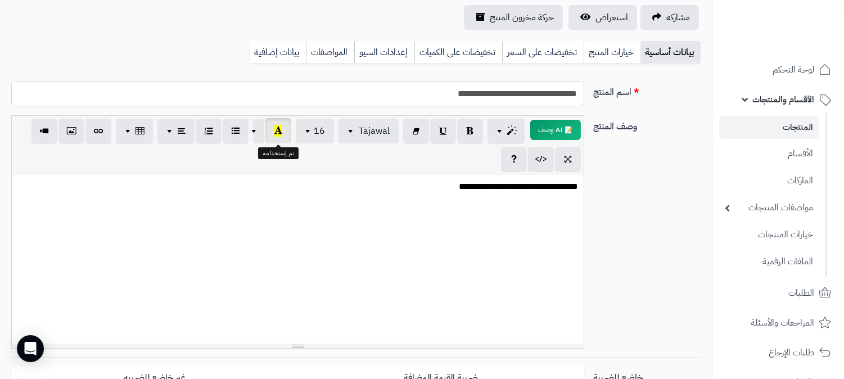
scroll to position [0, 0]
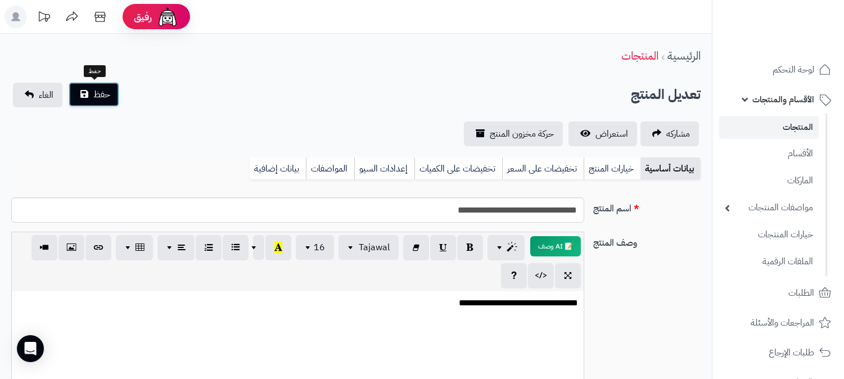
click at [96, 93] on span "حفظ" at bounding box center [101, 94] width 17 height 13
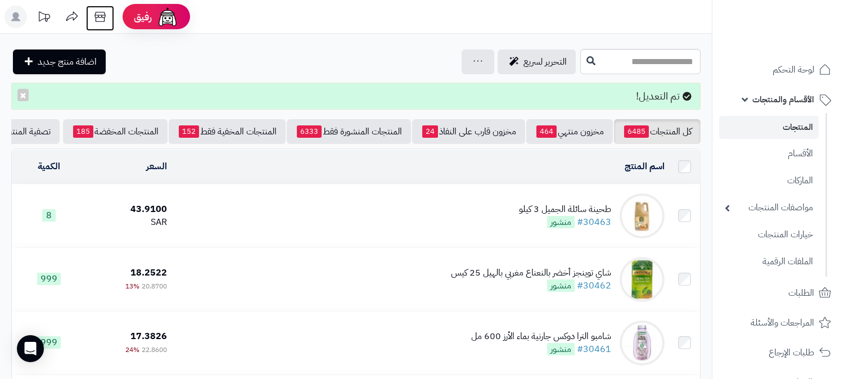
click at [99, 7] on icon at bounding box center [100, 17] width 22 height 22
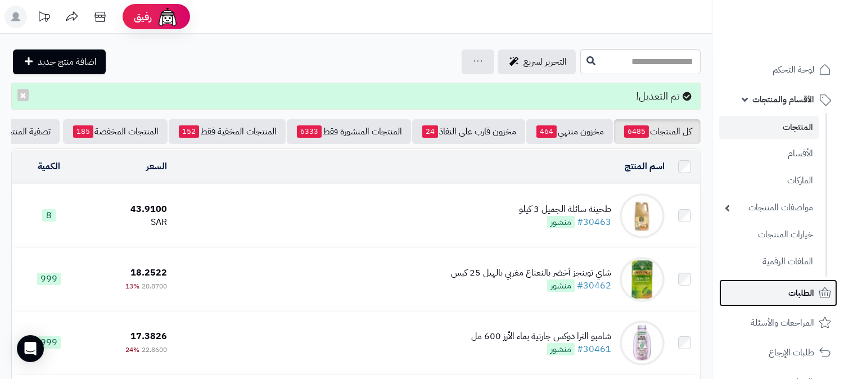
click at [781, 291] on link "الطلبات" at bounding box center [778, 292] width 118 height 27
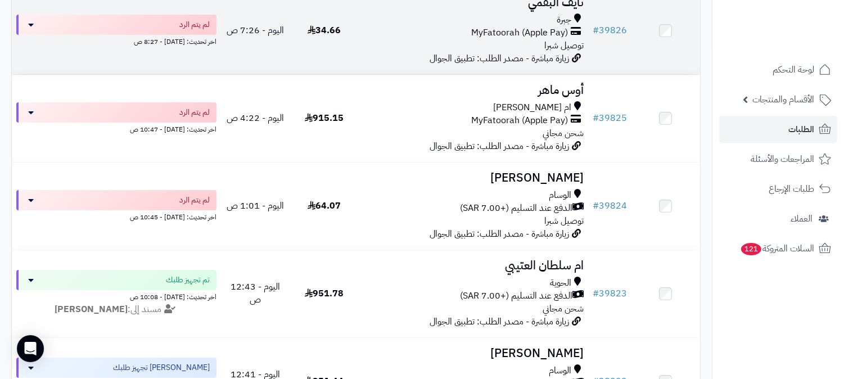
scroll to position [187, 0]
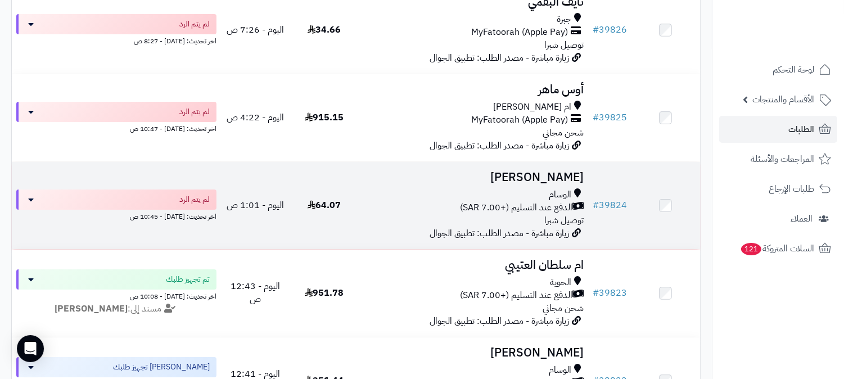
click at [532, 178] on h3 "[PERSON_NAME]" at bounding box center [473, 177] width 220 height 13
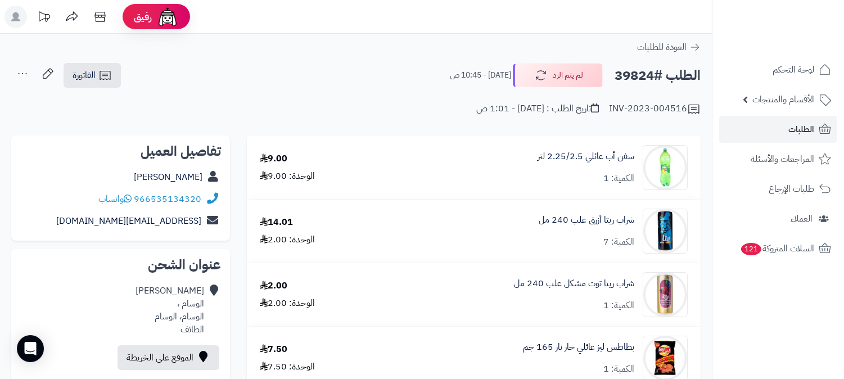
click at [181, 169] on div "Dal Yosofhafnan" at bounding box center [120, 177] width 201 height 22
click at [177, 176] on link "Dal Yosofhafnan" at bounding box center [168, 176] width 69 height 13
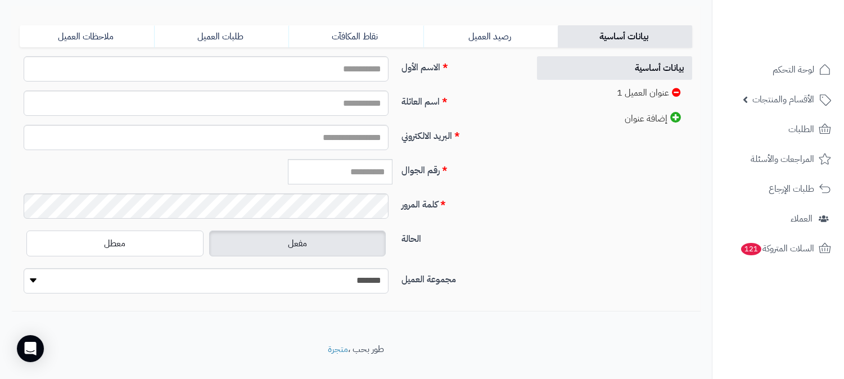
scroll to position [125, 0]
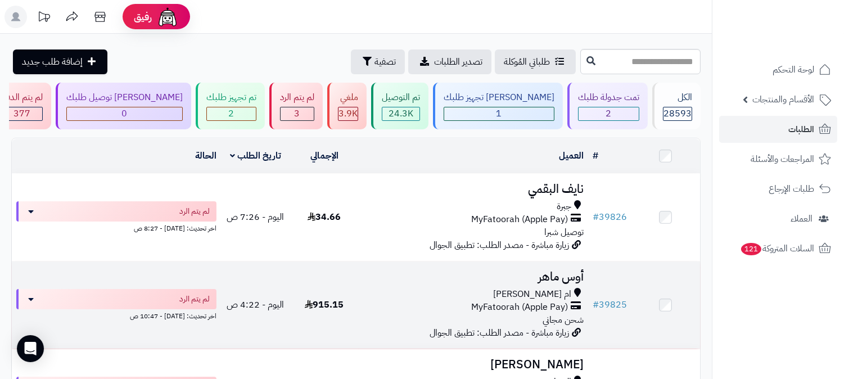
click at [557, 270] on h3 "أوس ماهر" at bounding box center [473, 276] width 220 height 13
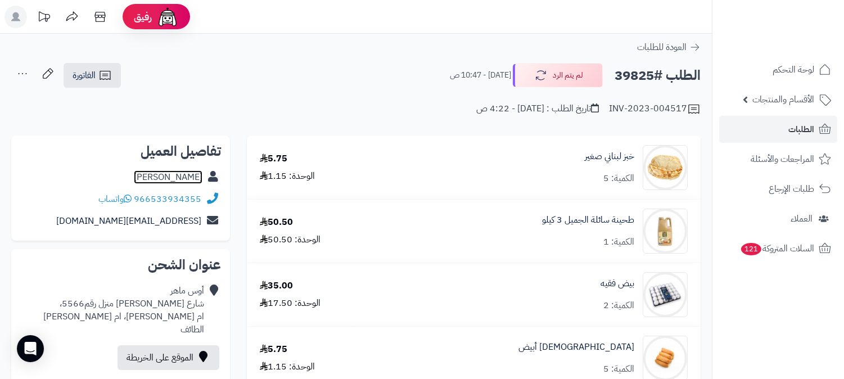
click at [188, 175] on link "[PERSON_NAME]" at bounding box center [168, 176] width 69 height 13
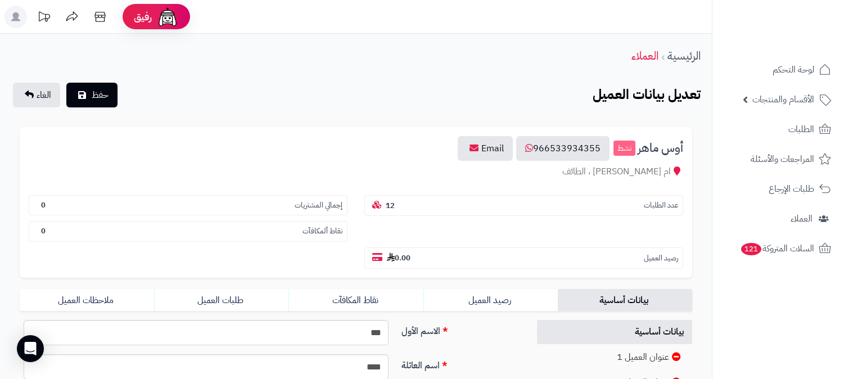
scroll to position [125, 0]
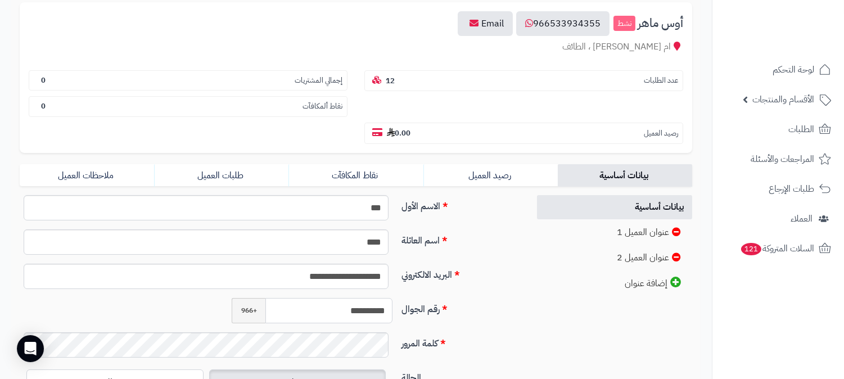
drag, startPoint x: 336, startPoint y: 285, endPoint x: 397, endPoint y: 276, distance: 61.4
click at [397, 298] on div "**********" at bounding box center [269, 315] width 509 height 34
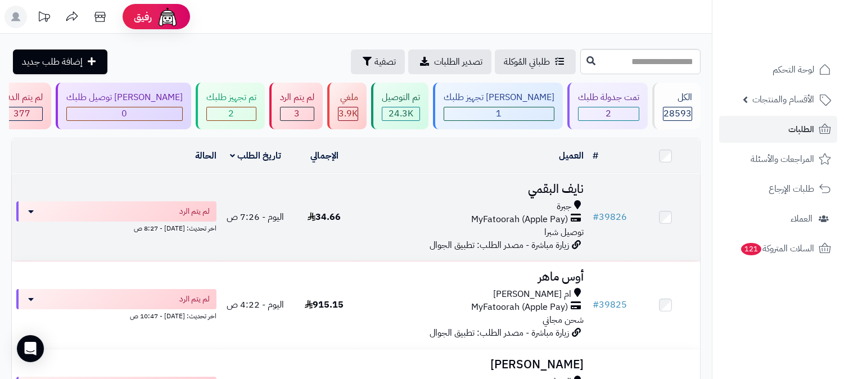
click at [554, 186] on h3 "نايف البقمي" at bounding box center [473, 189] width 220 height 13
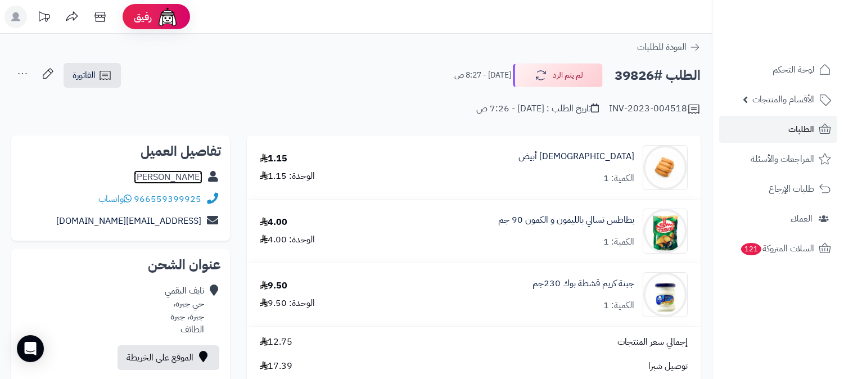
click at [195, 180] on link "[PERSON_NAME]" at bounding box center [168, 176] width 69 height 13
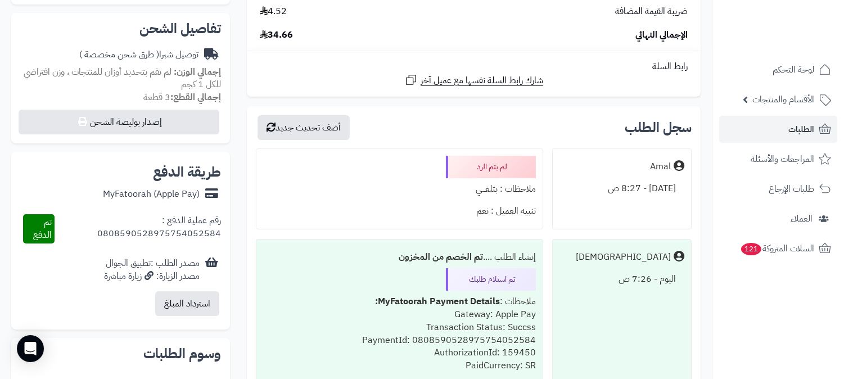
scroll to position [312, 0]
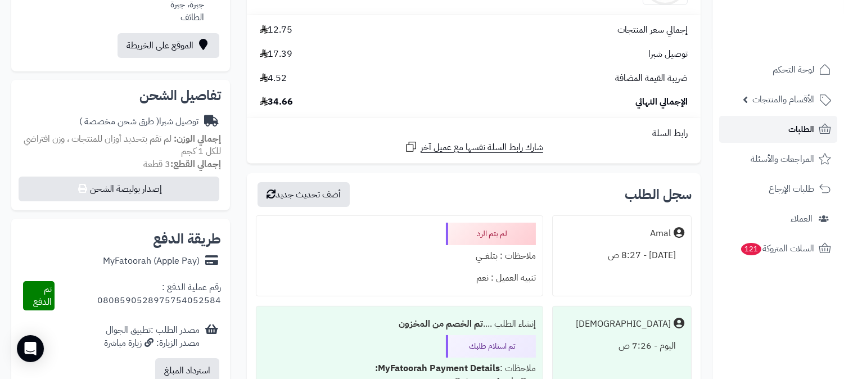
click at [774, 137] on link "الطلبات" at bounding box center [778, 129] width 118 height 27
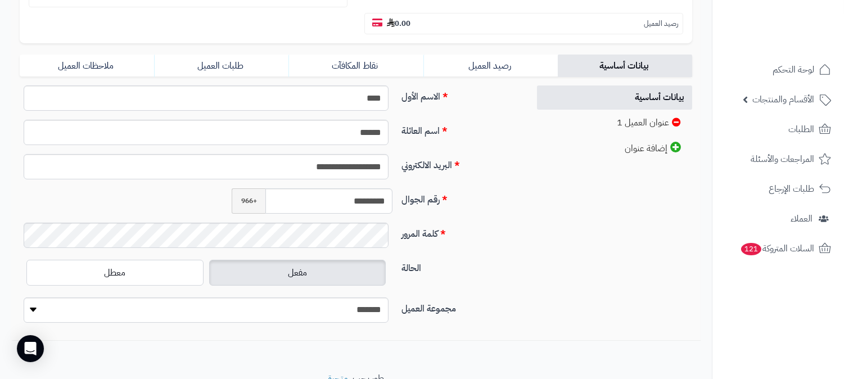
scroll to position [250, 0]
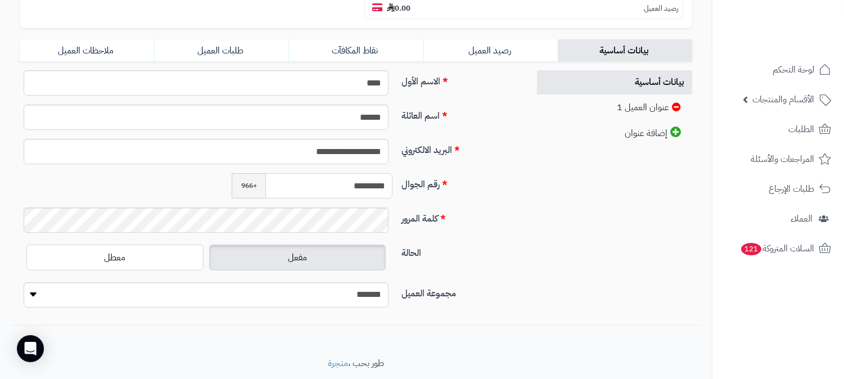
click at [357, 173] on input "*********" at bounding box center [328, 185] width 127 height 25
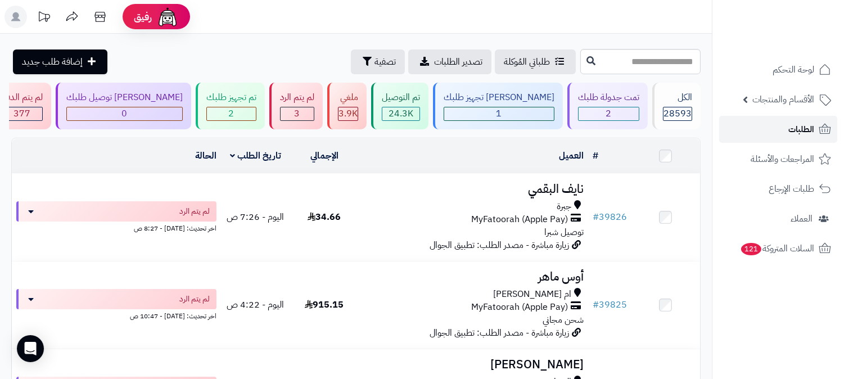
click at [774, 133] on link "الطلبات" at bounding box center [778, 129] width 118 height 27
click at [778, 124] on link "الطلبات" at bounding box center [778, 129] width 118 height 27
click at [793, 125] on span "الطلبات" at bounding box center [801, 129] width 26 height 16
click at [797, 132] on span "الطلبات" at bounding box center [801, 129] width 26 height 16
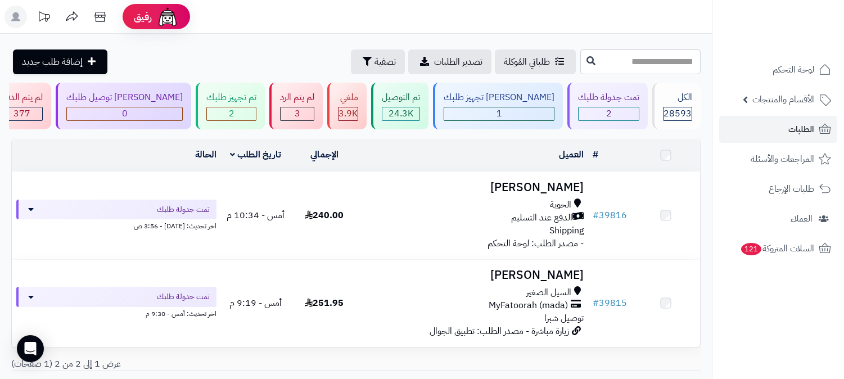
scroll to position [62, 0]
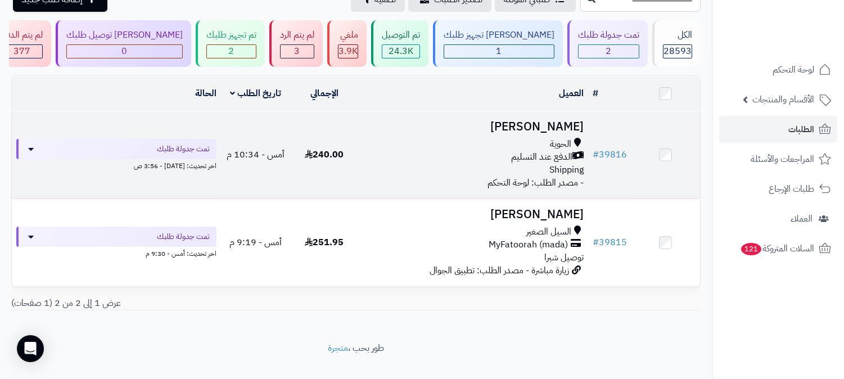
click at [568, 120] on h3 "[PERSON_NAME]" at bounding box center [473, 126] width 220 height 13
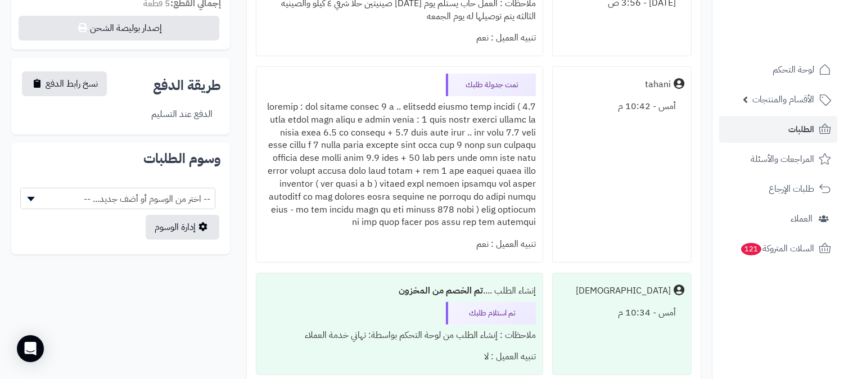
scroll to position [374, 0]
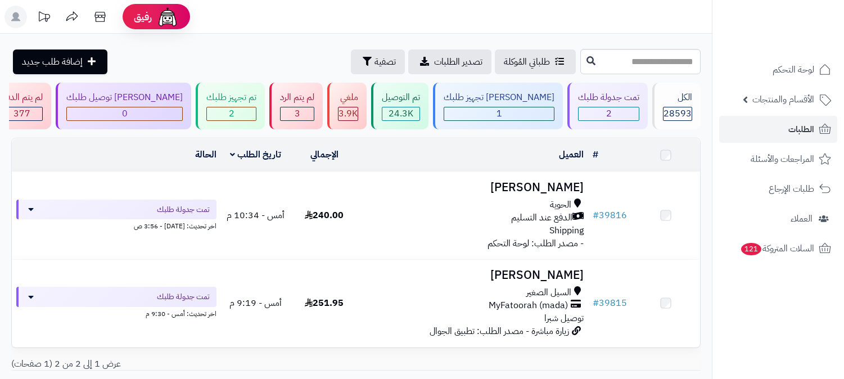
scroll to position [62, 0]
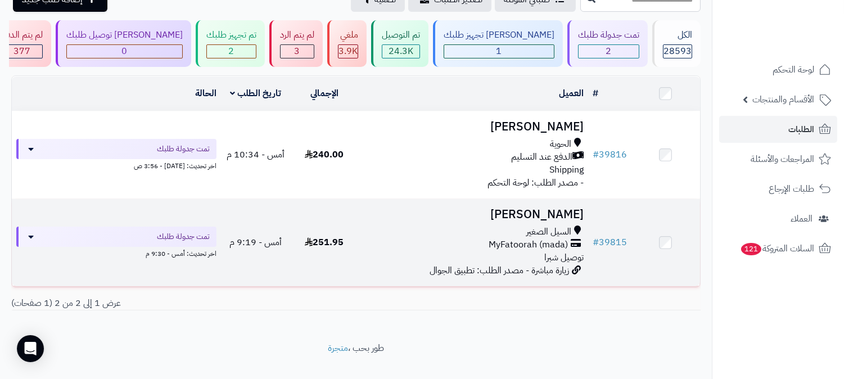
click at [557, 201] on td "وائل الطائفي السيل الصغير MyFatoorah (mada) توصيل شبرا زيارة مباشرة - مصدر الطل…" at bounding box center [473, 242] width 229 height 87
click at [558, 208] on h3 "وائل الطائفي" at bounding box center [473, 214] width 220 height 13
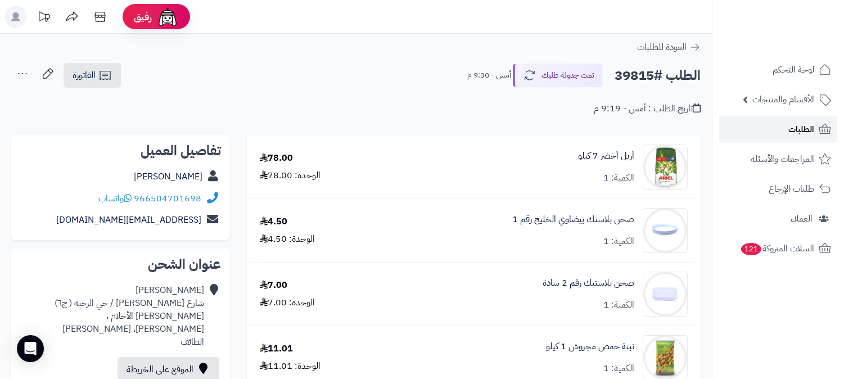
click at [796, 127] on span "الطلبات" at bounding box center [801, 129] width 26 height 16
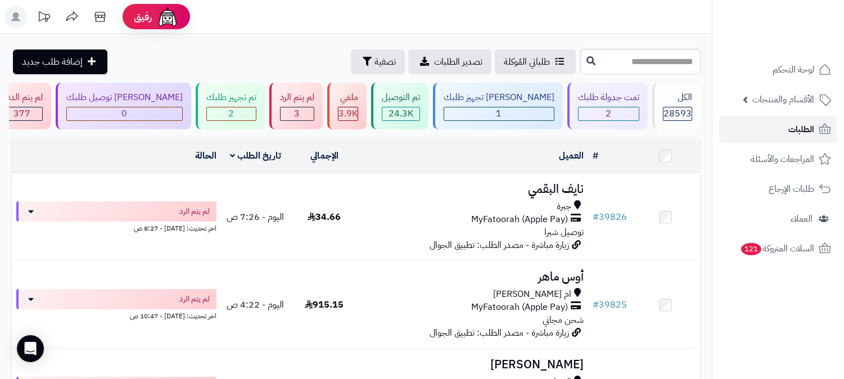
click at [789, 134] on span "الطلبات" at bounding box center [801, 129] width 26 height 16
click at [234, 115] on span "2" at bounding box center [232, 113] width 6 height 13
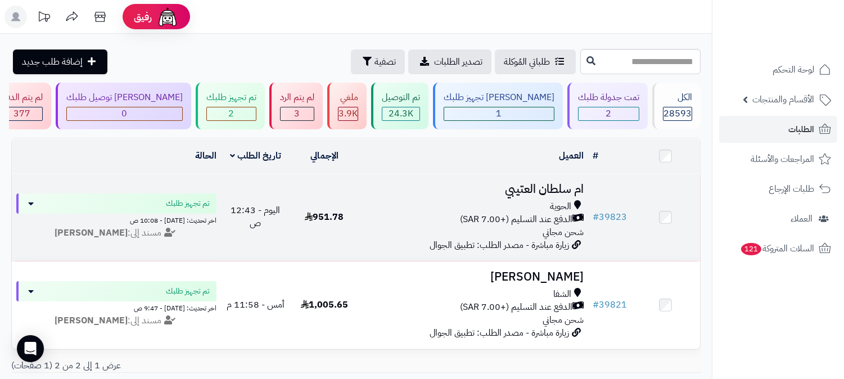
click at [526, 183] on h3 "ام سلطان العتيبي" at bounding box center [473, 189] width 220 height 13
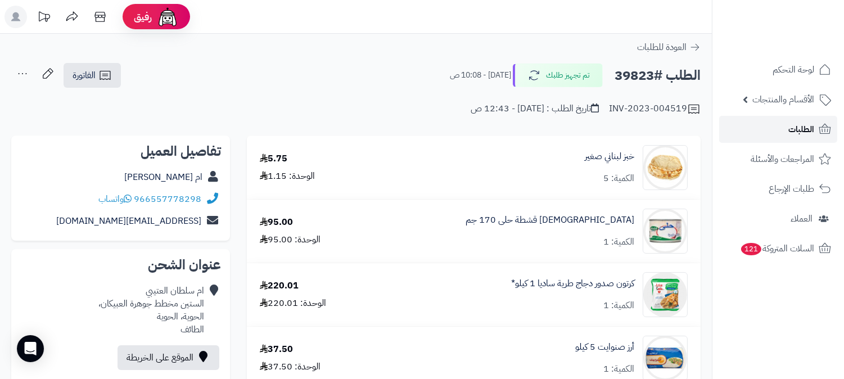
click at [793, 123] on span "الطلبات" at bounding box center [801, 129] width 26 height 16
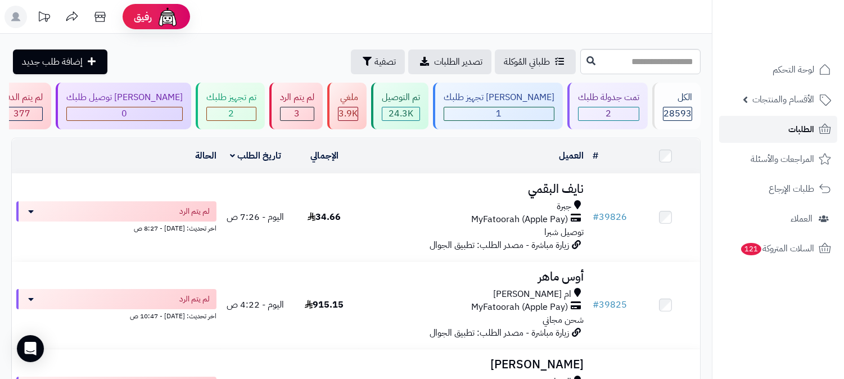
click at [778, 126] on link "الطلبات" at bounding box center [778, 129] width 118 height 27
click at [791, 130] on span "الطلبات" at bounding box center [801, 129] width 26 height 16
click at [765, 122] on link "الطلبات" at bounding box center [778, 129] width 118 height 27
click at [811, 124] on span "الطلبات" at bounding box center [801, 129] width 26 height 16
click at [794, 132] on span "الطلبات" at bounding box center [801, 129] width 26 height 16
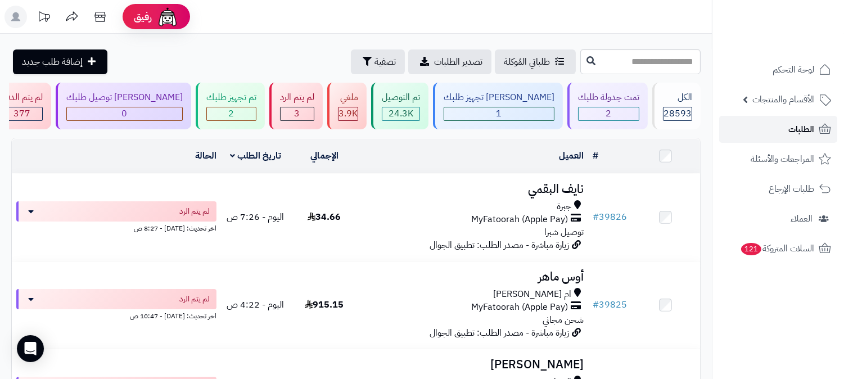
click at [767, 121] on link "الطلبات" at bounding box center [778, 129] width 118 height 27
click at [750, 132] on link "الطلبات" at bounding box center [778, 129] width 118 height 27
click at [314, 107] on div "3" at bounding box center [297, 113] width 33 height 13
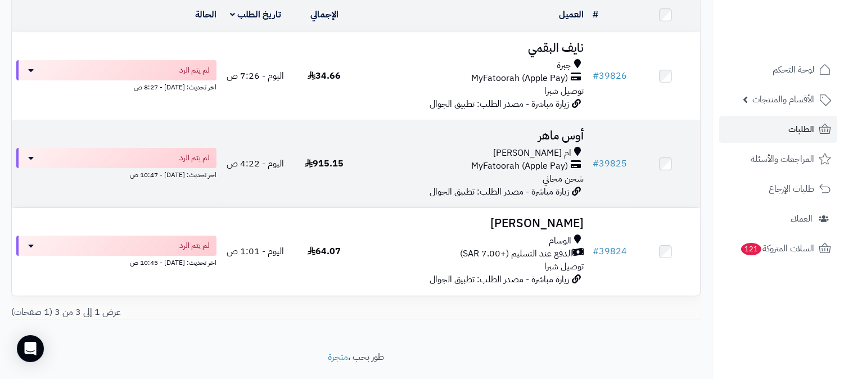
scroll to position [167, 0]
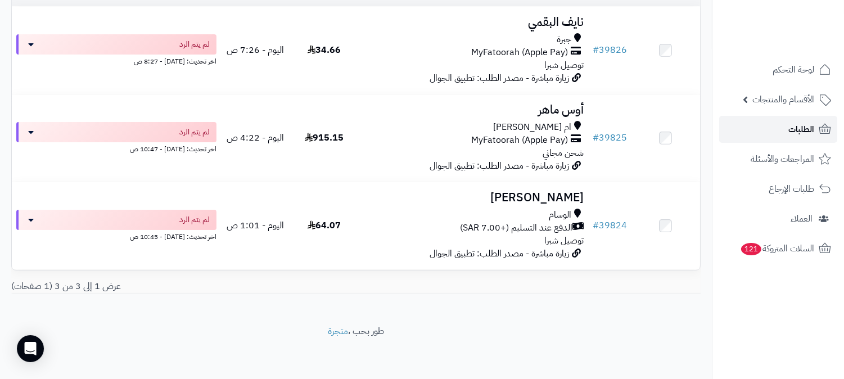
click at [778, 124] on link "الطلبات" at bounding box center [778, 129] width 118 height 27
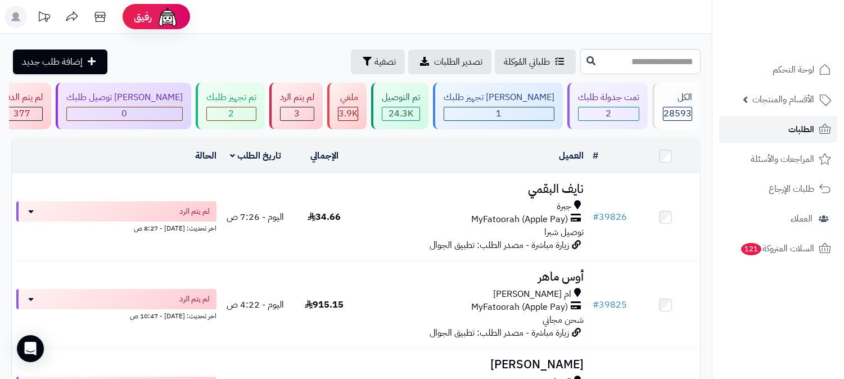
click at [781, 134] on link "الطلبات" at bounding box center [778, 129] width 118 height 27
click at [614, 52] on input "text" at bounding box center [640, 61] width 120 height 25
type input "*****"
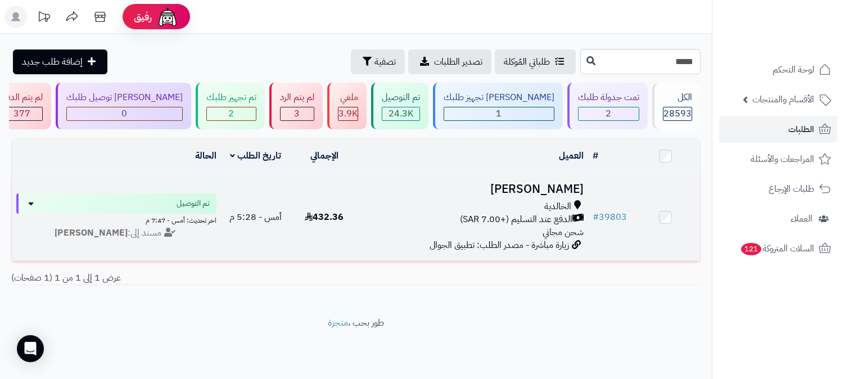
click at [568, 190] on h3 "[PERSON_NAME]" at bounding box center [473, 189] width 220 height 13
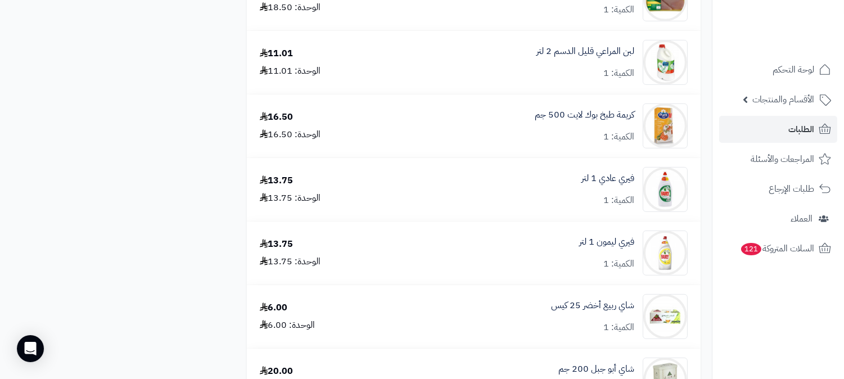
scroll to position [999, 0]
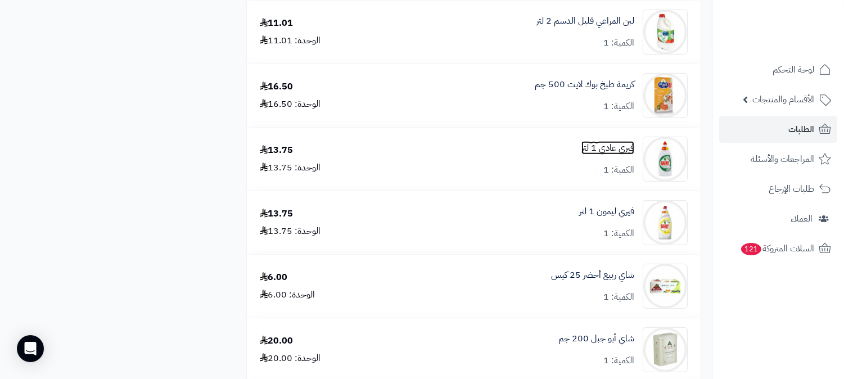
click at [601, 152] on link "فيري عادي 1 لتر" at bounding box center [607, 148] width 53 height 13
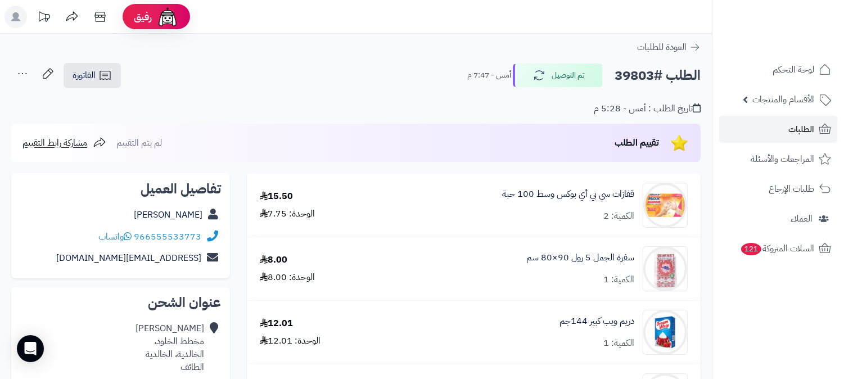
click at [576, 184] on div "قفازات سي بي أي بوكس وسط 100 حبة الكمية: 2" at bounding box center [537, 205] width 319 height 45
click at [575, 193] on link "قفازات سي بي أي بوكس وسط 100 حبة" at bounding box center [568, 194] width 132 height 13
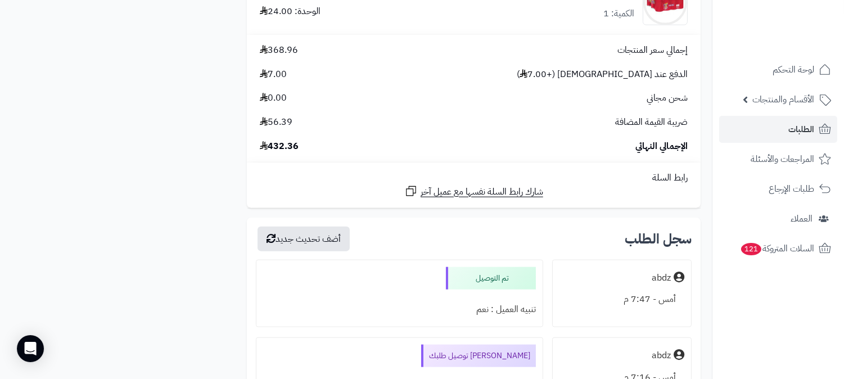
scroll to position [2561, 0]
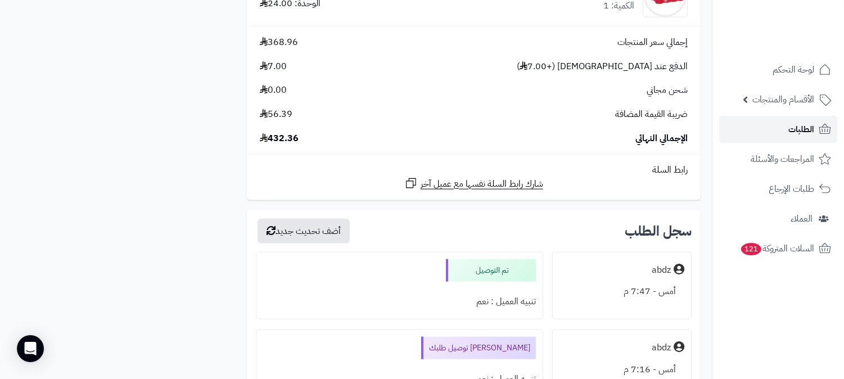
click at [804, 127] on span "الطلبات" at bounding box center [801, 129] width 26 height 16
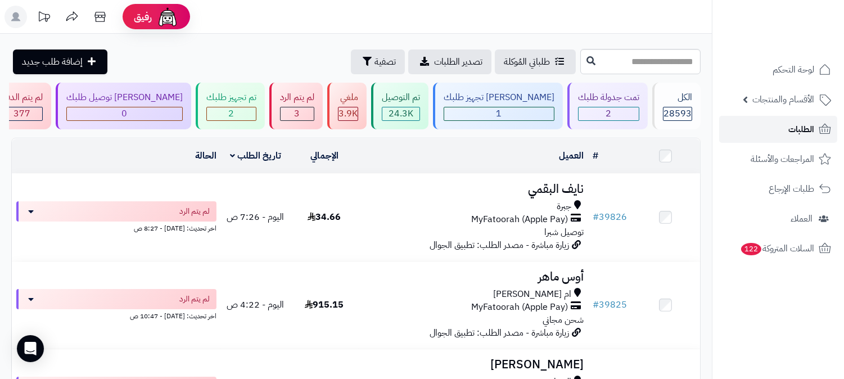
click at [788, 122] on link "الطلبات" at bounding box center [778, 129] width 118 height 27
click at [801, 133] on span "الطلبات" at bounding box center [801, 129] width 26 height 16
click at [806, 129] on span "الطلبات" at bounding box center [801, 129] width 26 height 16
drag, startPoint x: 0, startPoint y: 0, endPoint x: 801, endPoint y: 126, distance: 810.9
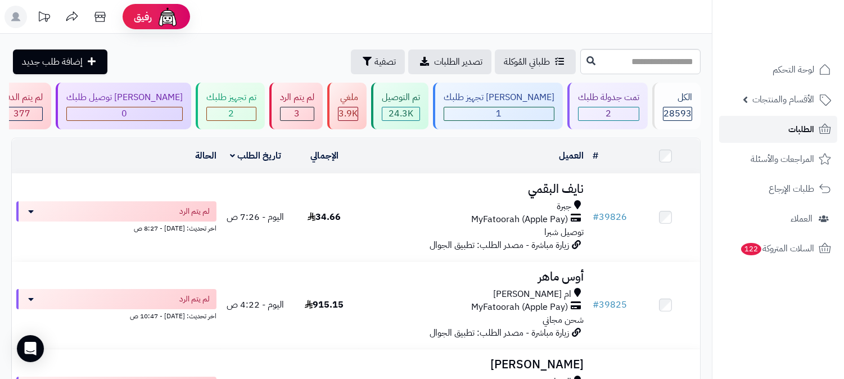
click at [804, 128] on span "الطلبات" at bounding box center [801, 129] width 26 height 16
click at [798, 126] on span "الطلبات" at bounding box center [801, 129] width 26 height 16
click at [798, 129] on span "الطلبات" at bounding box center [801, 129] width 26 height 16
click at [799, 136] on span "الطلبات" at bounding box center [801, 129] width 26 height 16
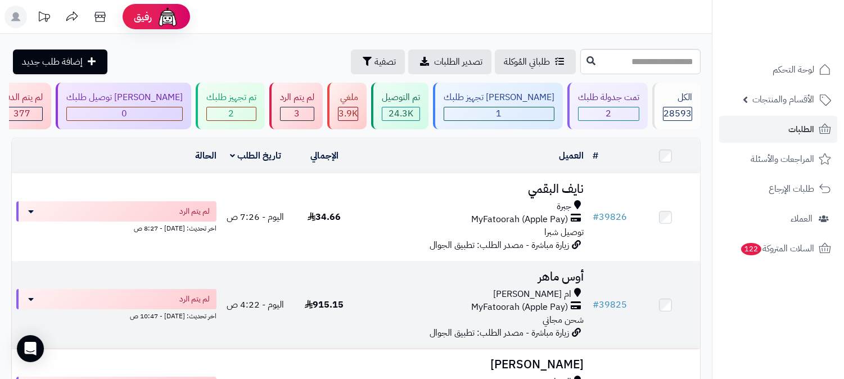
click at [555, 271] on h3 "أوس ماهر" at bounding box center [473, 276] width 220 height 13
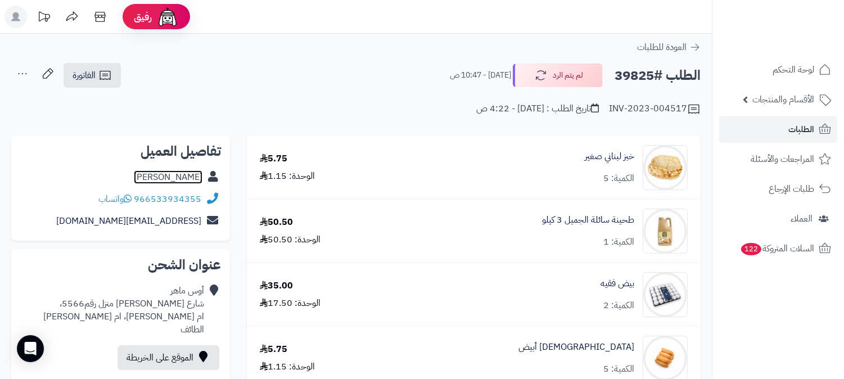
click at [184, 174] on link "[PERSON_NAME]" at bounding box center [168, 176] width 69 height 13
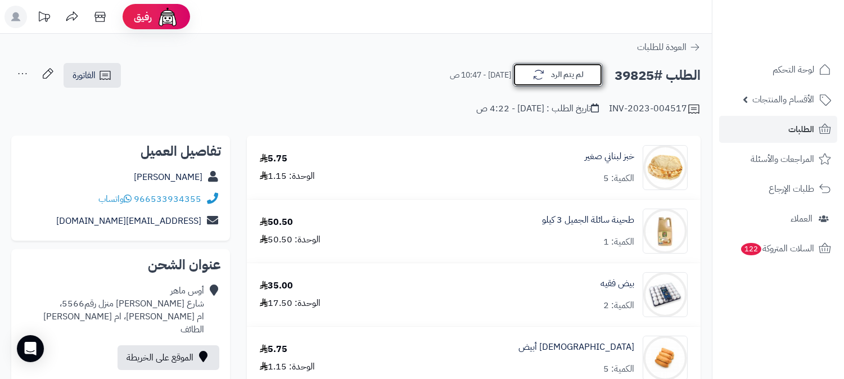
click at [553, 73] on button "لم يتم الرد" at bounding box center [558, 75] width 90 height 24
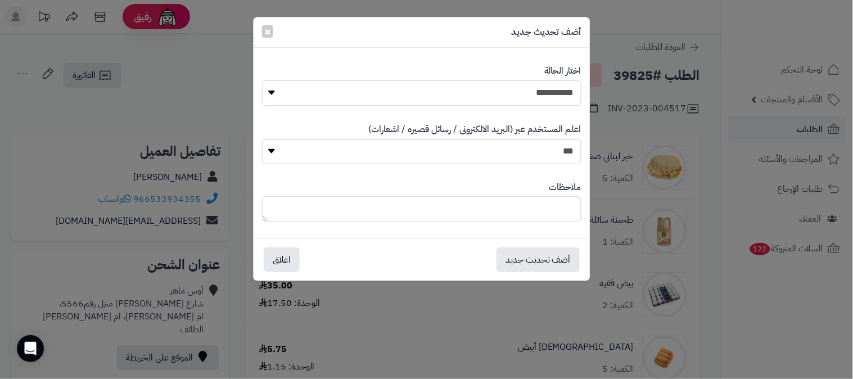
click at [532, 92] on select "**********" at bounding box center [421, 92] width 319 height 25
select select "*"
click at [262, 80] on select "**********" at bounding box center [421, 92] width 319 height 25
click at [538, 253] on button "أضف تحديث جديد" at bounding box center [537, 259] width 83 height 25
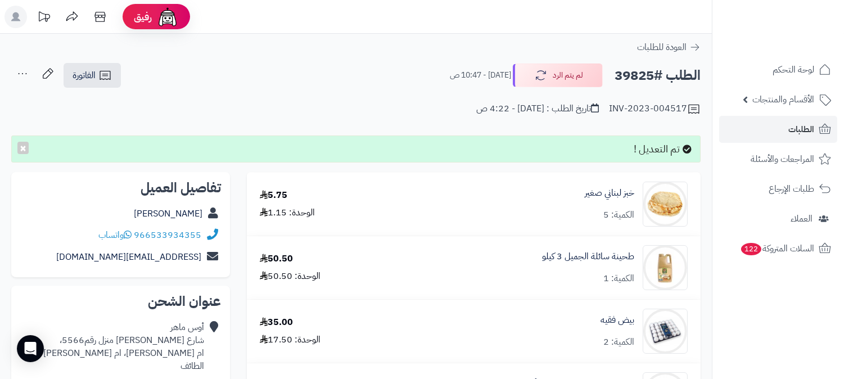
click at [19, 71] on icon at bounding box center [22, 73] width 22 height 22
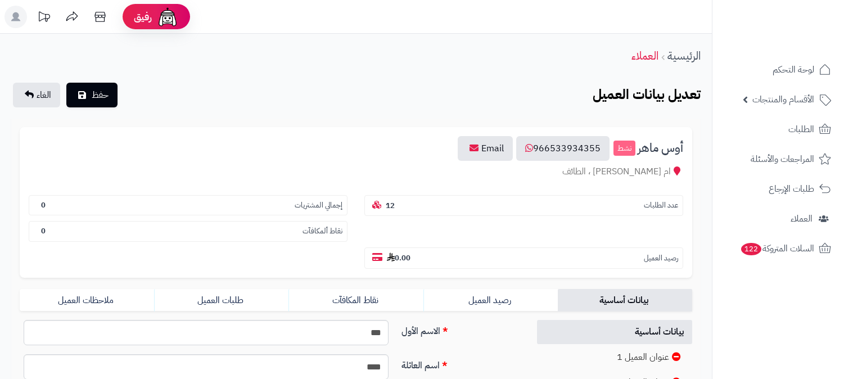
scroll to position [187, 0]
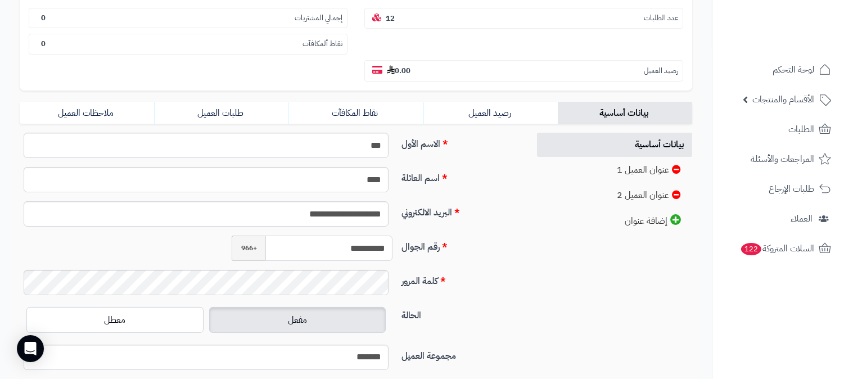
drag, startPoint x: 335, startPoint y: 226, endPoint x: 389, endPoint y: 210, distance: 56.2
click at [389, 236] on input "**********" at bounding box center [328, 248] width 127 height 25
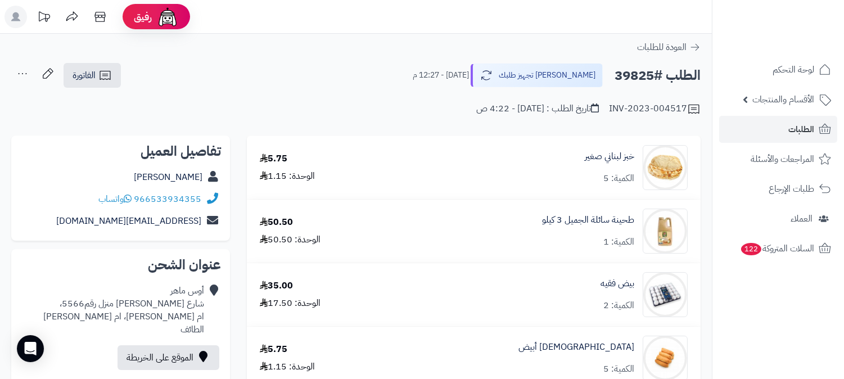
click at [14, 69] on icon at bounding box center [22, 73] width 22 height 22
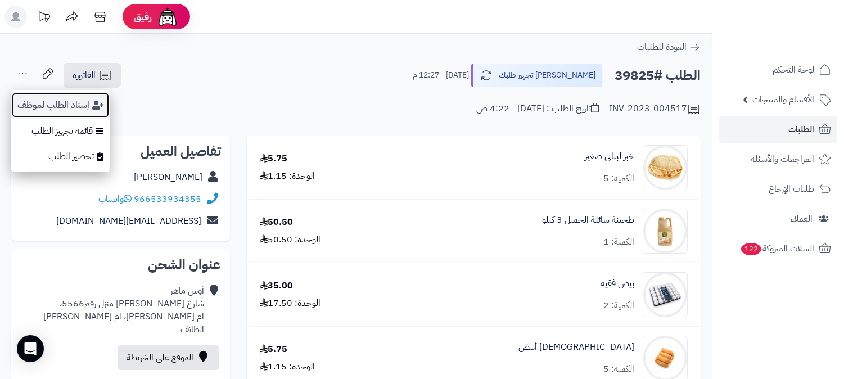
click at [34, 102] on button "إسناد الطلب لموظف" at bounding box center [60, 105] width 98 height 26
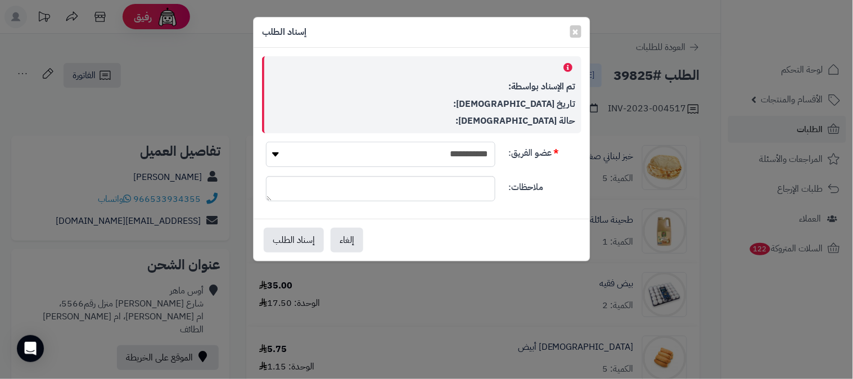
click at [402, 155] on select "**********" at bounding box center [380, 154] width 229 height 25
select select "**"
click at [266, 142] on select "**********" at bounding box center [380, 154] width 229 height 25
click at [306, 243] on button "إسناد الطلب" at bounding box center [294, 239] width 60 height 25
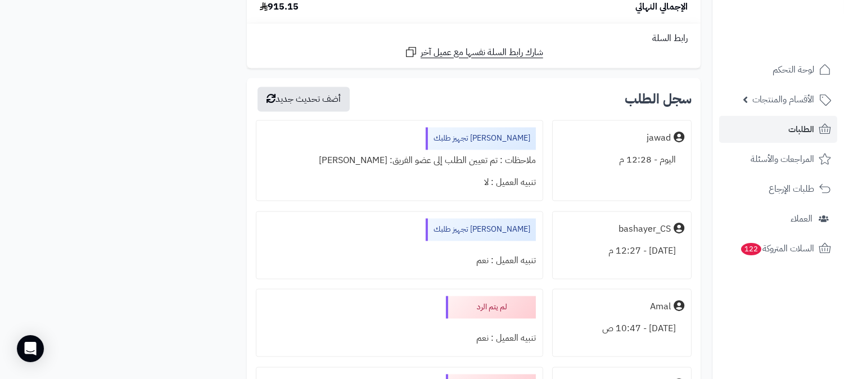
scroll to position [3896, 0]
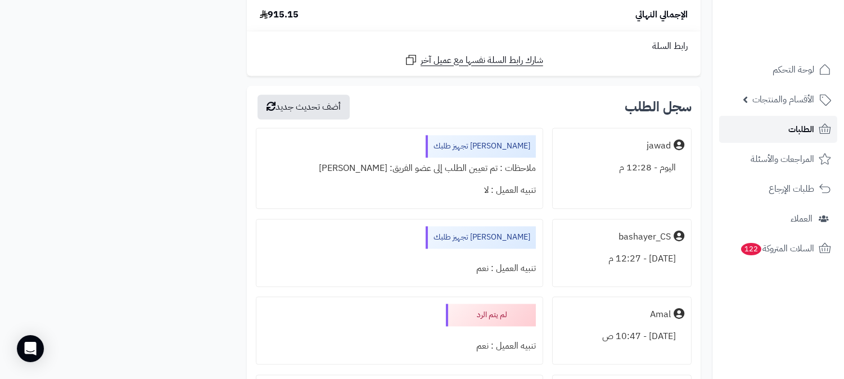
click at [810, 129] on span "الطلبات" at bounding box center [801, 129] width 26 height 16
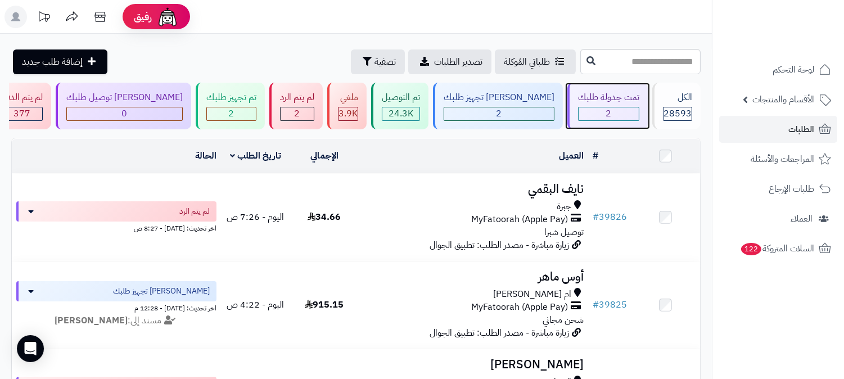
click at [610, 98] on div "تمت جدولة طلبك" at bounding box center [608, 97] width 61 height 13
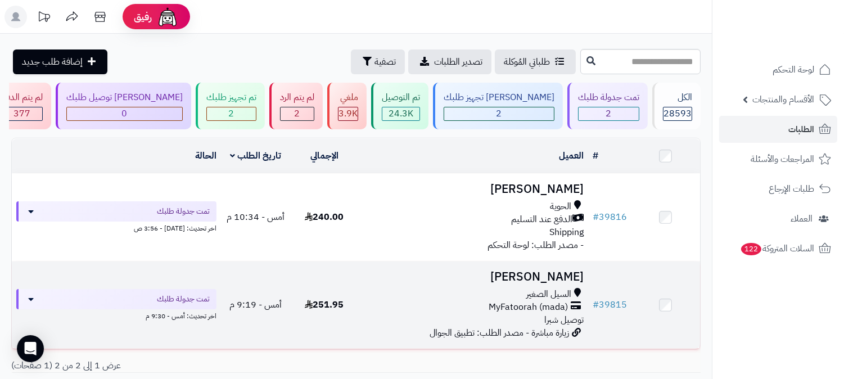
click at [553, 271] on h3 "[PERSON_NAME]" at bounding box center [473, 276] width 220 height 13
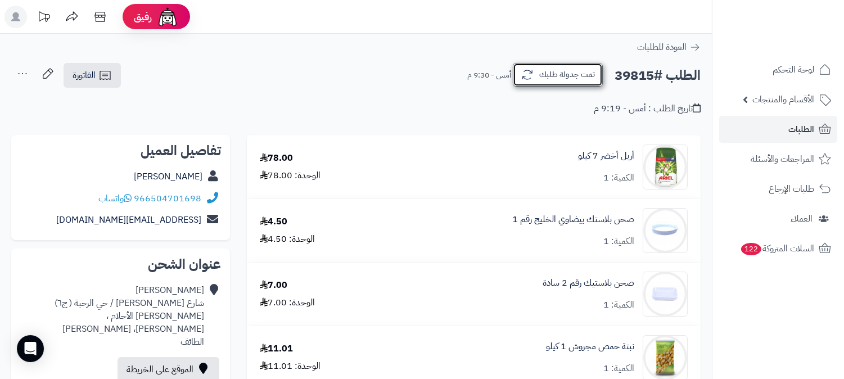
click at [553, 73] on button "تمت جدولة طلبك" at bounding box center [558, 75] width 90 height 24
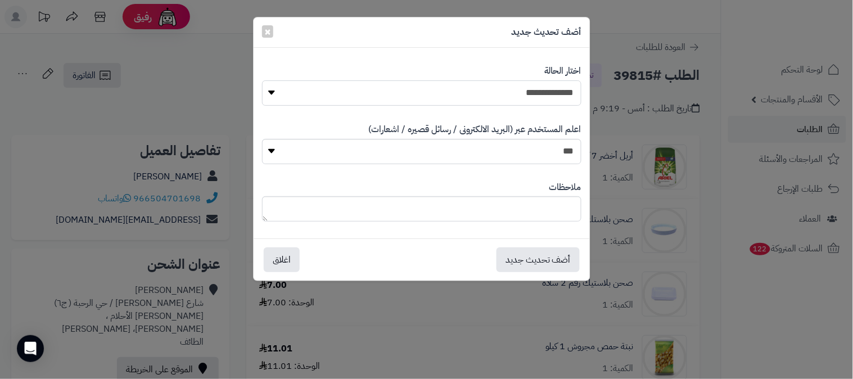
click at [553, 97] on select "**********" at bounding box center [421, 92] width 319 height 25
select select "*"
click at [262, 80] on select "**********" at bounding box center [421, 92] width 319 height 25
click at [540, 268] on button "أضف تحديث جديد" at bounding box center [537, 259] width 83 height 25
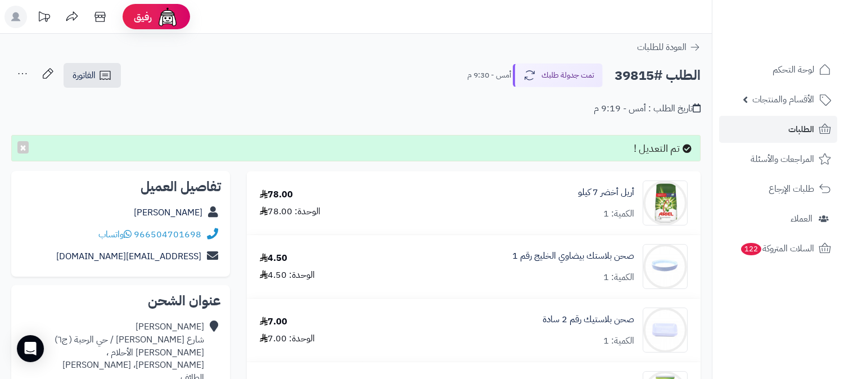
click at [20, 71] on icon at bounding box center [22, 73] width 22 height 22
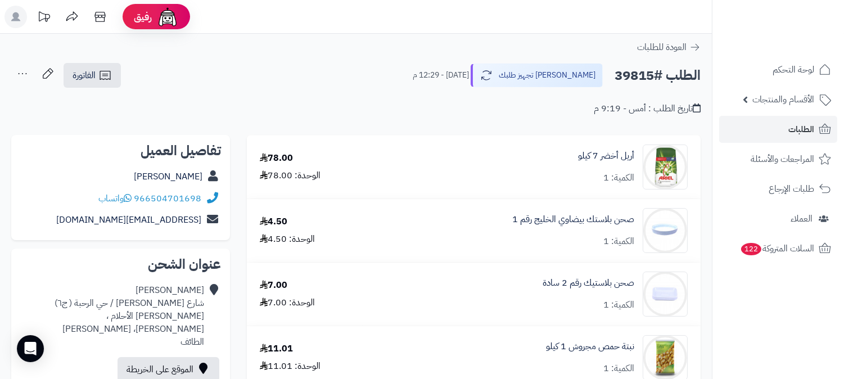
click at [27, 70] on icon at bounding box center [22, 73] width 22 height 22
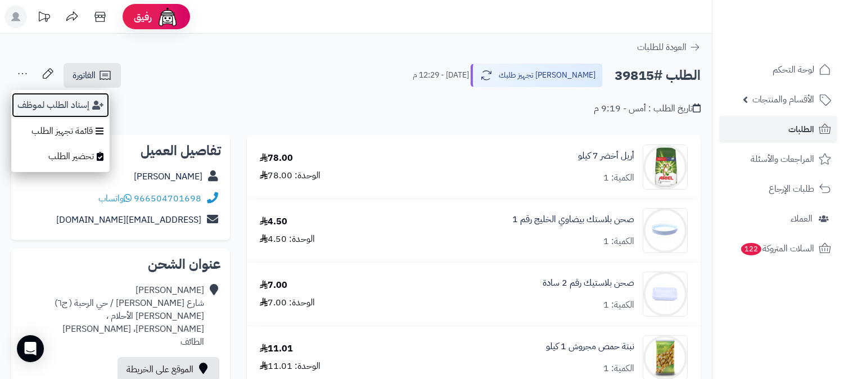
click at [40, 97] on button "إسناد الطلب لموظف" at bounding box center [60, 105] width 98 height 26
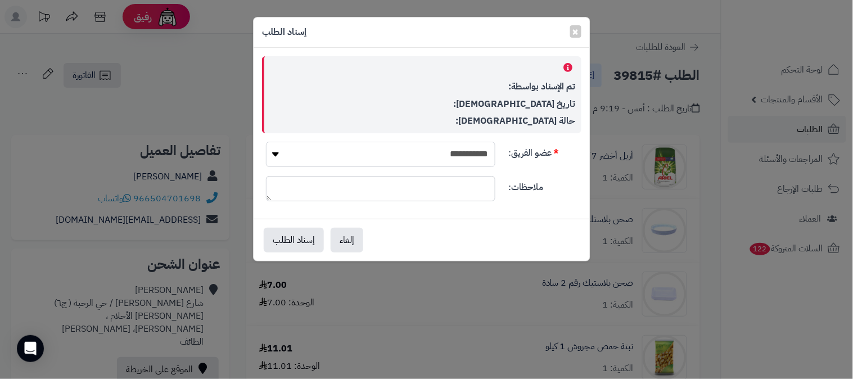
click at [472, 147] on select "**********" at bounding box center [380, 154] width 229 height 25
select select "**"
click at [266, 142] on select "**********" at bounding box center [380, 154] width 229 height 25
click at [274, 234] on button "إسناد الطلب" at bounding box center [294, 239] width 60 height 25
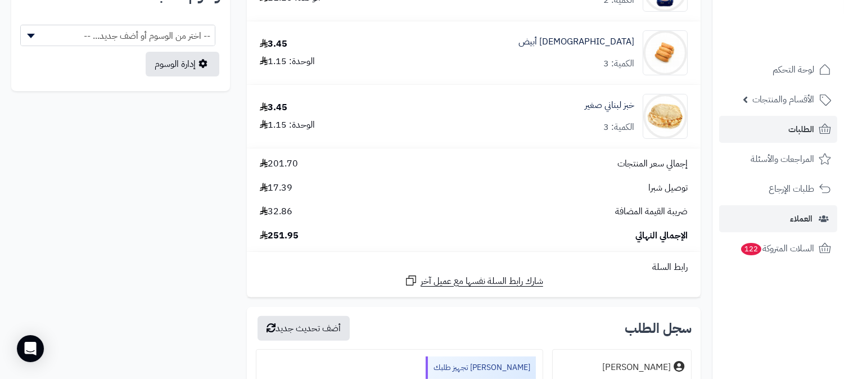
scroll to position [999, 0]
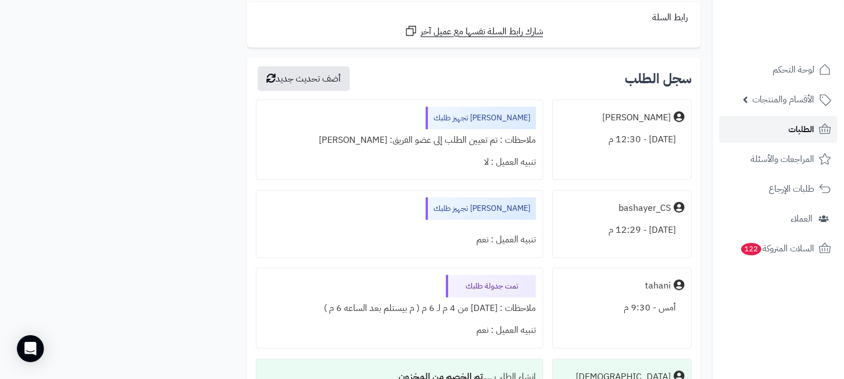
click at [800, 128] on span "الطلبات" at bounding box center [801, 129] width 26 height 16
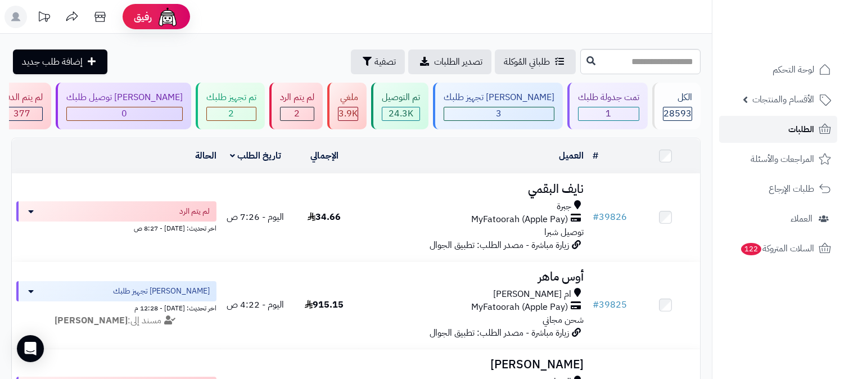
click at [791, 132] on span "الطلبات" at bounding box center [801, 129] width 26 height 16
click at [782, 124] on link "الطلبات" at bounding box center [778, 129] width 118 height 27
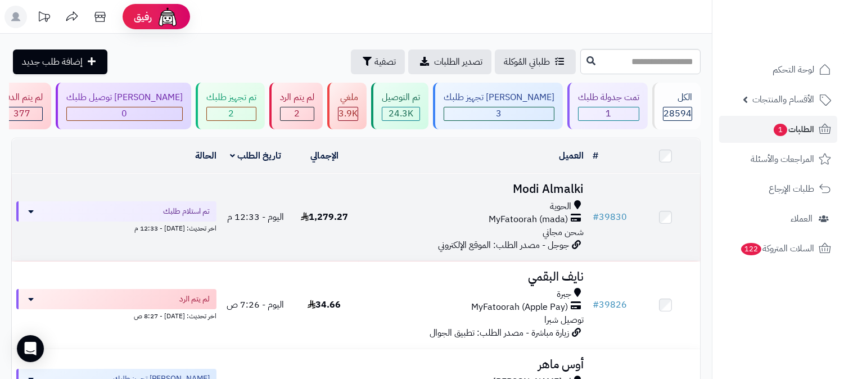
click at [544, 183] on h3 "Modi Almalki" at bounding box center [473, 189] width 220 height 13
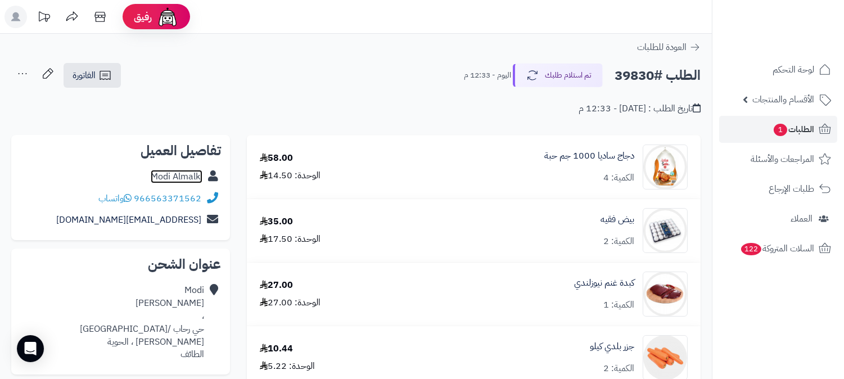
click at [182, 171] on link "Modi Almalki" at bounding box center [177, 176] width 52 height 13
click at [632, 74] on h2 "الطلب #39830" at bounding box center [657, 75] width 86 height 23
copy h2 "39830"
click at [804, 126] on span "الطلبات 1" at bounding box center [793, 129] width 42 height 16
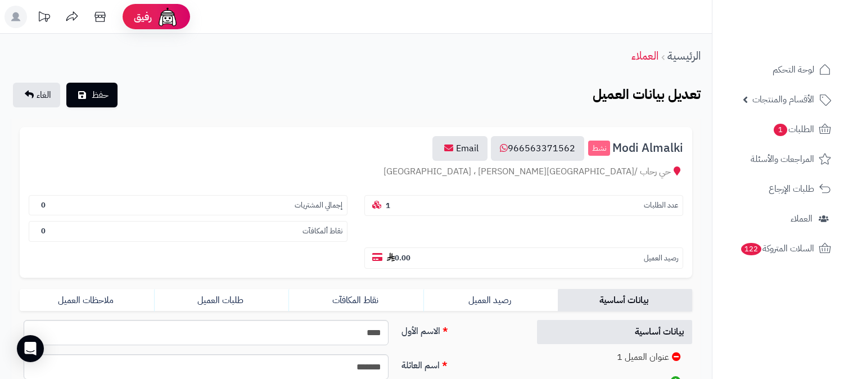
scroll to position [187, 0]
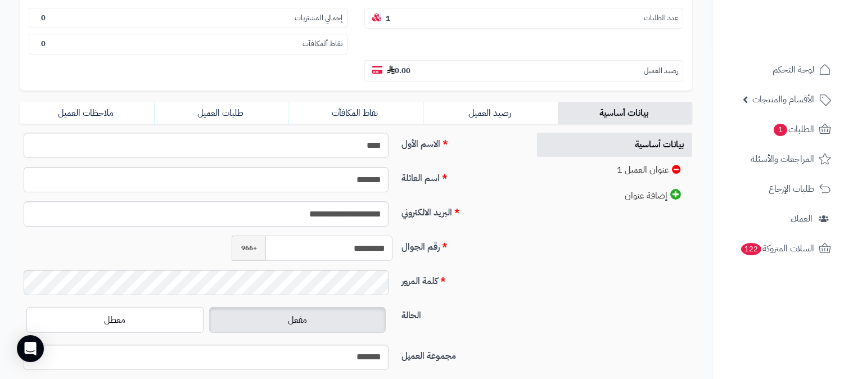
click at [351, 236] on input "*********" at bounding box center [328, 248] width 127 height 25
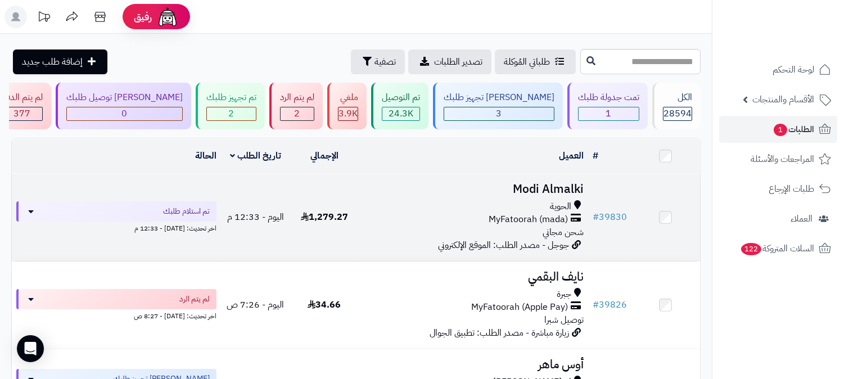
click at [531, 183] on h3 "Modi Almalki" at bounding box center [473, 189] width 220 height 13
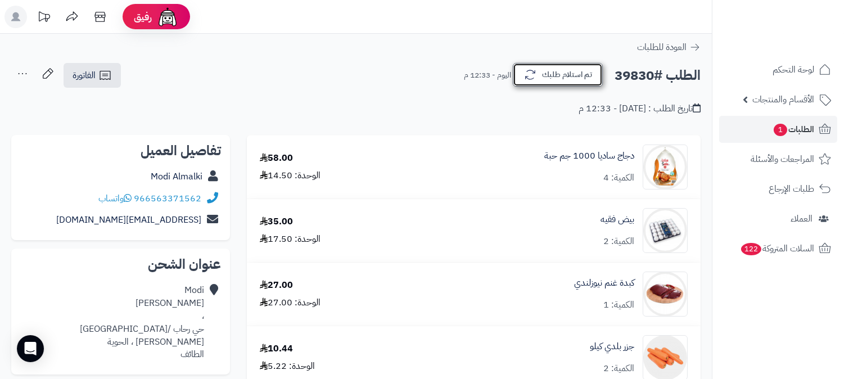
click at [555, 79] on button "تم استلام طلبك" at bounding box center [558, 75] width 90 height 24
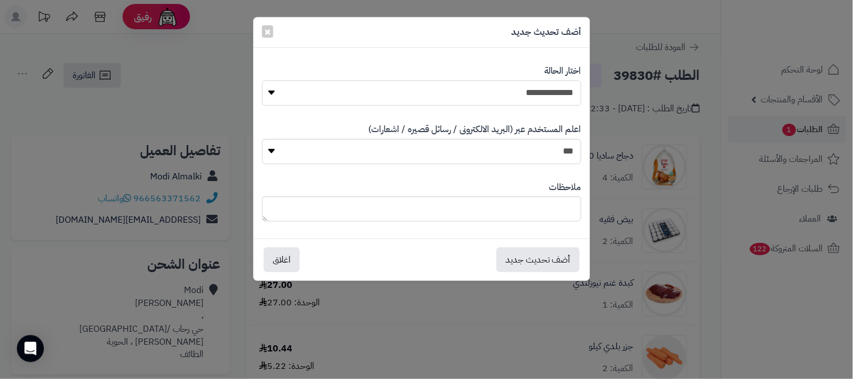
click at [555, 81] on select "**********" at bounding box center [421, 92] width 319 height 25
select select "*"
click at [262, 80] on select "**********" at bounding box center [421, 92] width 319 height 25
click at [539, 261] on button "أضف تحديث جديد" at bounding box center [537, 259] width 83 height 25
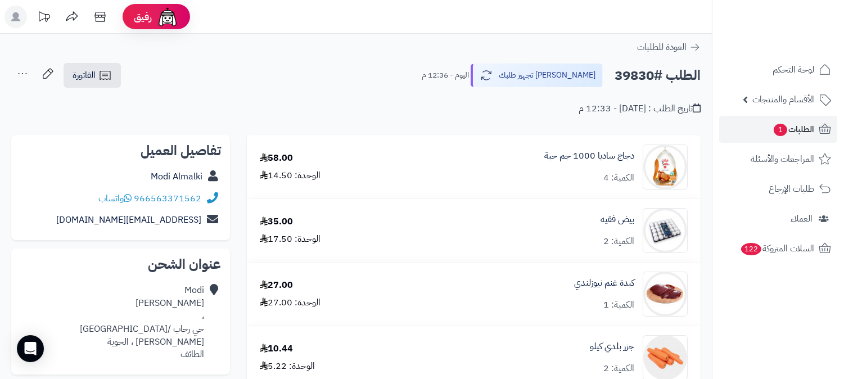
click at [22, 73] on icon at bounding box center [22, 73] width 22 height 22
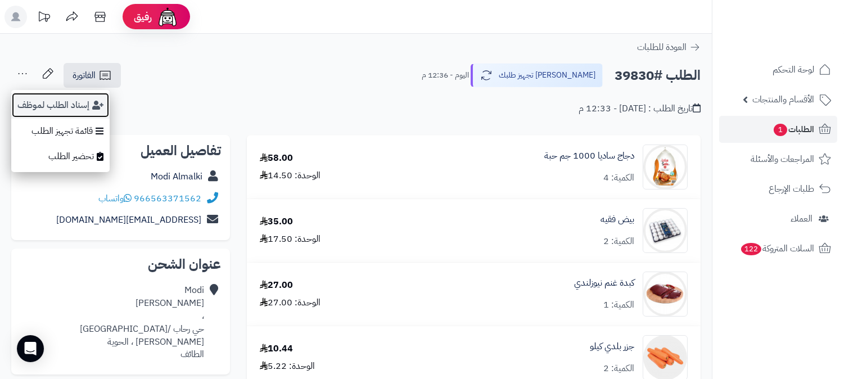
click at [29, 98] on button "إسناد الطلب لموظف" at bounding box center [60, 105] width 98 height 26
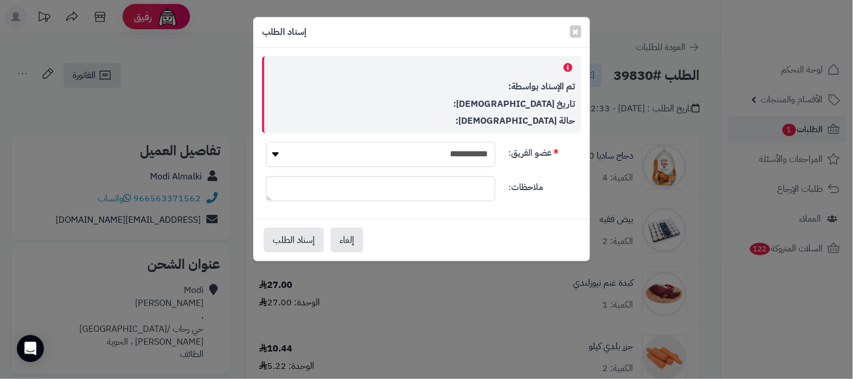
click at [379, 151] on select "**********" at bounding box center [380, 154] width 229 height 25
select select "**"
click at [266, 142] on select "**********" at bounding box center [380, 154] width 229 height 25
click at [287, 238] on button "إسناد الطلب" at bounding box center [294, 239] width 60 height 25
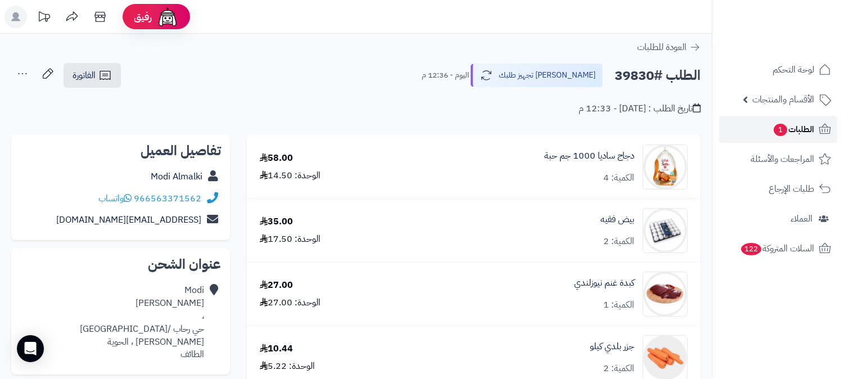
click at [814, 125] on link "الطلبات 1" at bounding box center [778, 129] width 118 height 27
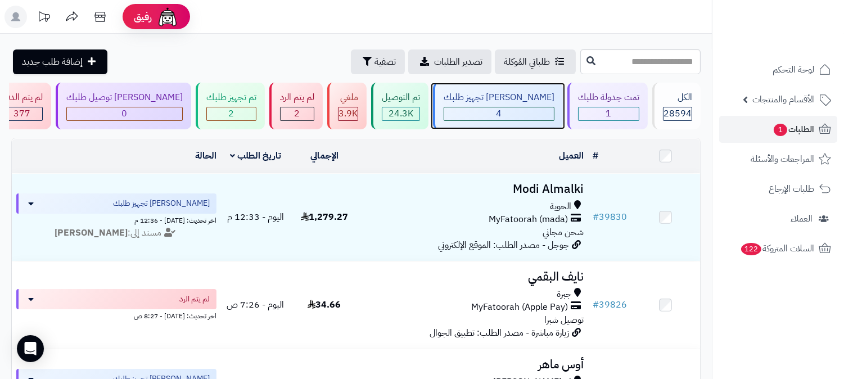
click at [535, 108] on div "4" at bounding box center [499, 113] width 110 height 13
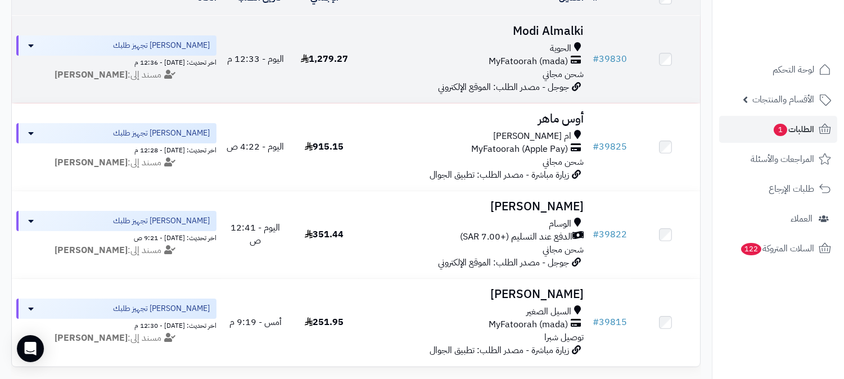
scroll to position [187, 0]
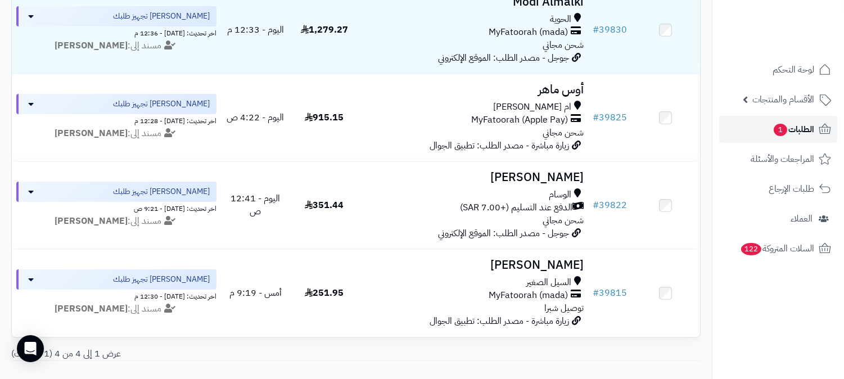
click at [791, 130] on span "الطلبات 1" at bounding box center [793, 129] width 42 height 16
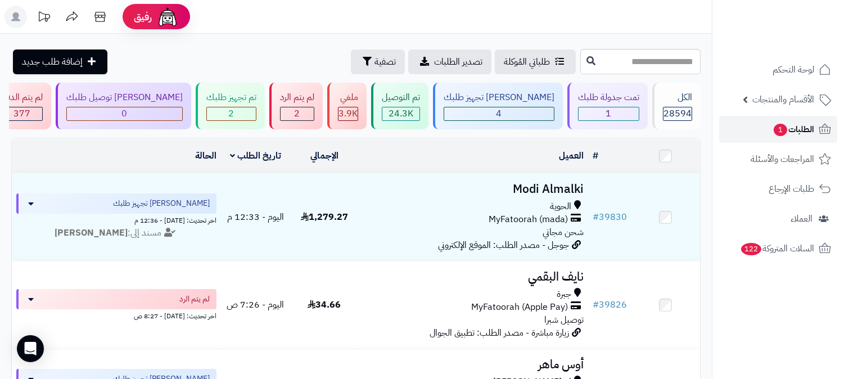
click at [808, 129] on span "الطلبات 1" at bounding box center [793, 129] width 42 height 16
click at [795, 119] on link "الطلبات 1" at bounding box center [778, 129] width 118 height 27
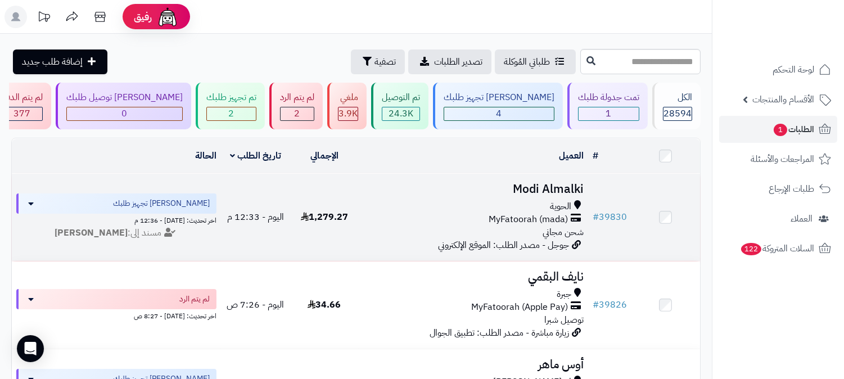
click at [541, 184] on h3 "Modi Almalki" at bounding box center [473, 189] width 220 height 13
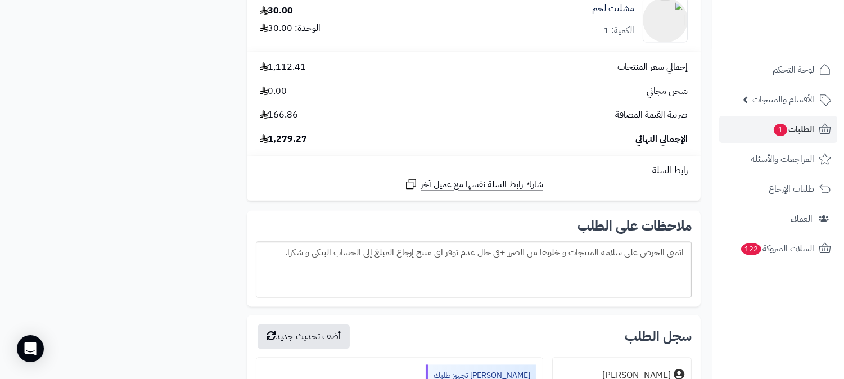
scroll to position [4168, 0]
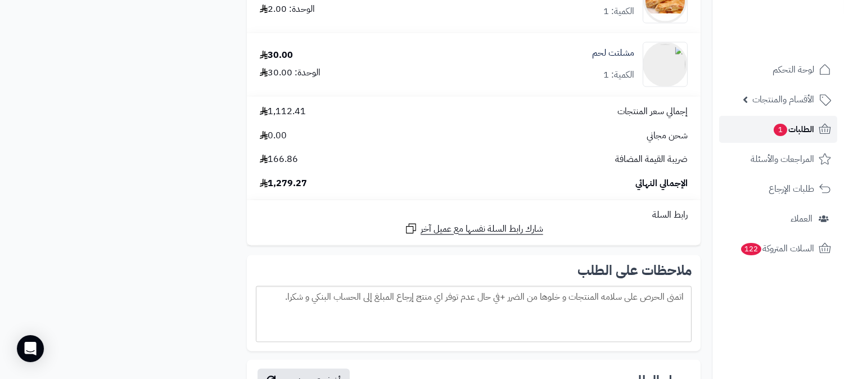
click at [808, 130] on span "الطلبات 1" at bounding box center [793, 129] width 42 height 16
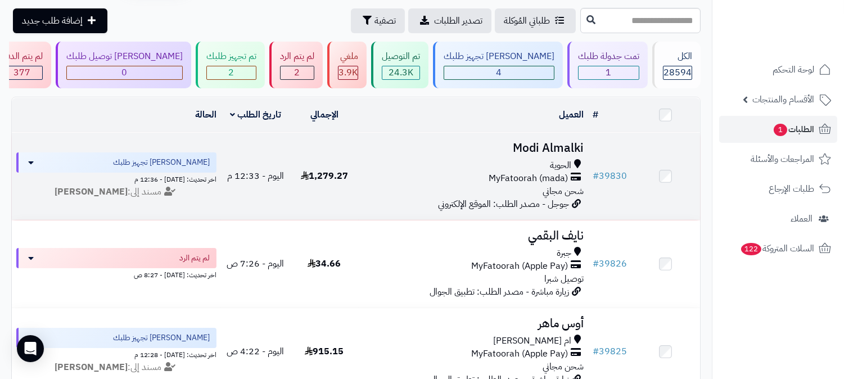
scroll to position [62, 0]
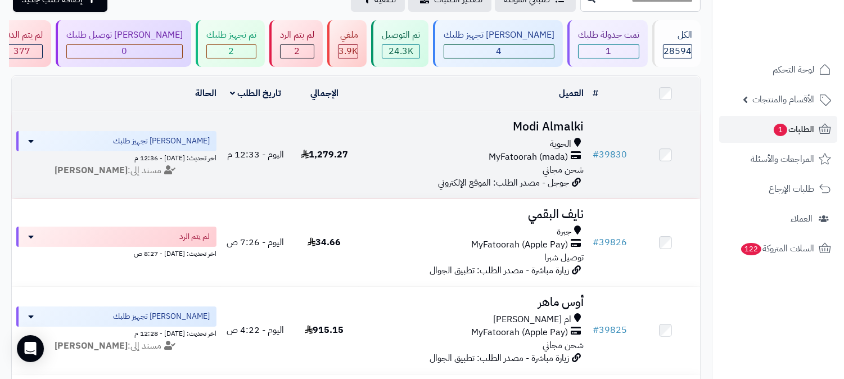
click at [558, 132] on h3 "Modi Almalki" at bounding box center [473, 126] width 220 height 13
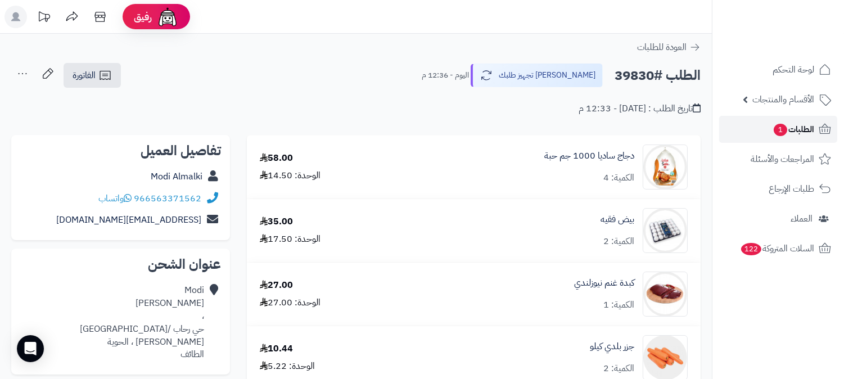
click at [806, 125] on span "الطلبات 1" at bounding box center [793, 129] width 42 height 16
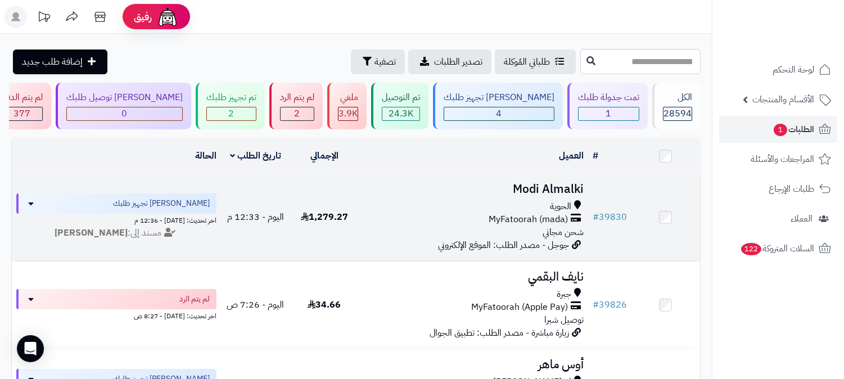
click at [540, 184] on h3 "Modi Almalki" at bounding box center [473, 189] width 220 height 13
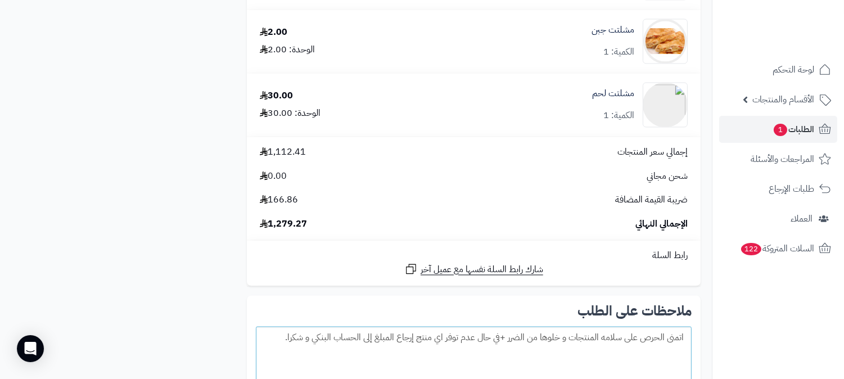
scroll to position [4309, 0]
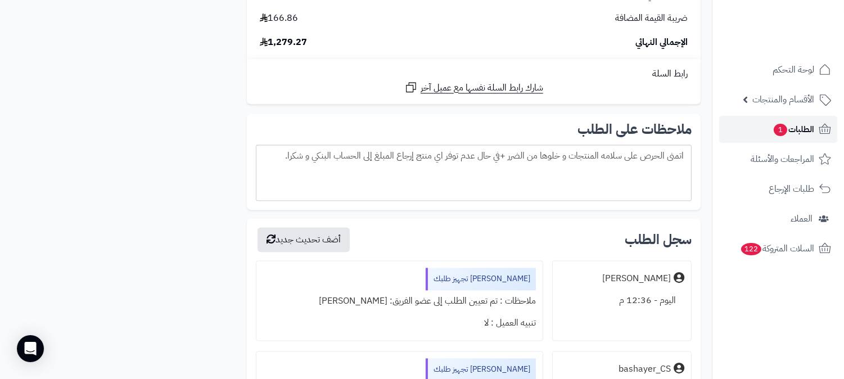
click at [791, 121] on span "الطلبات 1" at bounding box center [793, 129] width 42 height 16
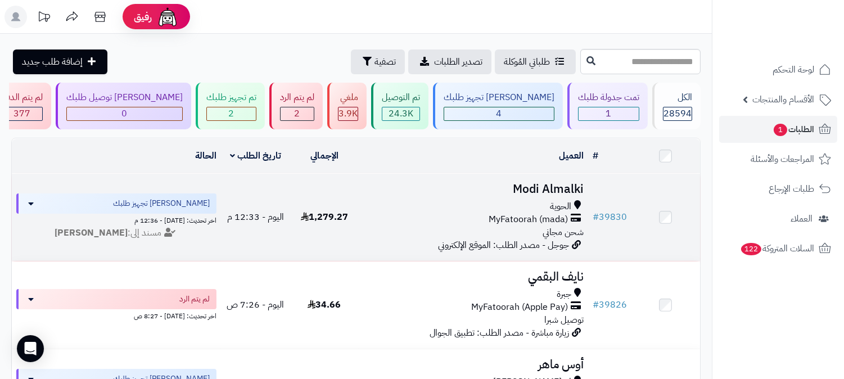
click at [546, 184] on h3 "Modi Almalki" at bounding box center [473, 189] width 220 height 13
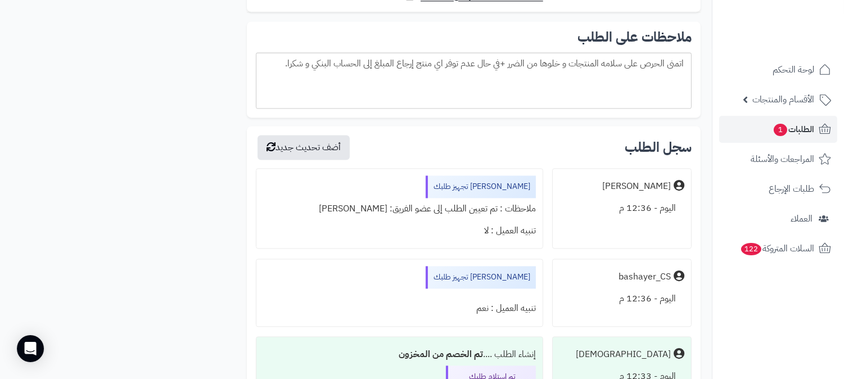
scroll to position [4375, 0]
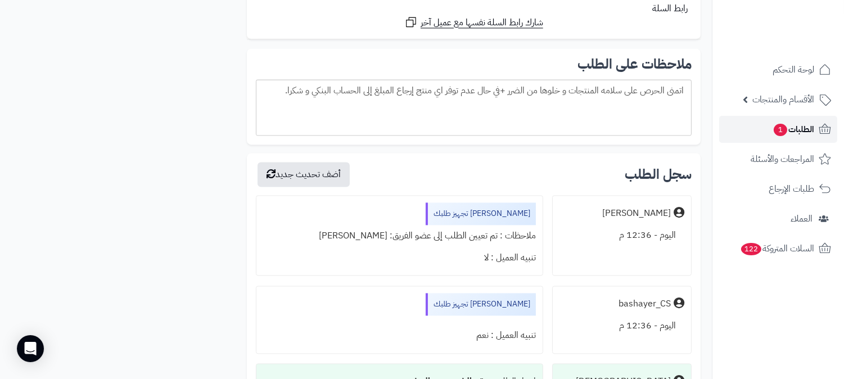
click at [804, 132] on span "الطلبات 1" at bounding box center [793, 129] width 42 height 16
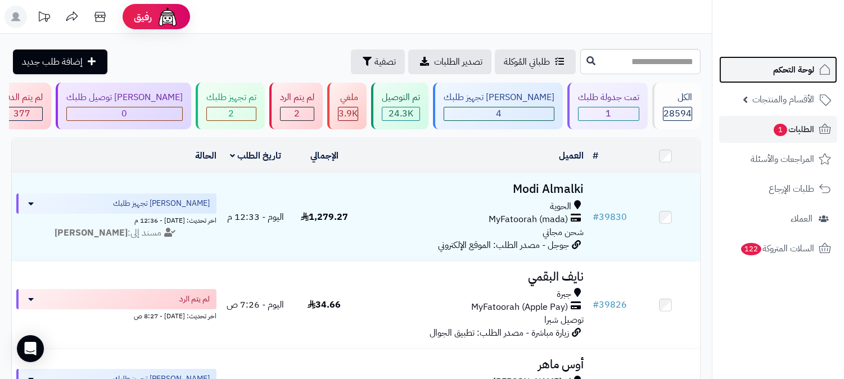
click at [794, 63] on span "لوحة التحكم" at bounding box center [793, 70] width 41 height 16
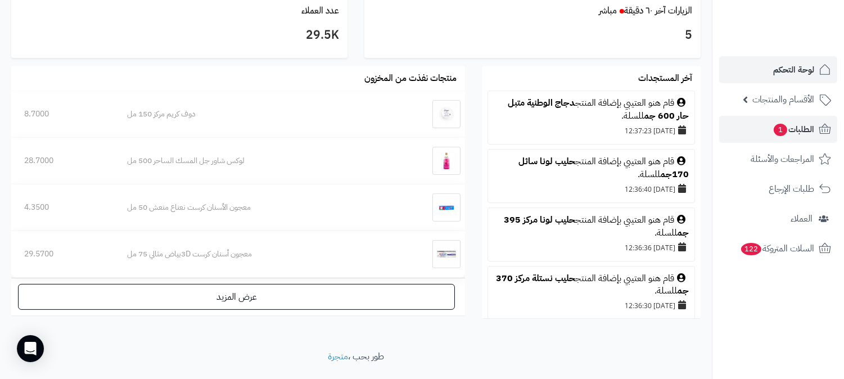
scroll to position [625, 0]
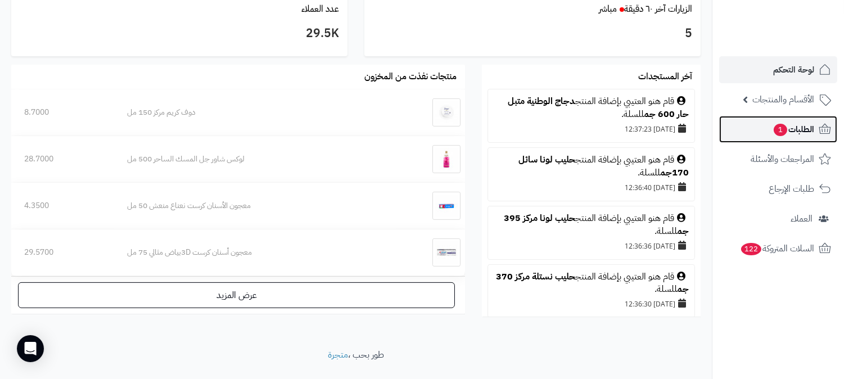
click at [808, 128] on span "الطلبات 1" at bounding box center [793, 129] width 42 height 16
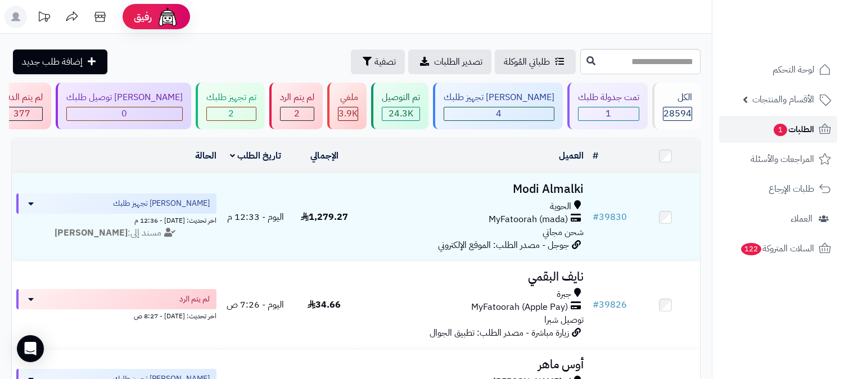
click at [798, 133] on span "الطلبات 1" at bounding box center [793, 129] width 42 height 16
click at [799, 129] on span "الطلبات 1" at bounding box center [793, 129] width 42 height 16
click at [797, 130] on span "الطلبات 1" at bounding box center [793, 129] width 42 height 16
click at [603, 108] on div "1" at bounding box center [608, 113] width 60 height 13
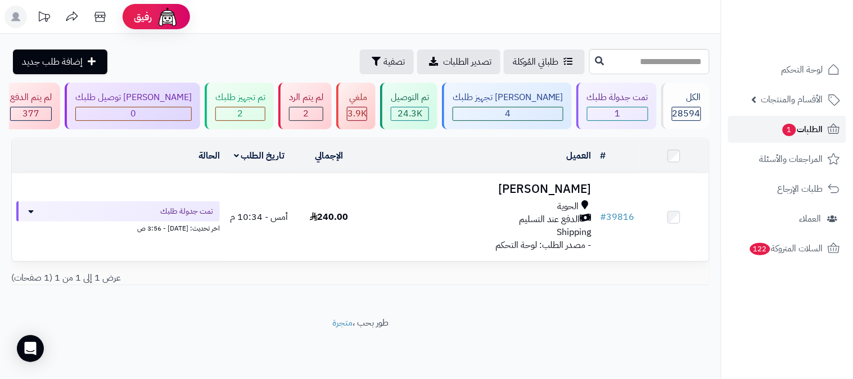
click at [804, 128] on span "الطلبات 1" at bounding box center [802, 129] width 42 height 16
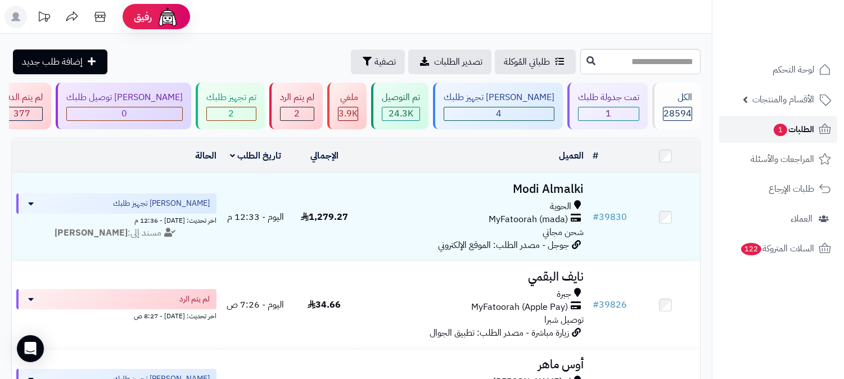
click at [790, 128] on span "الطلبات 1" at bounding box center [793, 129] width 42 height 16
click at [795, 126] on span "الطلبات 1" at bounding box center [793, 129] width 42 height 16
click at [804, 125] on span "الطلبات 1" at bounding box center [793, 129] width 42 height 16
click at [808, 127] on span "الطلبات 1" at bounding box center [793, 129] width 42 height 16
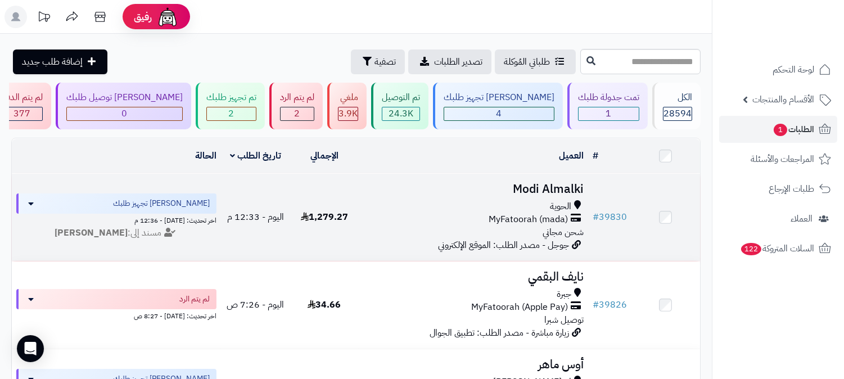
click at [562, 186] on h3 "Modi Almalki" at bounding box center [473, 189] width 220 height 13
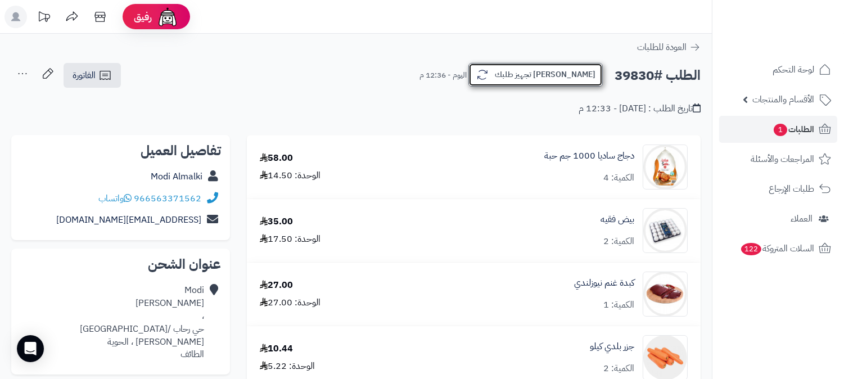
click at [576, 74] on button "[PERSON_NAME] تجهيز طلبك" at bounding box center [535, 75] width 134 height 24
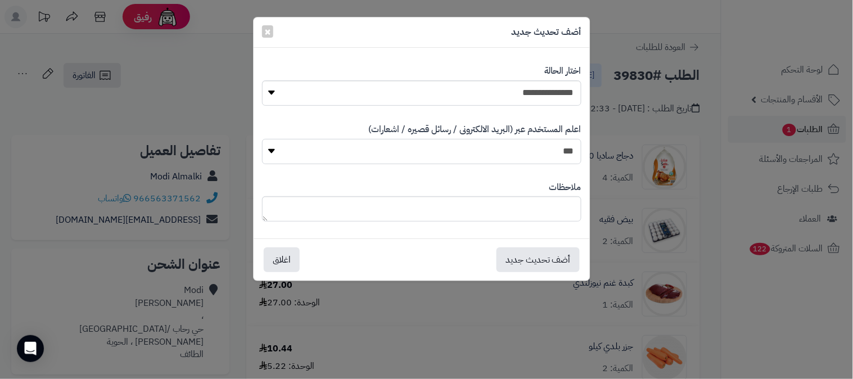
click at [544, 151] on select "*** **" at bounding box center [421, 151] width 319 height 25
select select "*"
click at [262, 139] on select "*** **" at bounding box center [421, 151] width 319 height 25
click at [559, 211] on textarea at bounding box center [421, 208] width 319 height 25
type textarea "*"
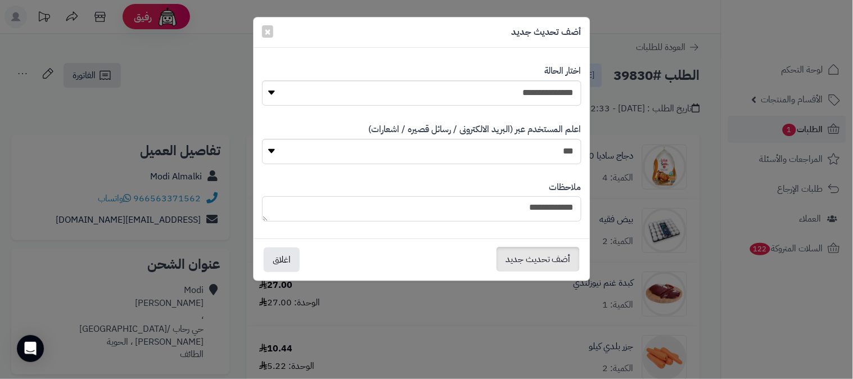
type textarea "**********"
click at [553, 254] on button "أضف تحديث جديد" at bounding box center [537, 259] width 83 height 25
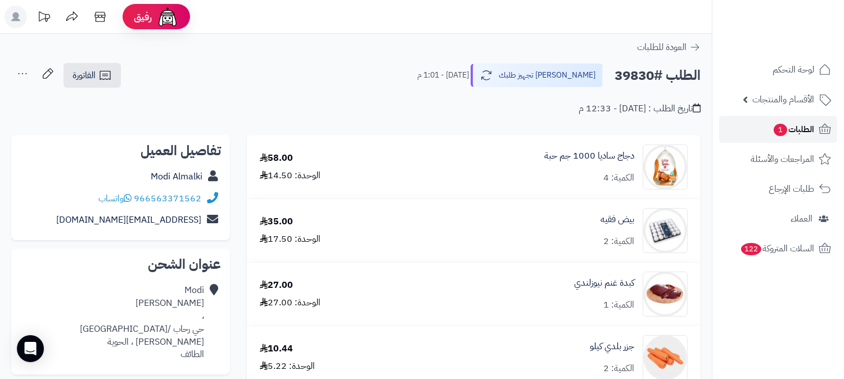
click at [796, 128] on span "الطلبات 1" at bounding box center [793, 129] width 42 height 16
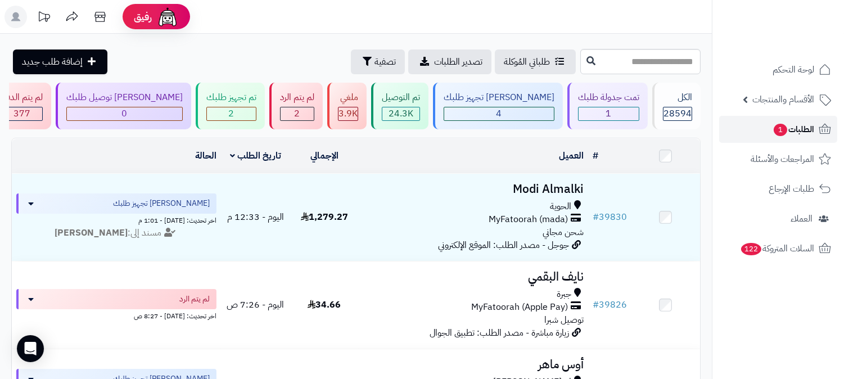
click at [802, 130] on span "الطلبات 1" at bounding box center [793, 129] width 42 height 16
click at [816, 126] on link "الطلبات 1" at bounding box center [778, 129] width 118 height 27
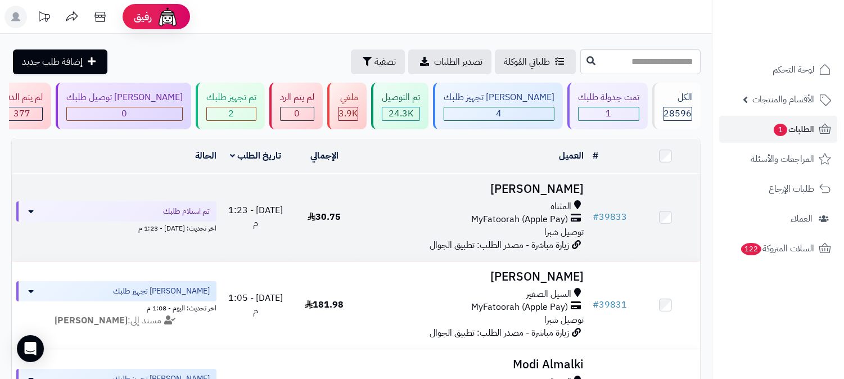
click at [551, 183] on h3 "[PERSON_NAME]" at bounding box center [473, 189] width 220 height 13
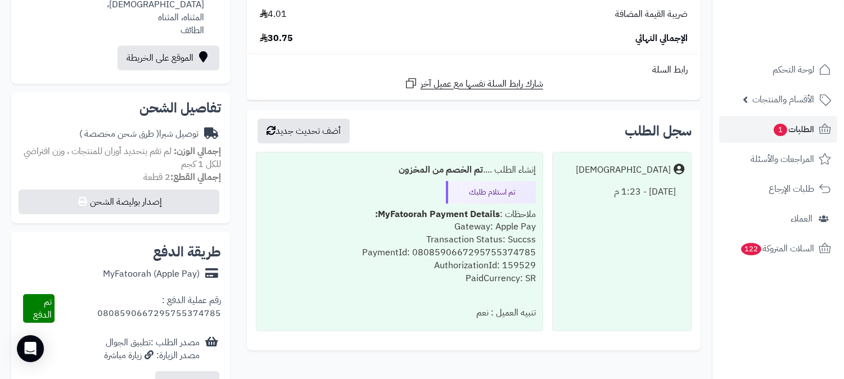
scroll to position [312, 0]
click at [793, 124] on span "الطلبات 1" at bounding box center [793, 129] width 42 height 16
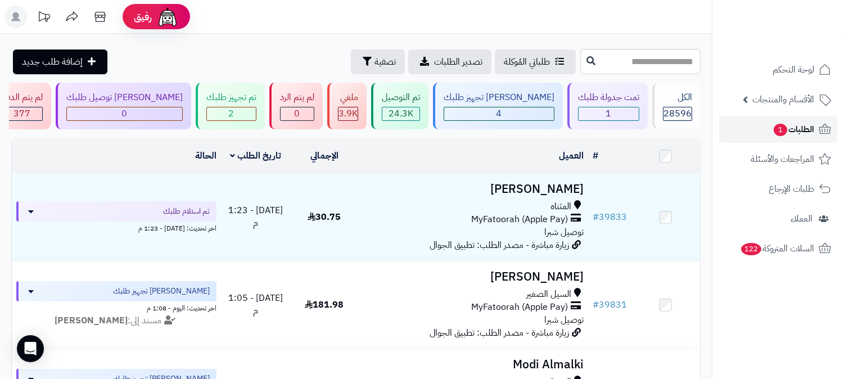
click at [795, 132] on span "الطلبات 1" at bounding box center [793, 129] width 42 height 16
click at [799, 130] on span "الطلبات 1" at bounding box center [793, 129] width 42 height 16
click at [787, 125] on span "الطلبات 1" at bounding box center [793, 129] width 42 height 16
click at [806, 125] on span "الطلبات 1" at bounding box center [793, 129] width 42 height 16
click at [794, 127] on span "الطلبات 1" at bounding box center [793, 129] width 42 height 16
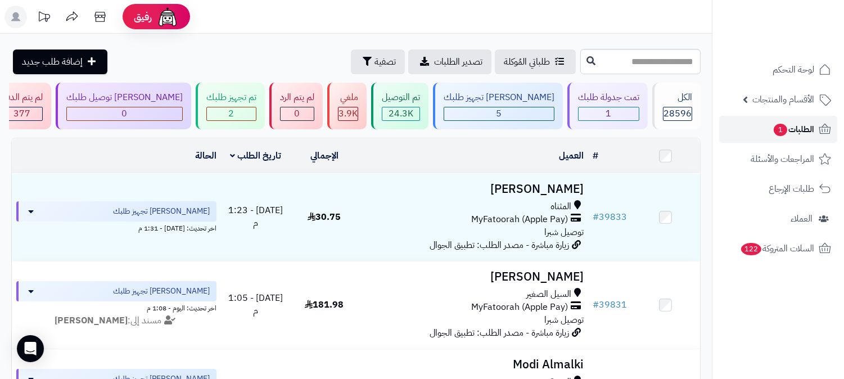
click at [802, 121] on span "الطلبات 1" at bounding box center [793, 129] width 42 height 16
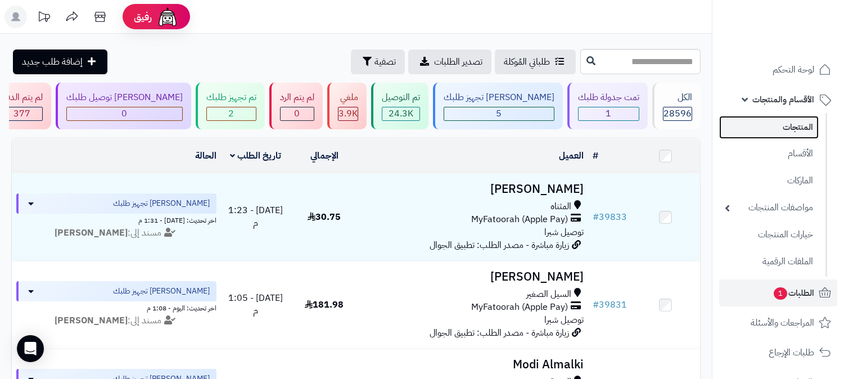
click at [758, 119] on link "المنتجات" at bounding box center [768, 127] width 99 height 23
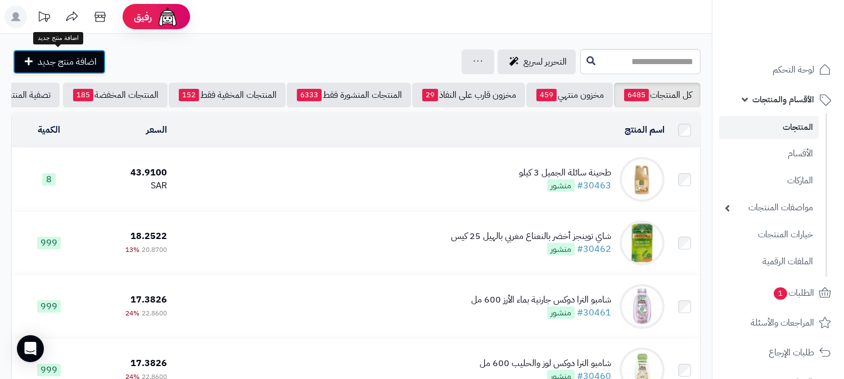
click at [70, 58] on span "اضافة منتج جديد" at bounding box center [67, 61] width 59 height 13
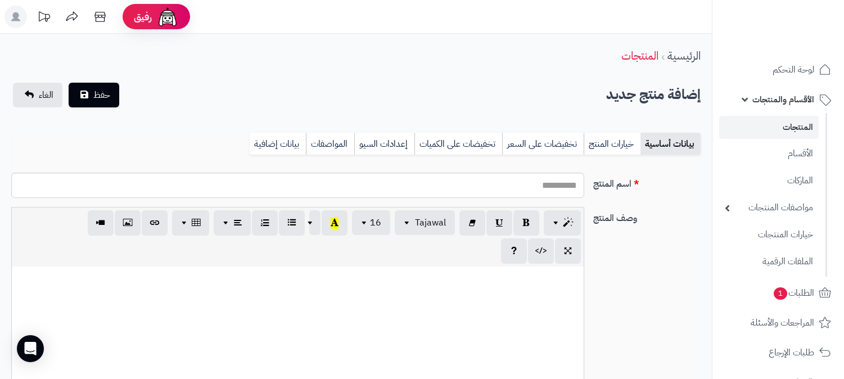
select select
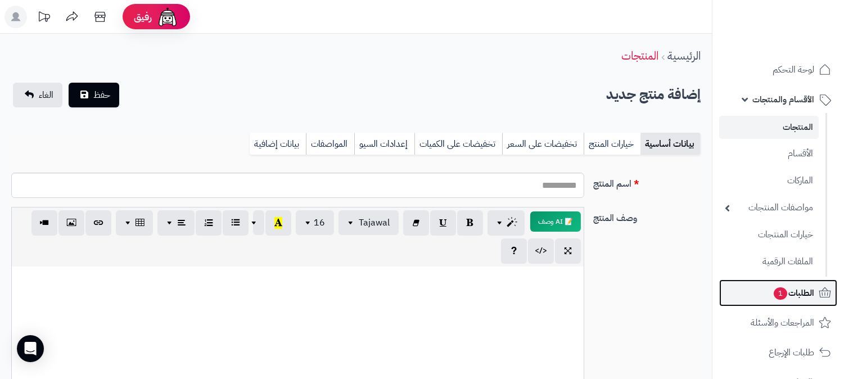
click at [780, 299] on span "الطلبات 1" at bounding box center [793, 293] width 42 height 16
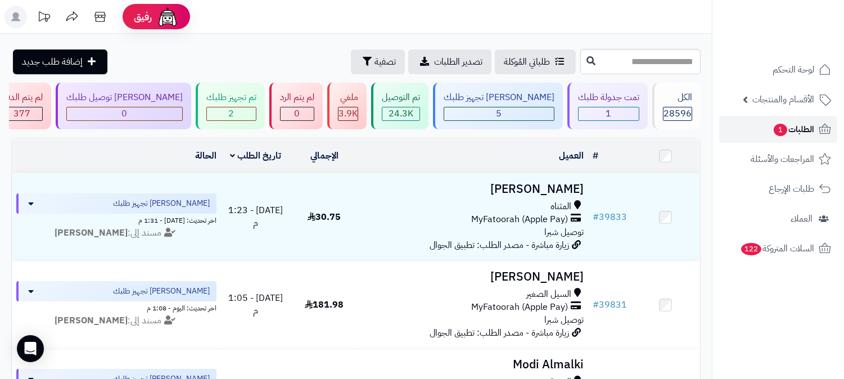
click at [795, 132] on span "الطلبات 1" at bounding box center [793, 129] width 42 height 16
click at [801, 130] on span "الطلبات 1" at bounding box center [793, 129] width 42 height 16
